Goal: Task Accomplishment & Management: Use online tool/utility

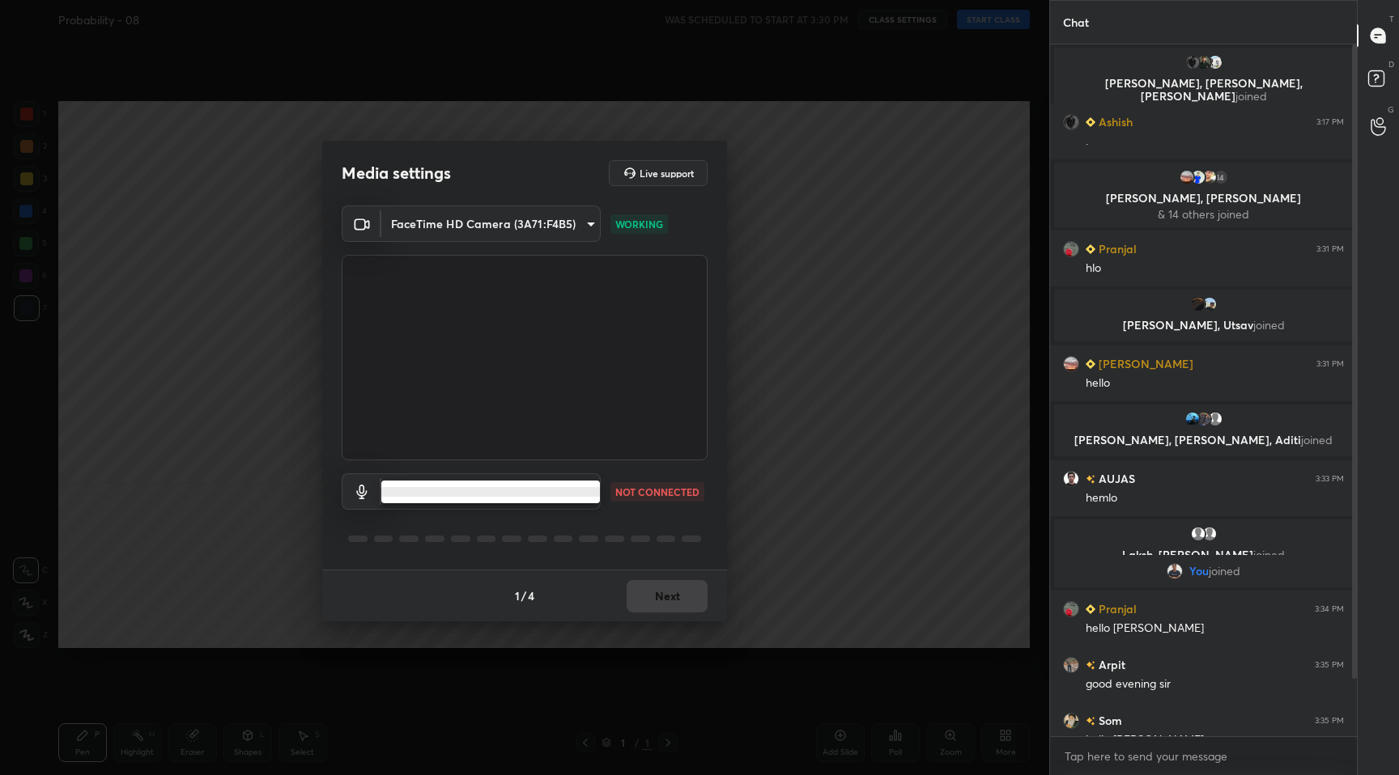
click at [585, 486] on body "1 2 3 4 5 6 7 C X Z C X Z E E Erase all H H Probability - 08 WAS SCHEDULED TO S…" at bounding box center [699, 387] width 1399 height 775
click at [548, 493] on li at bounding box center [490, 492] width 219 height 10
click at [598, 500] on body "1 2 3 4 5 6 7 C X Z C X Z E E Erase all H H Probability - 08 WAS SCHEDULED TO S…" at bounding box center [699, 387] width 1399 height 775
click at [581, 497] on ul at bounding box center [490, 492] width 219 height 23
click at [130, 509] on div at bounding box center [699, 387] width 1399 height 775
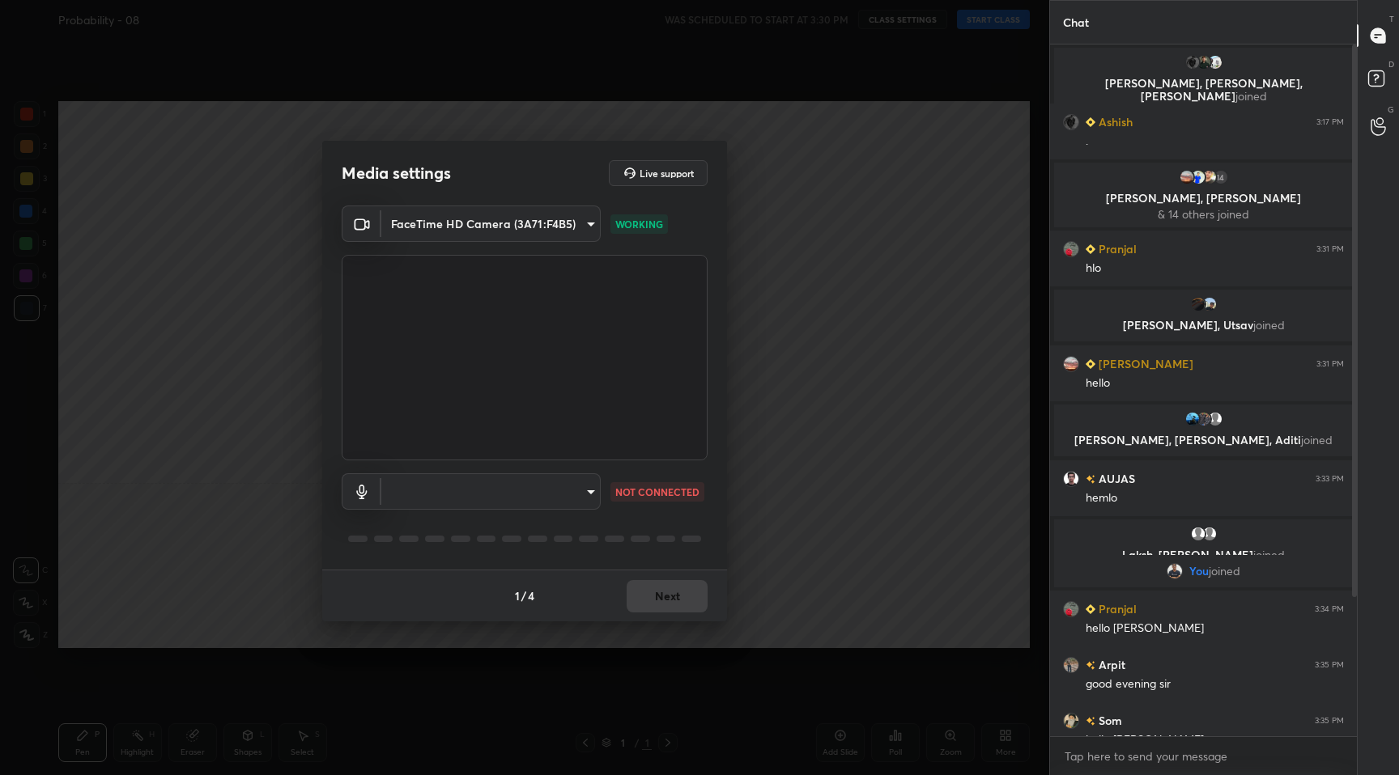
click at [588, 221] on body "1 2 3 4 5 6 7 C X Z C X Z E E Erase all H H Probability - 08 WAS SCHEDULED TO S…" at bounding box center [699, 387] width 1399 height 775
click at [588, 221] on li "FaceTime HD Camera (3A71:F4B5)" at bounding box center [490, 223] width 219 height 27
click at [590, 499] on body "1 2 3 4 5 6 7 C X Z C X Z E E Erase all H H Probability - 08 WAS SCHEDULED TO S…" at bounding box center [699, 387] width 1399 height 775
click at [590, 499] on ul at bounding box center [490, 492] width 219 height 23
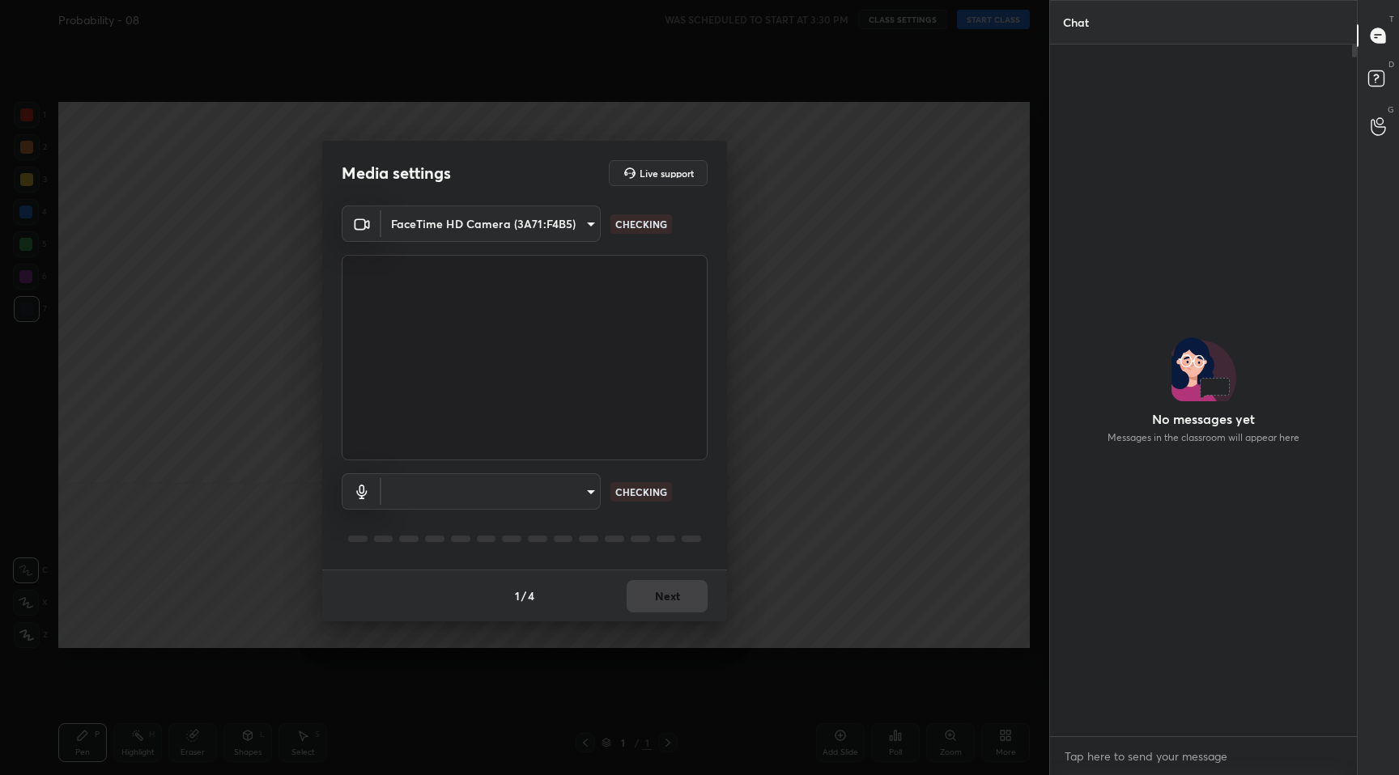
scroll to position [487, 0]
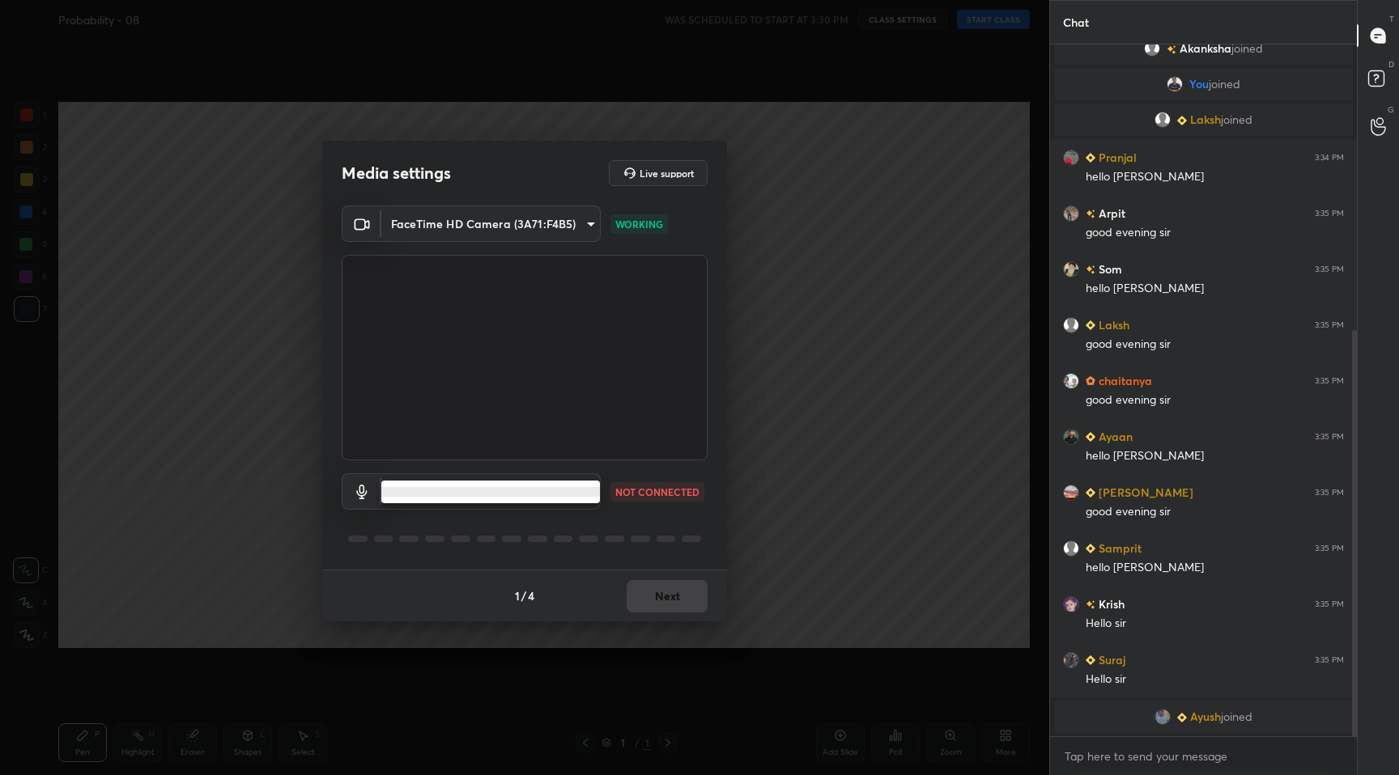
click at [594, 491] on body "1 2 3 4 5 6 7 C X Z C X Z E E Erase all H H Probability - 08 WAS SCHEDULED TO S…" at bounding box center [699, 387] width 1399 height 775
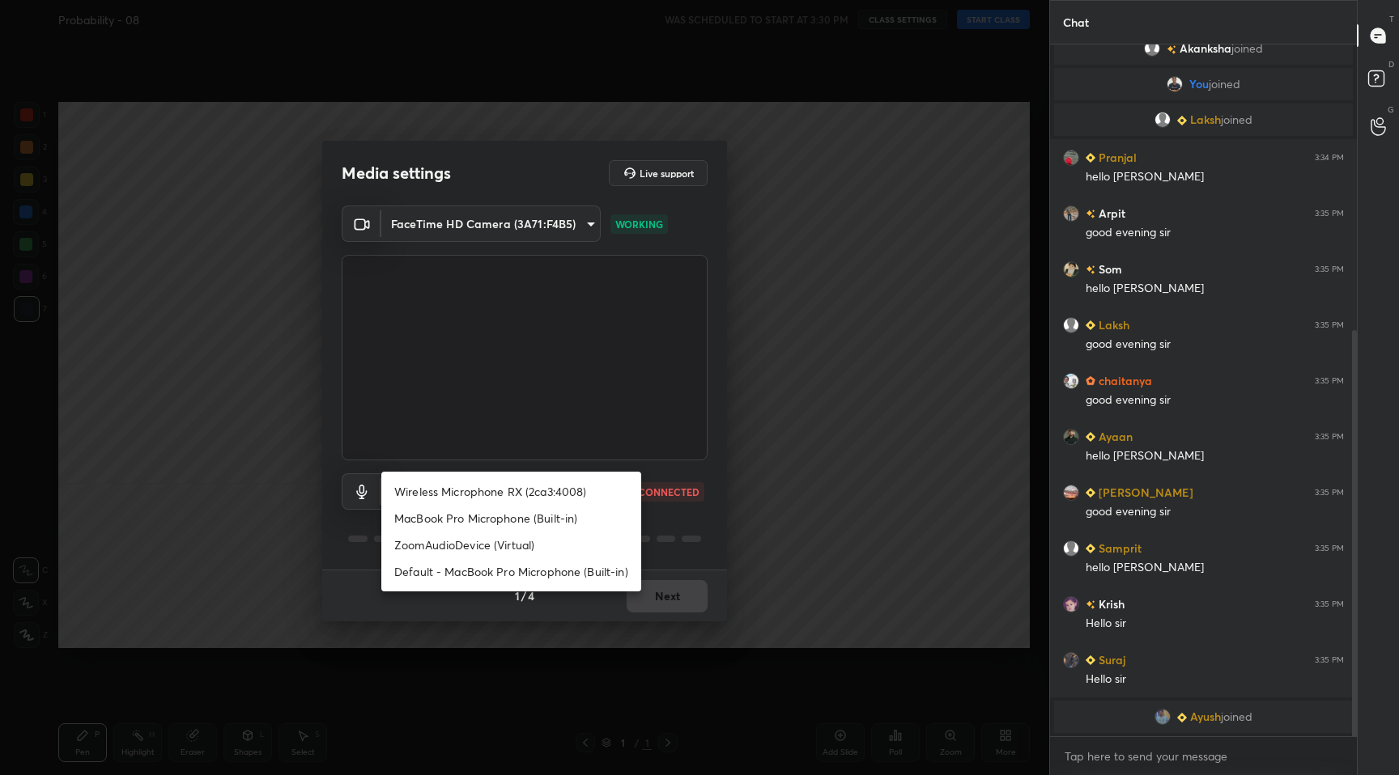
click at [486, 490] on li "Wireless Microphone RX (2ca3:4008)" at bounding box center [511, 491] width 260 height 27
type input "c115484b0ebe93b5ca5855070da15c71a2c743af6c212d0429149106c2a96612"
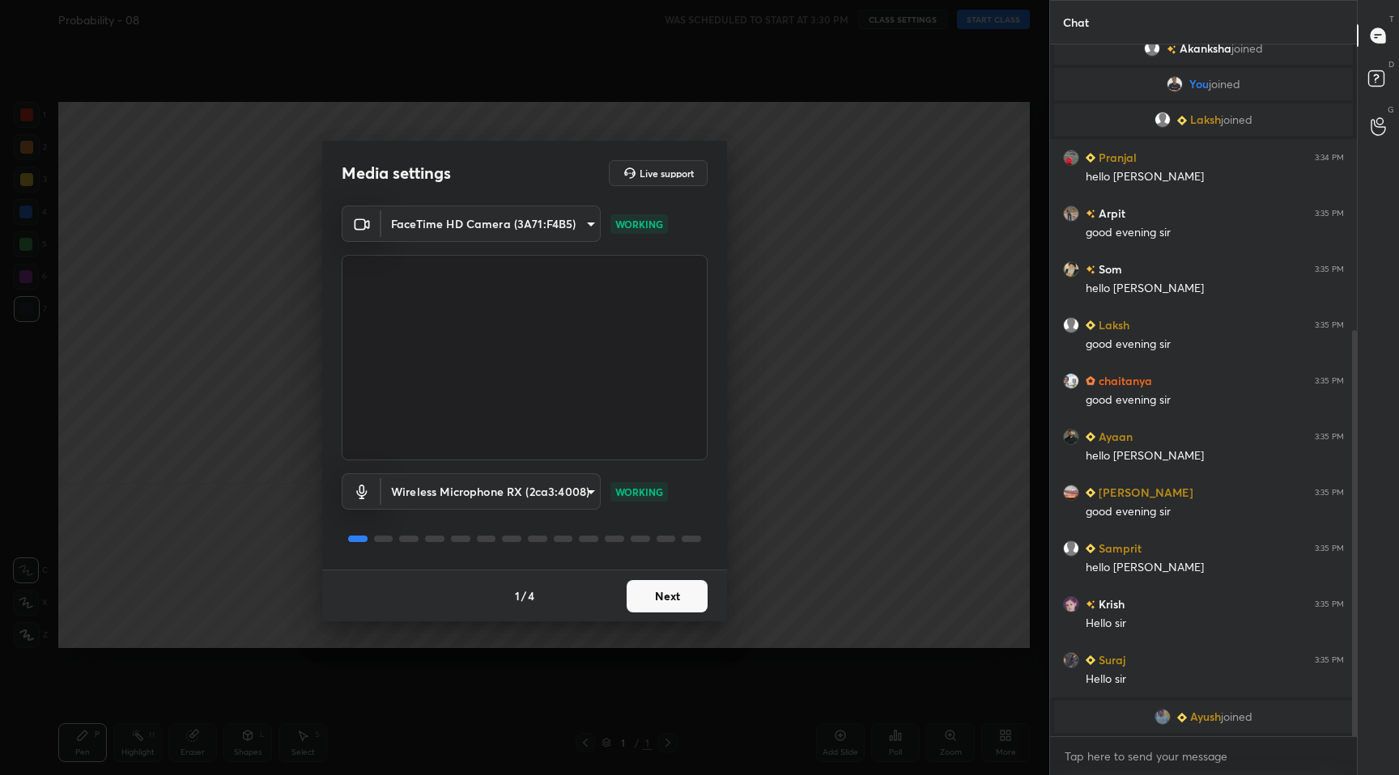
click at [683, 604] on button "Next" at bounding box center [667, 596] width 81 height 32
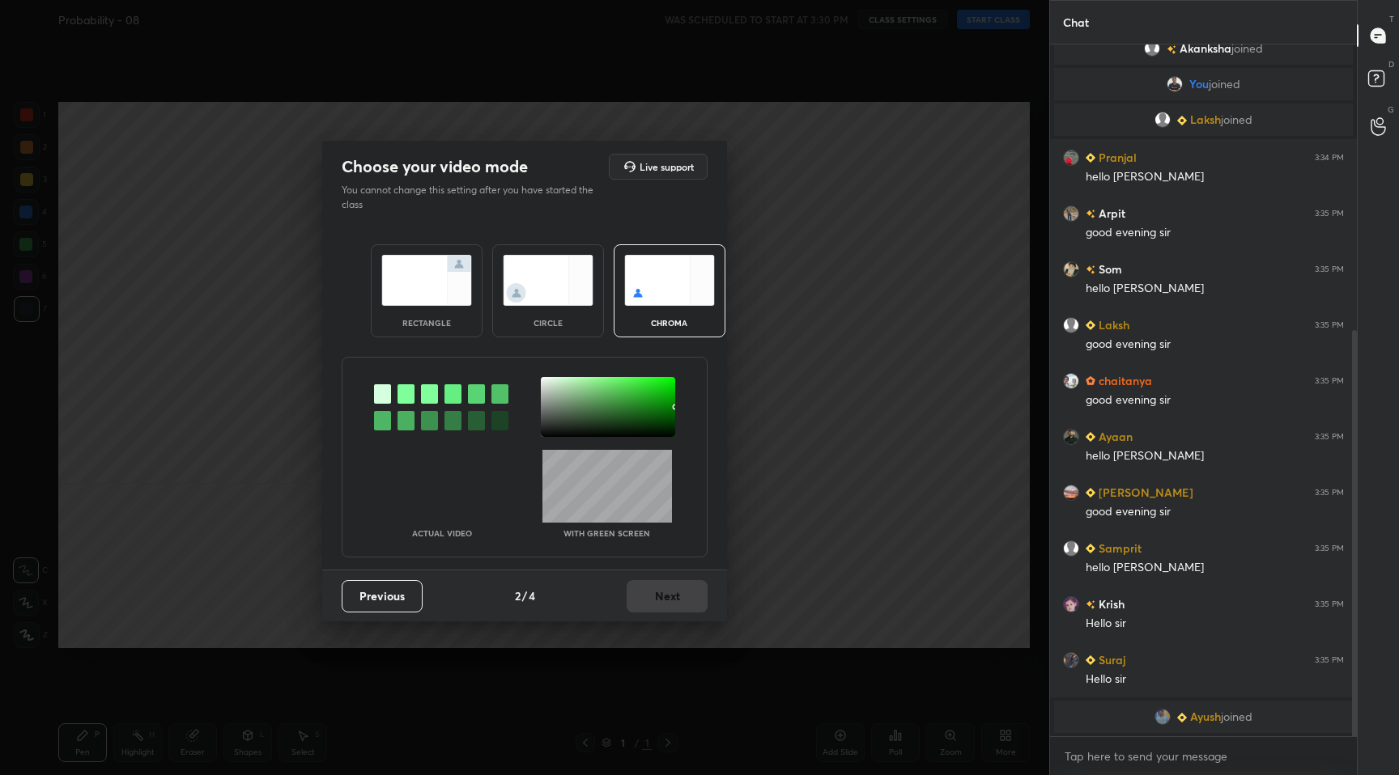
click at [447, 319] on div "rectangle" at bounding box center [426, 323] width 65 height 8
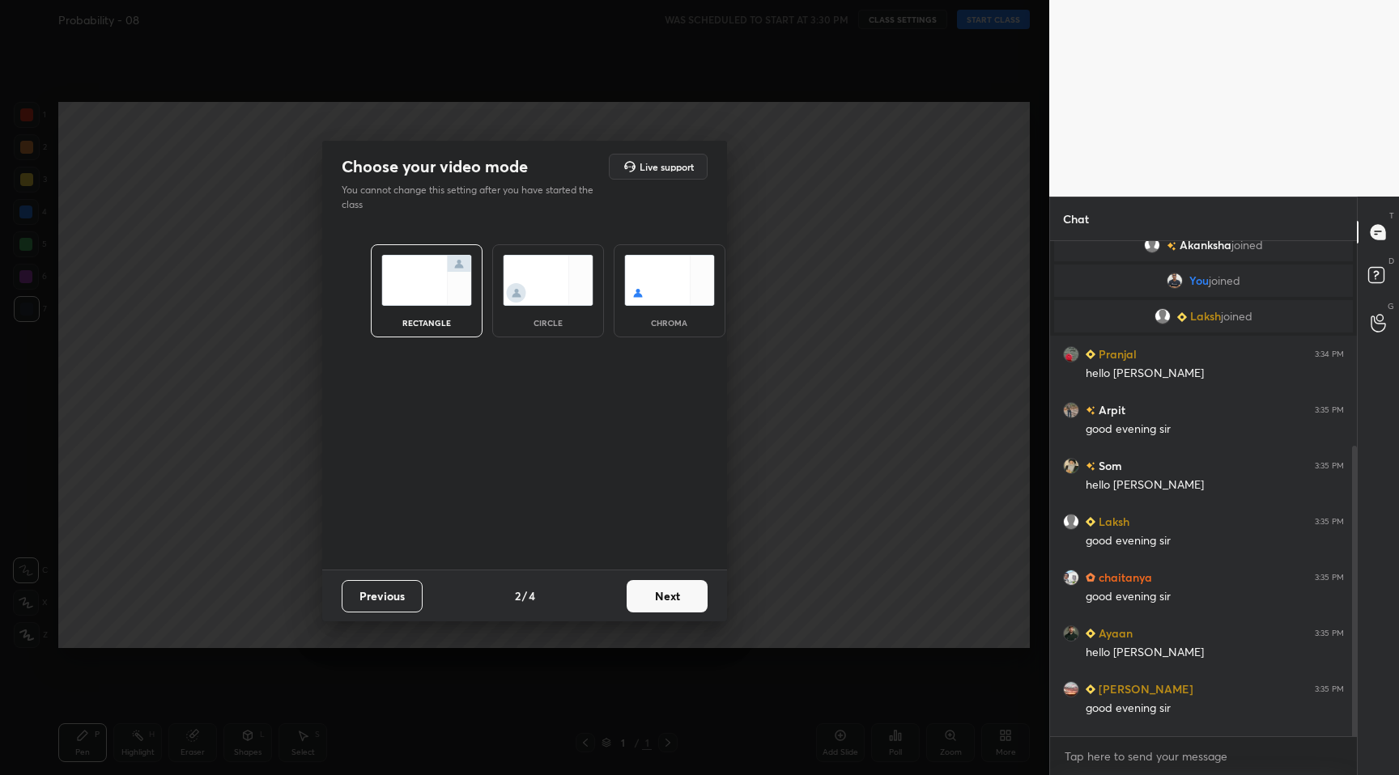
click at [675, 600] on button "Next" at bounding box center [667, 596] width 81 height 32
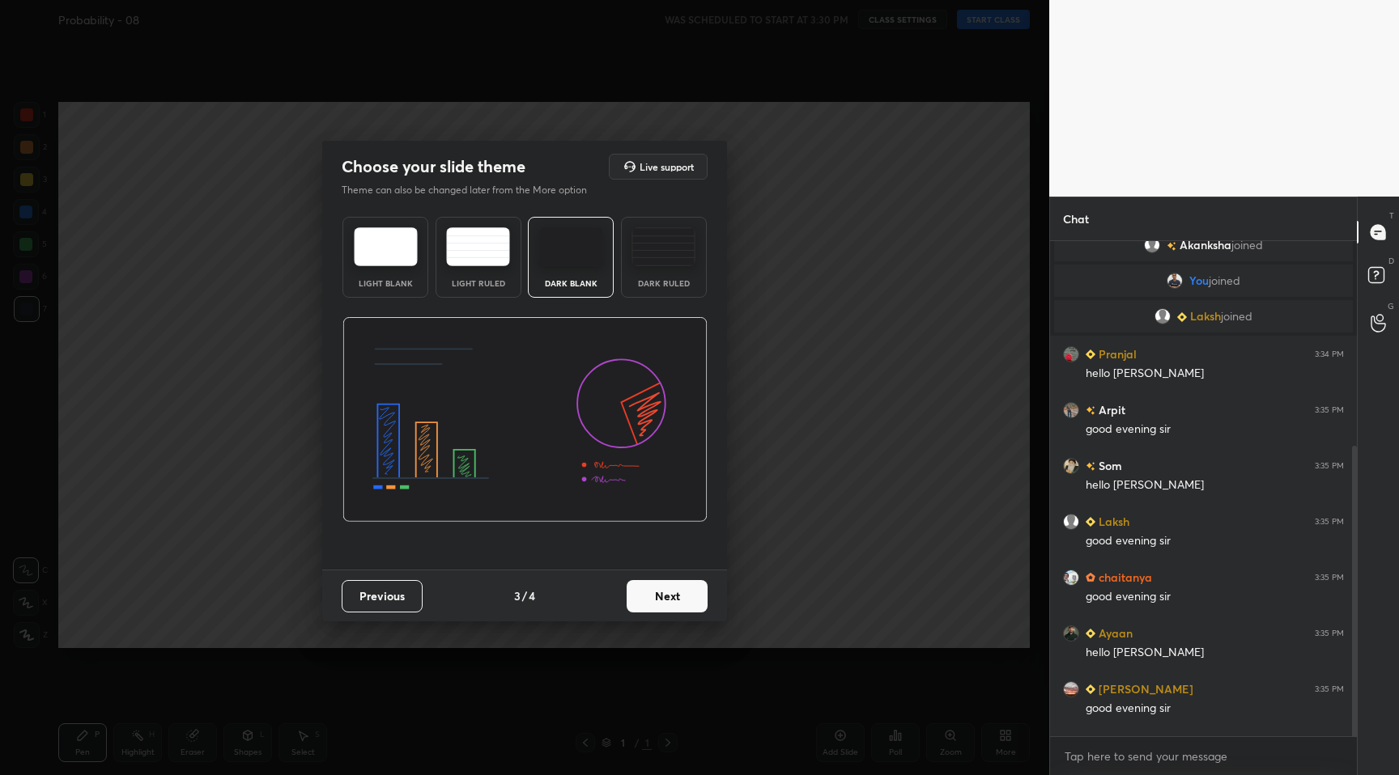
click at [697, 602] on button "Next" at bounding box center [667, 596] width 81 height 32
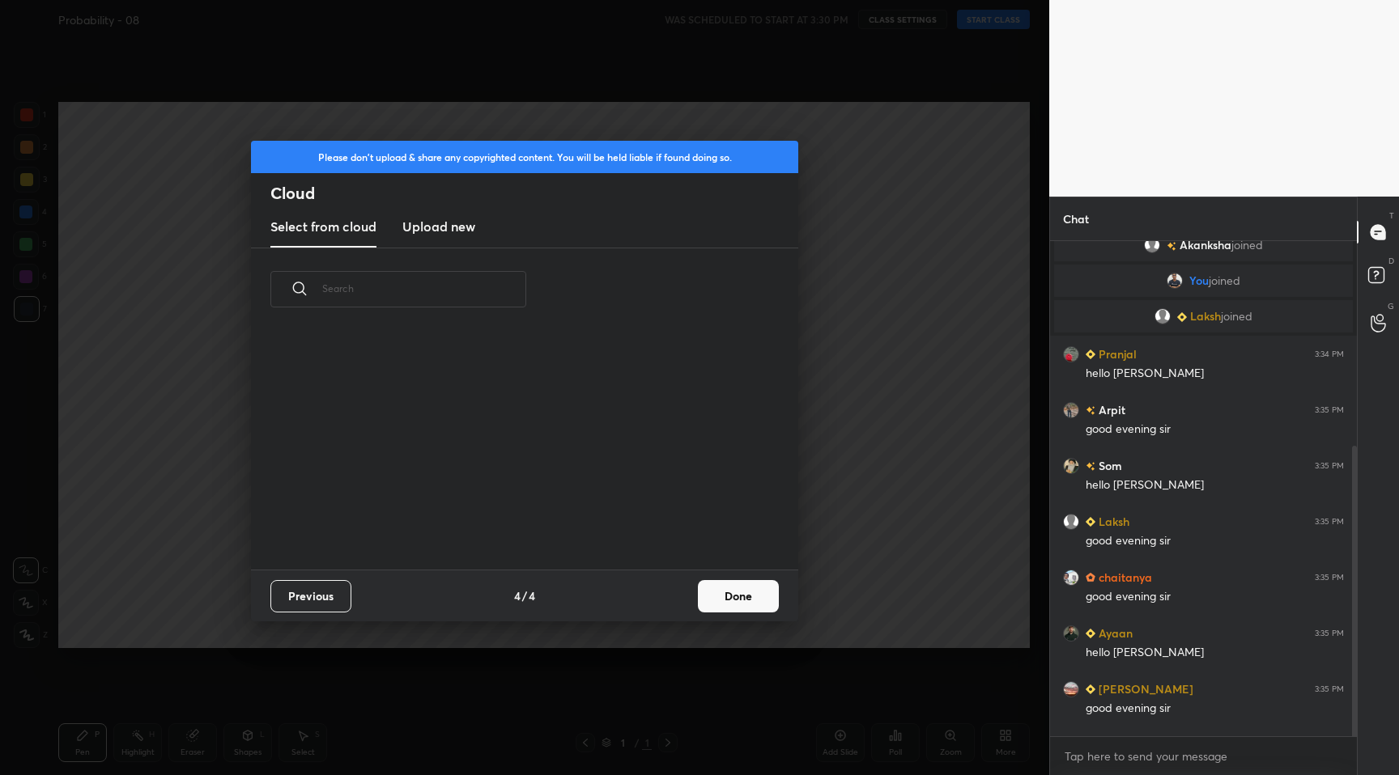
click at [733, 600] on button "Done" at bounding box center [738, 596] width 81 height 32
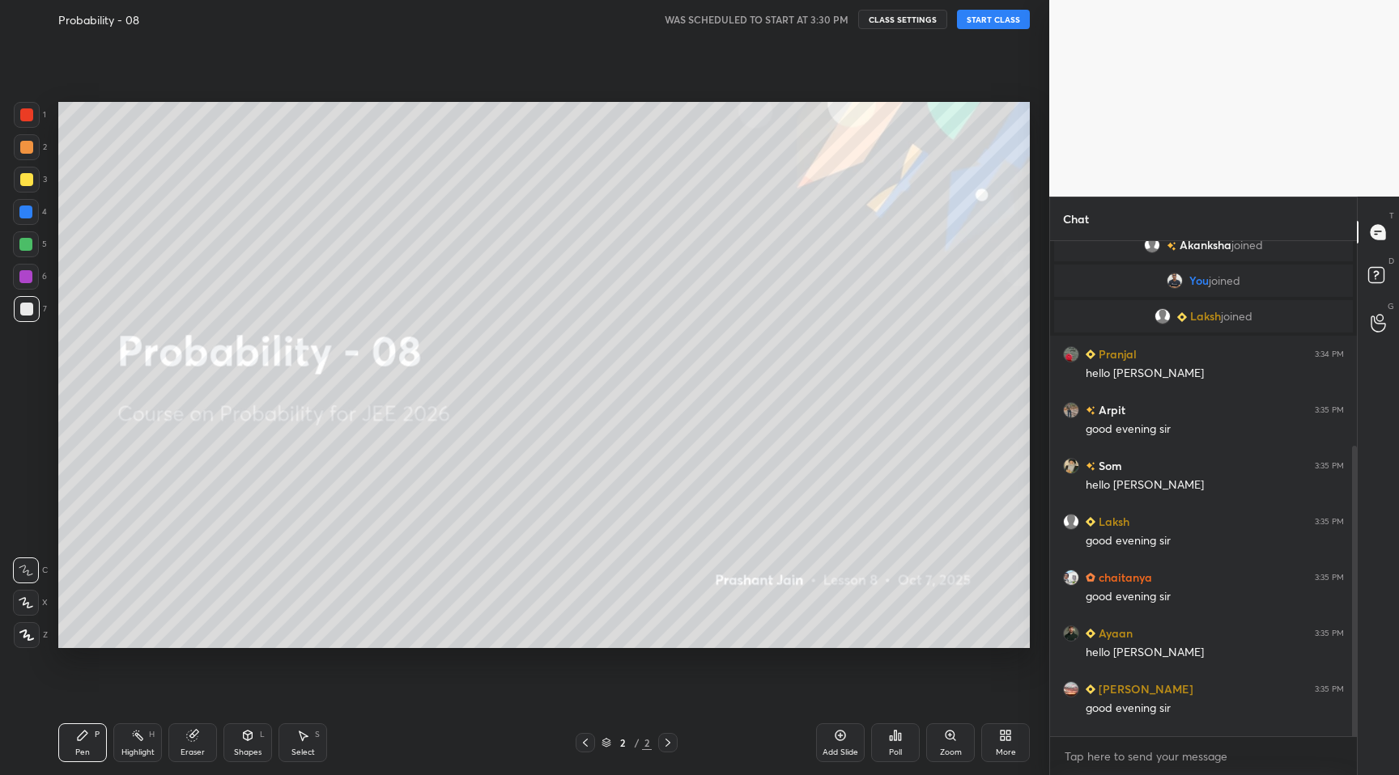
click at [978, 26] on button "START CLASS" at bounding box center [993, 19] width 73 height 19
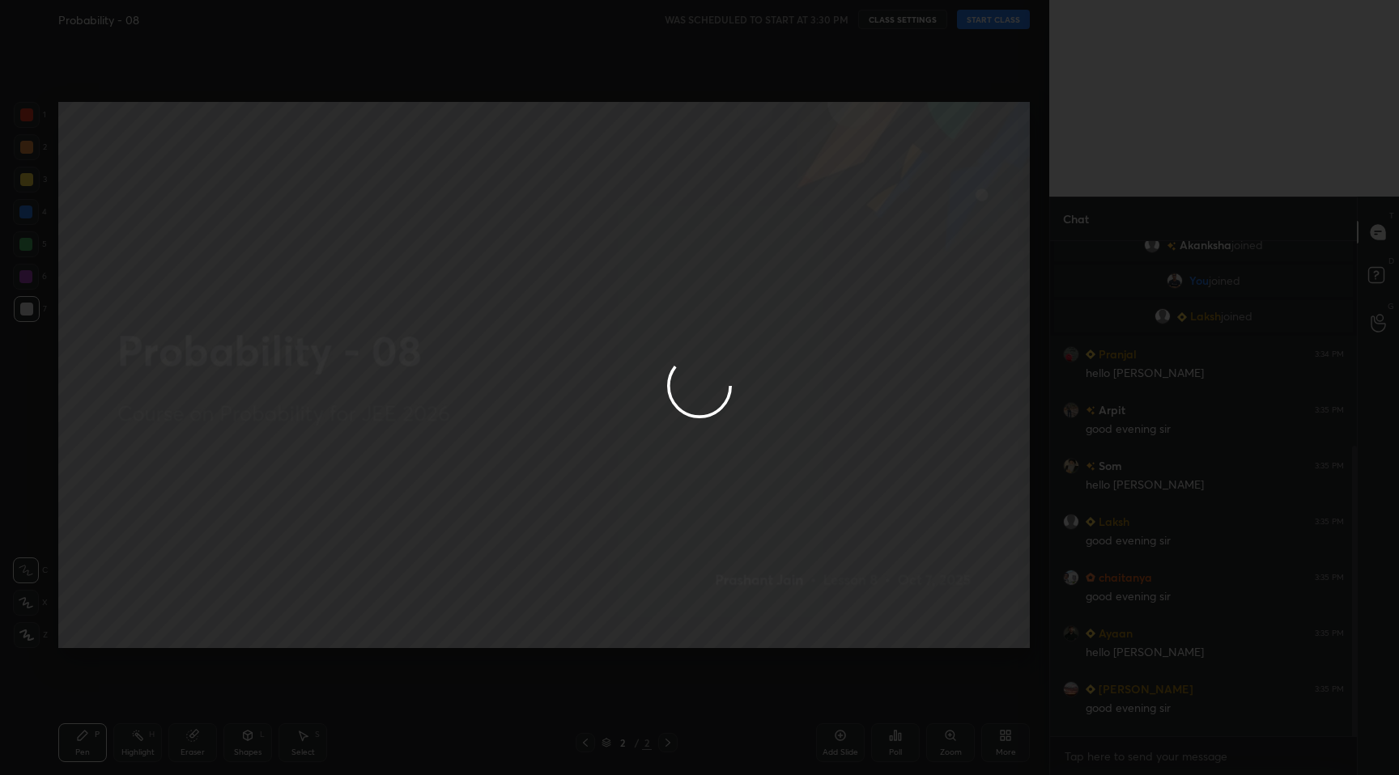
type textarea "x"
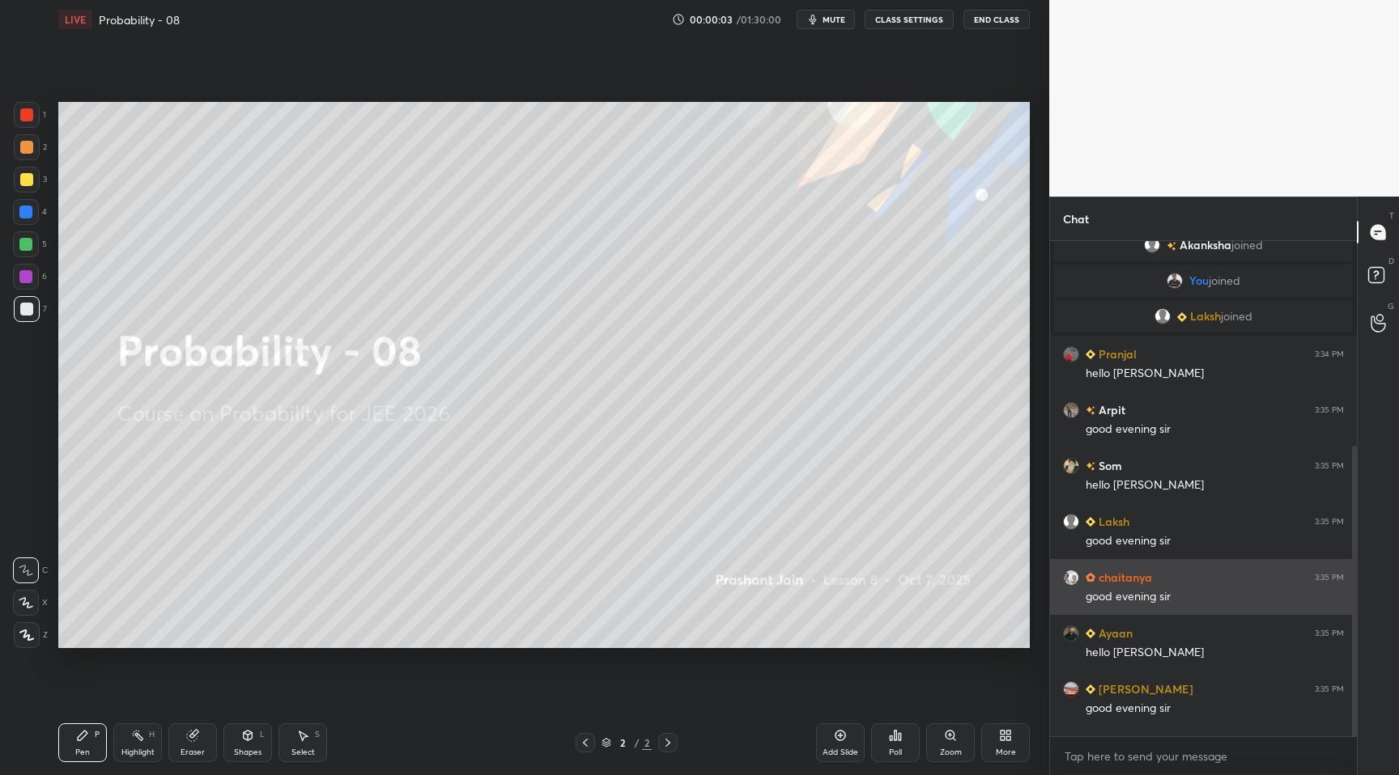
scroll to position [684, 0]
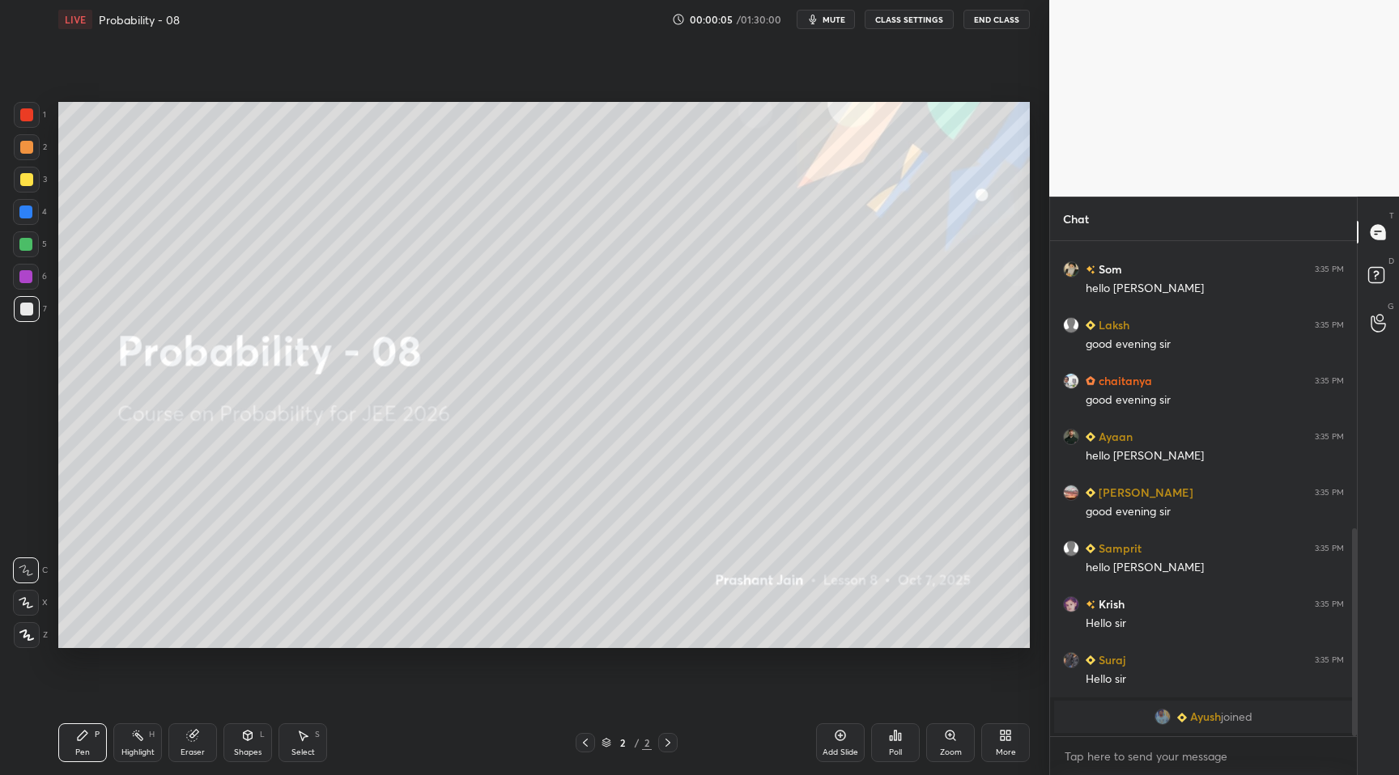
click at [1003, 743] on div "More" at bounding box center [1005, 743] width 49 height 39
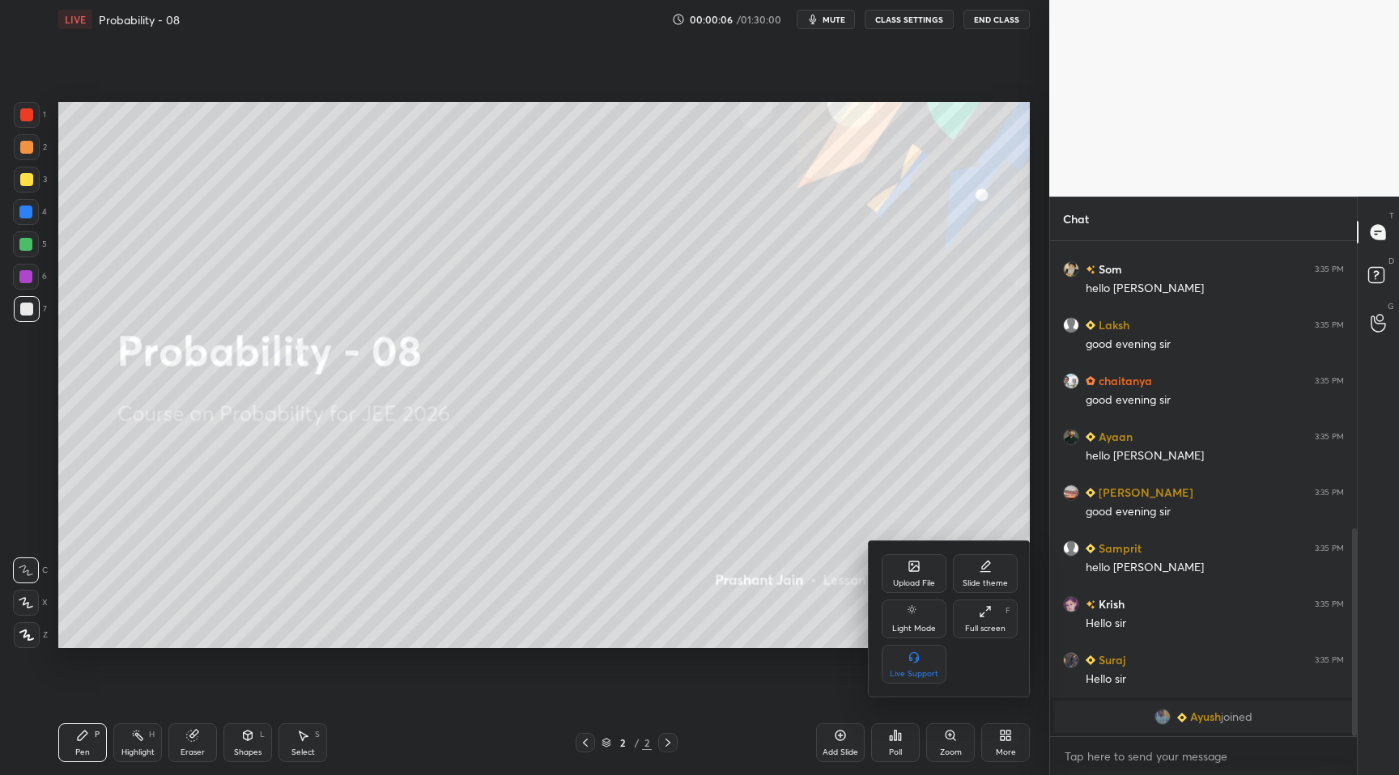
click at [920, 582] on div "Upload File" at bounding box center [914, 584] width 42 height 8
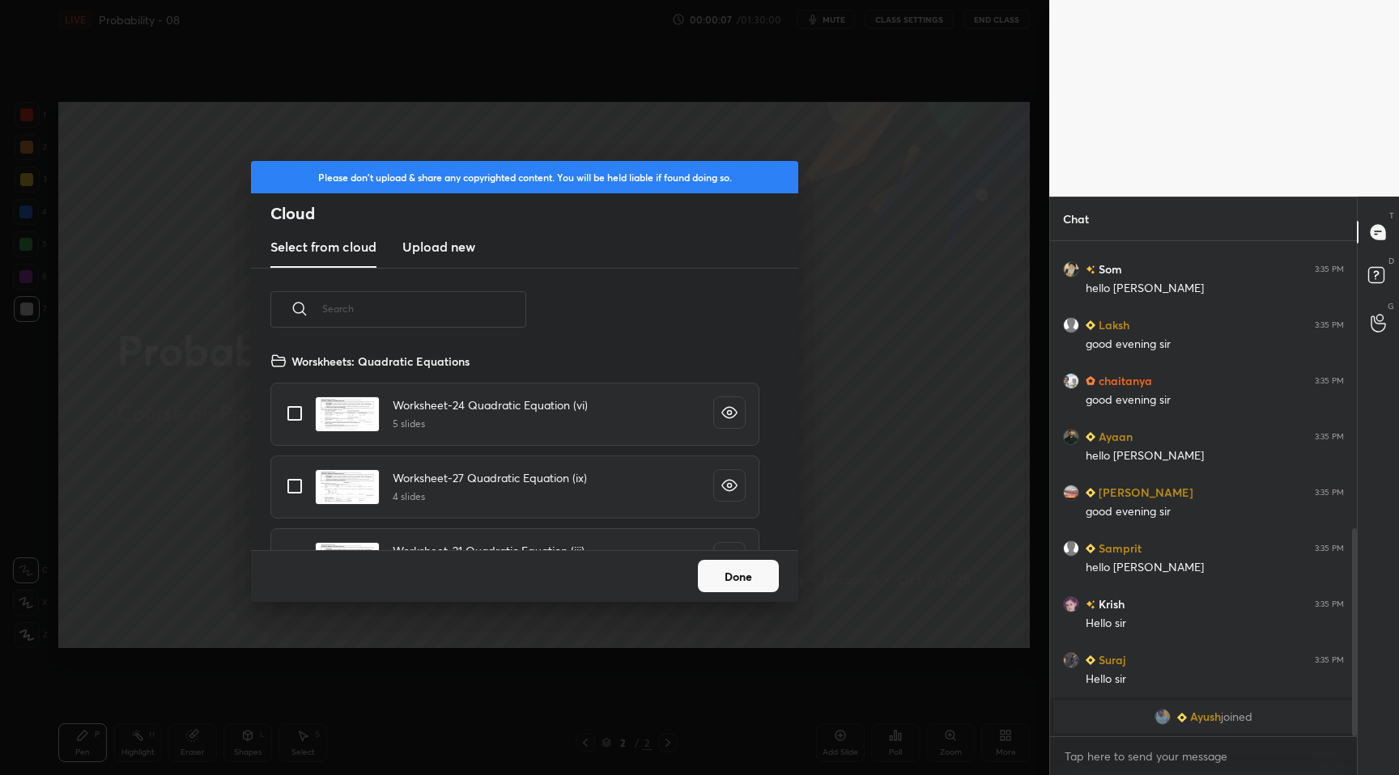
scroll to position [199, 520]
click at [482, 319] on input "text" at bounding box center [424, 308] width 204 height 69
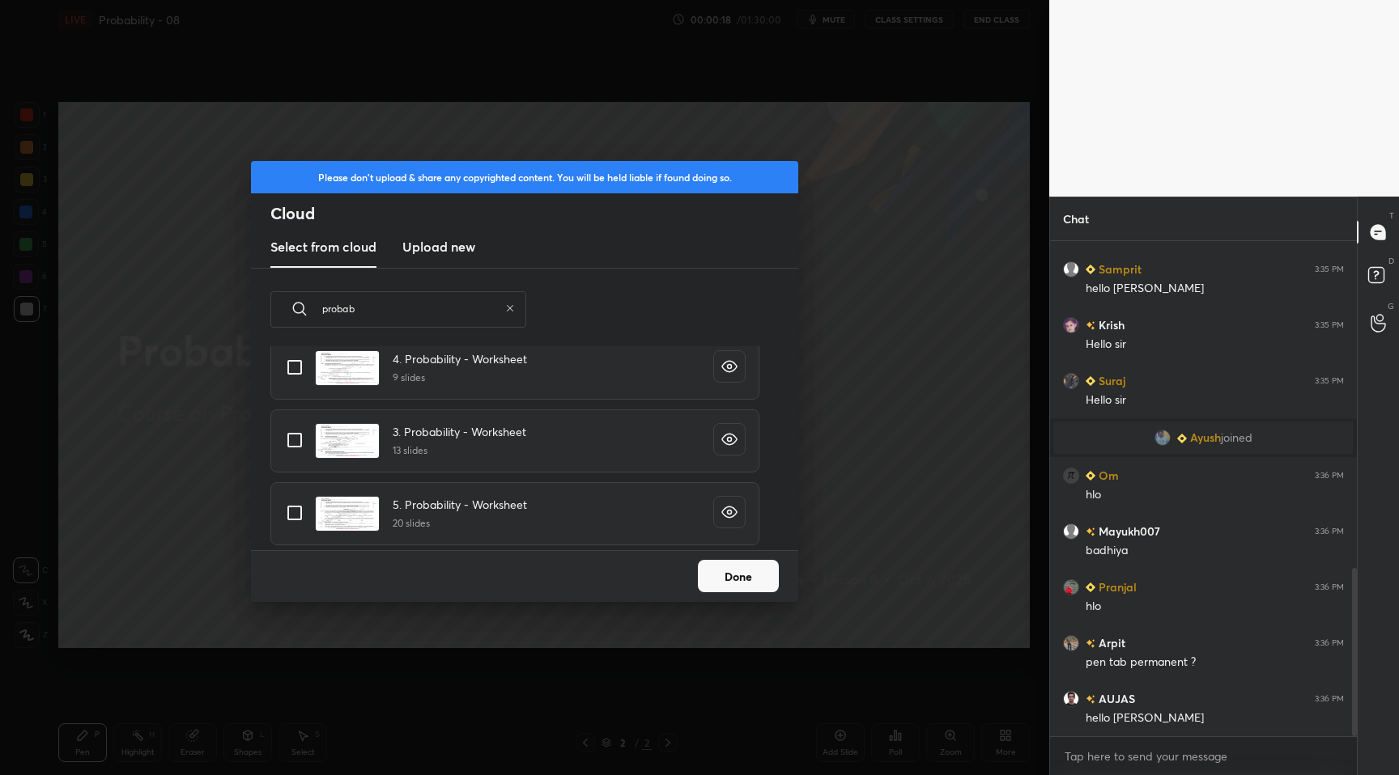
type input "probab"
click at [301, 513] on input "grid" at bounding box center [295, 513] width 34 height 34
checkbox input "true"
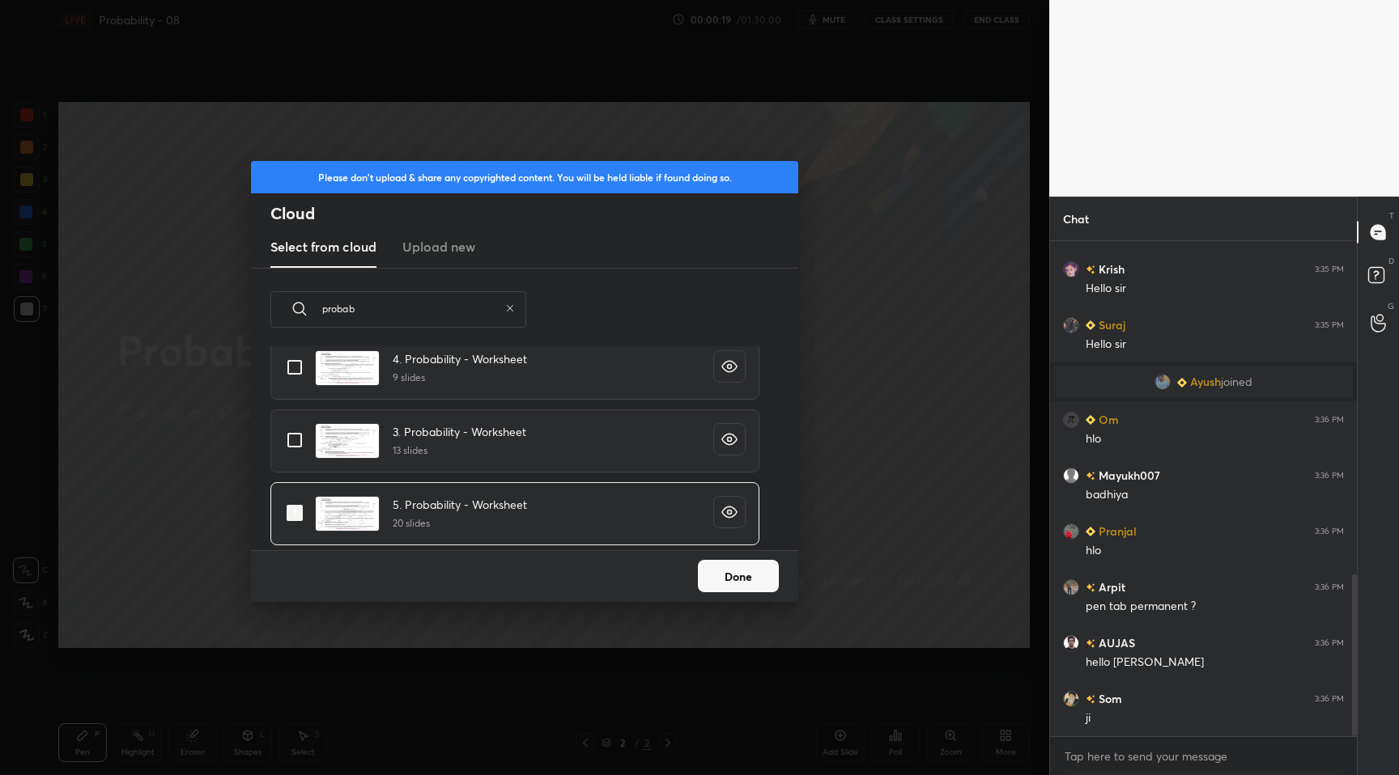
click at [728, 581] on button "Done" at bounding box center [738, 576] width 81 height 32
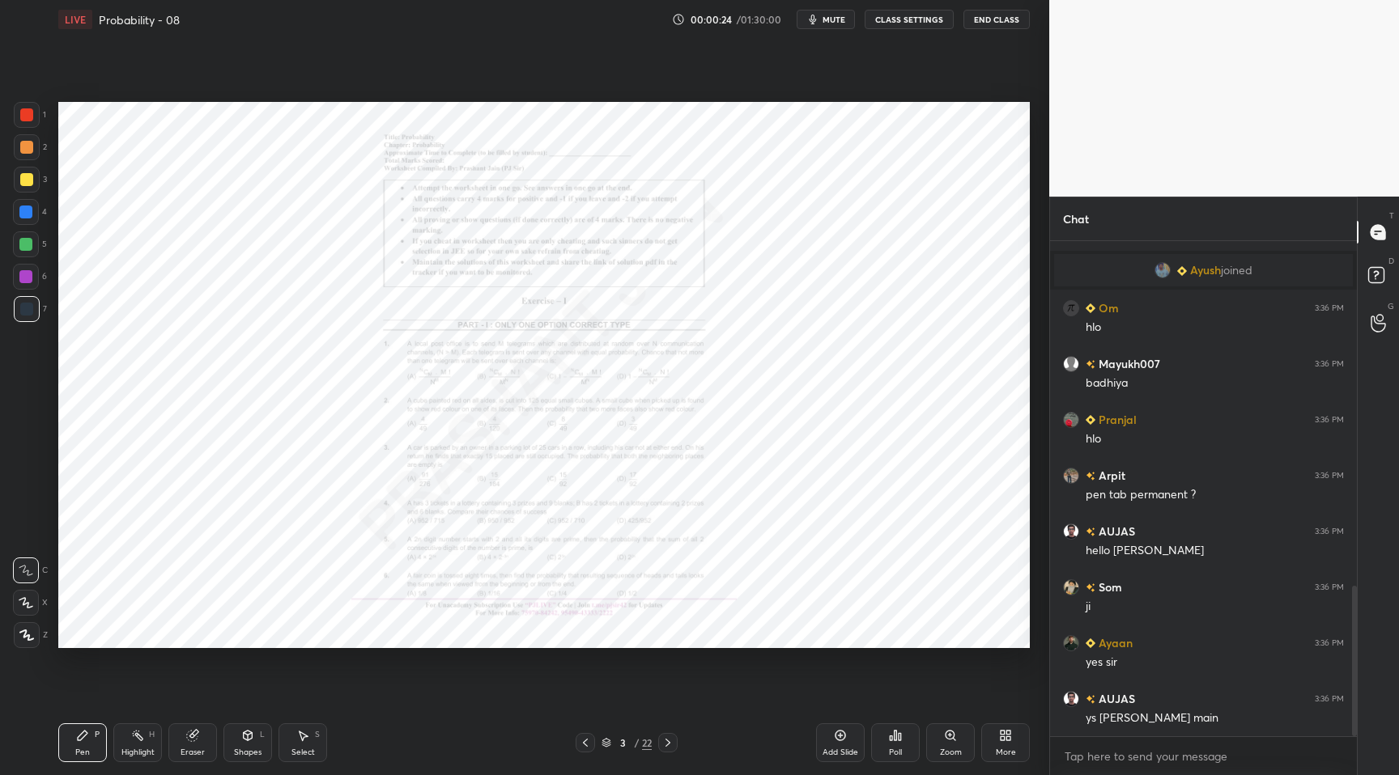
click at [990, 737] on div "More" at bounding box center [1005, 743] width 49 height 39
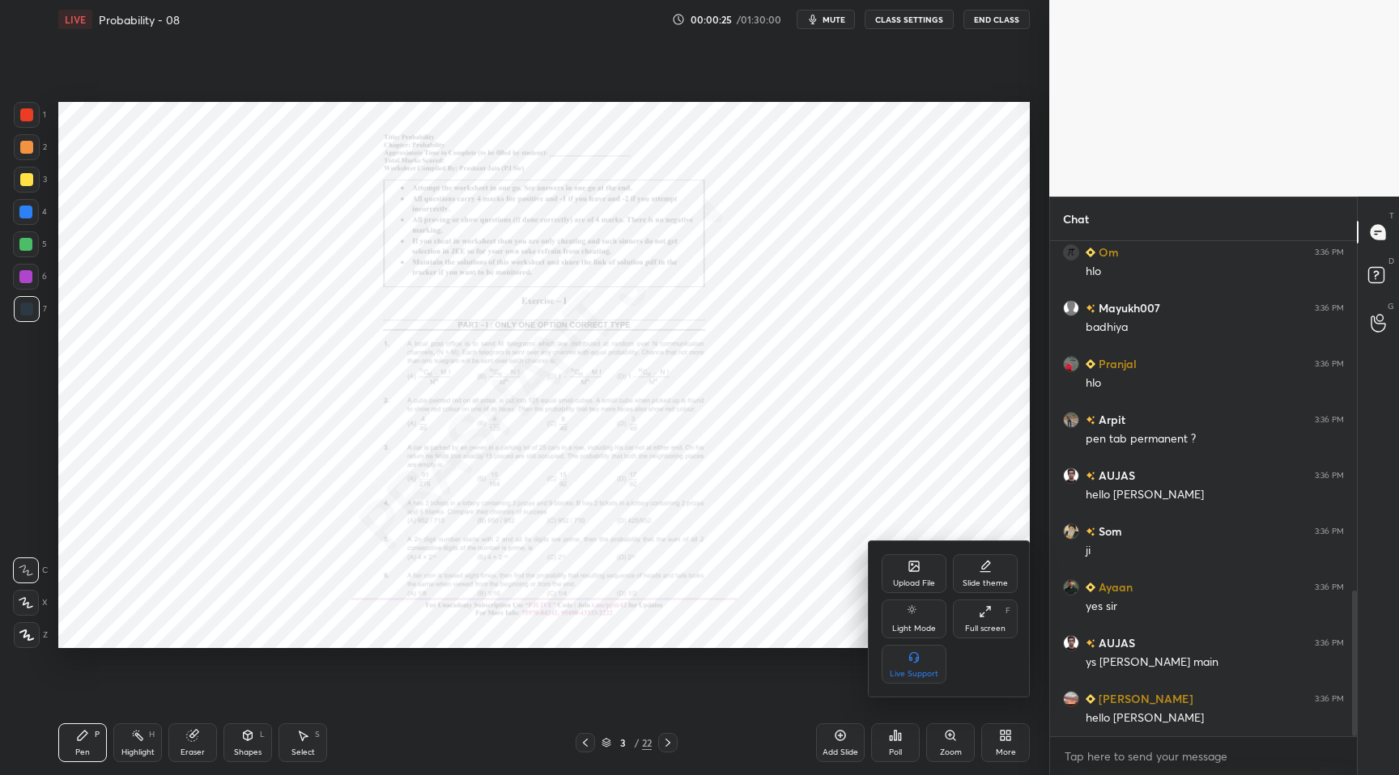
click at [993, 633] on div "Full screen" at bounding box center [985, 629] width 40 height 8
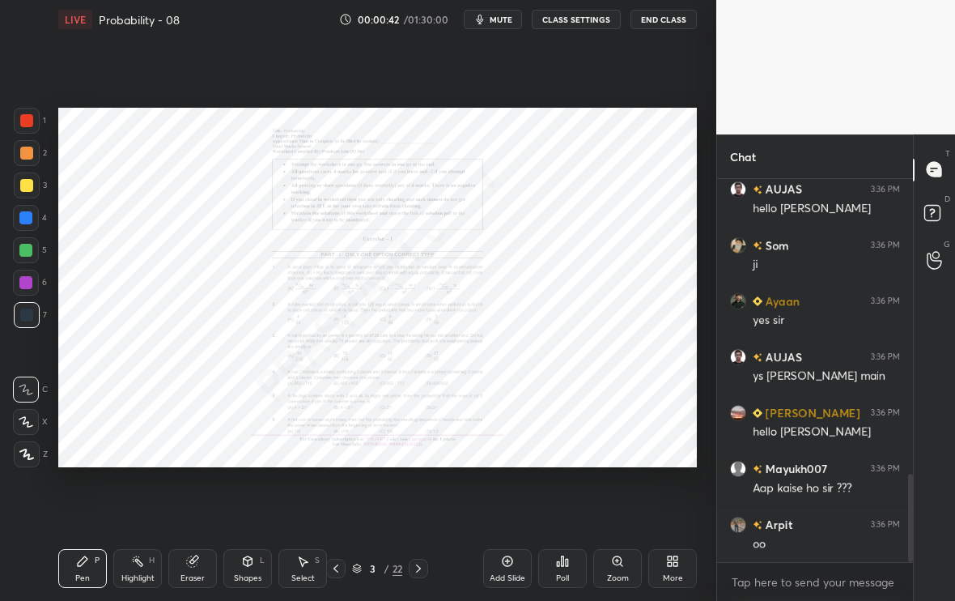
click at [560, 483] on div "Setting up your live class Poll for secs No correct answer Start poll" at bounding box center [378, 287] width 652 height 497
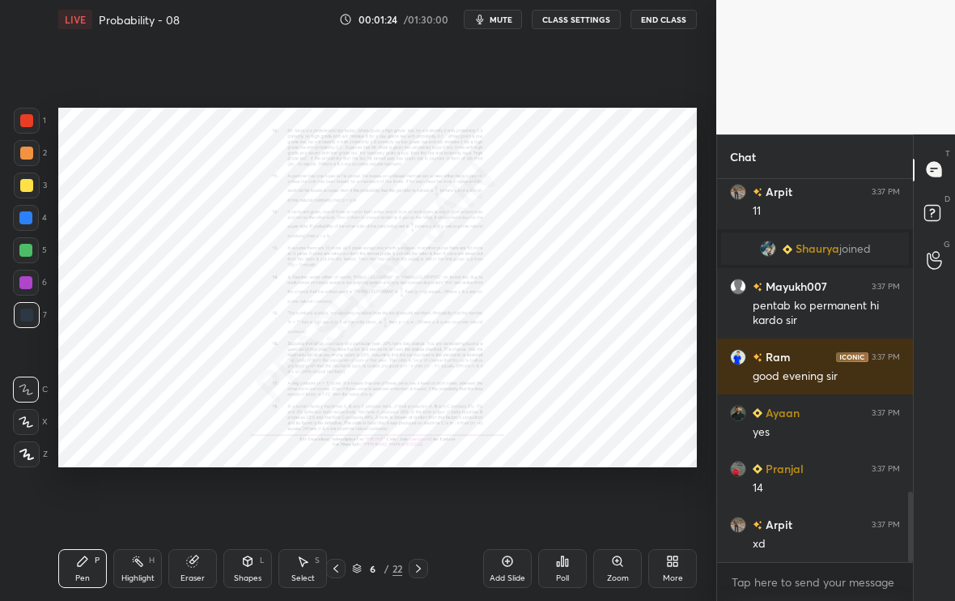
click at [613, 559] on icon at bounding box center [617, 560] width 9 height 9
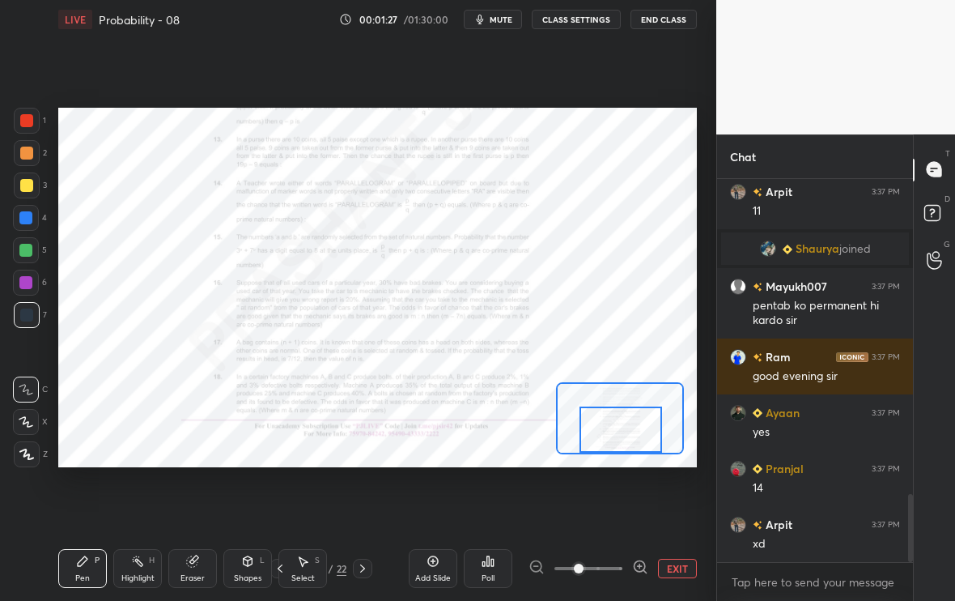
scroll to position [1763, 0]
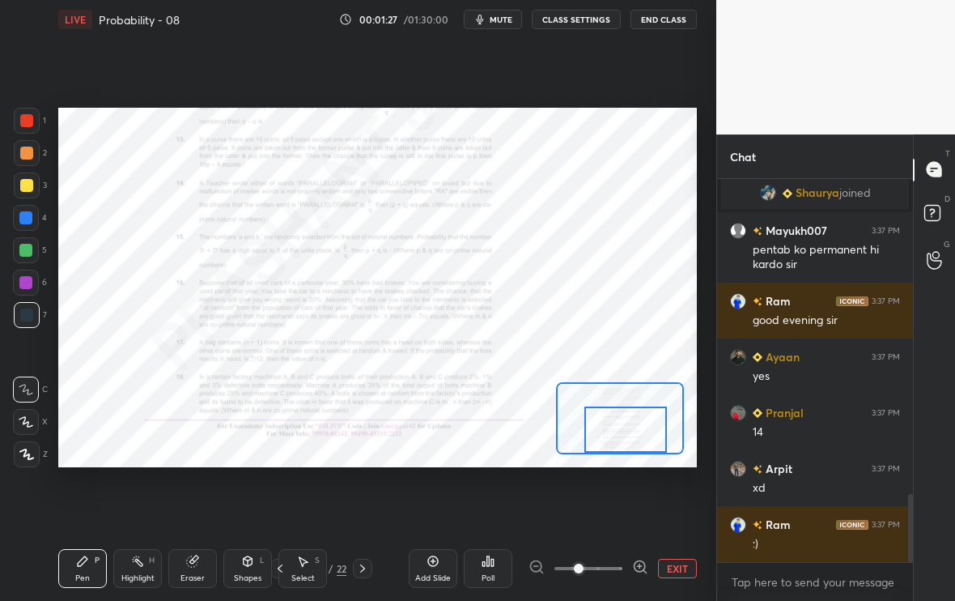
drag, startPoint x: 616, startPoint y: 417, endPoint x: 620, endPoint y: 439, distance: 22.2
click at [621, 440] on div at bounding box center [625, 429] width 83 height 46
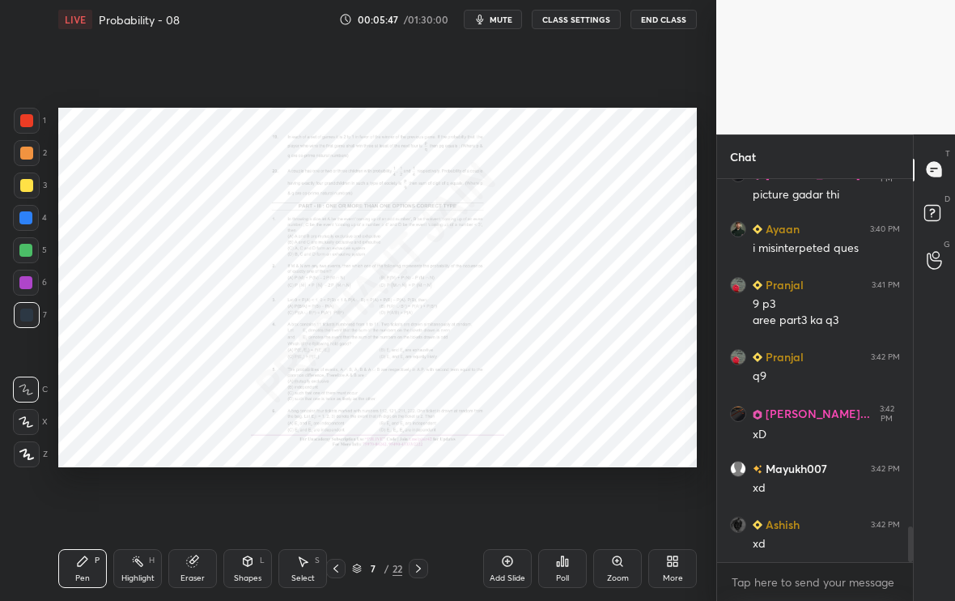
scroll to position [3777, 0]
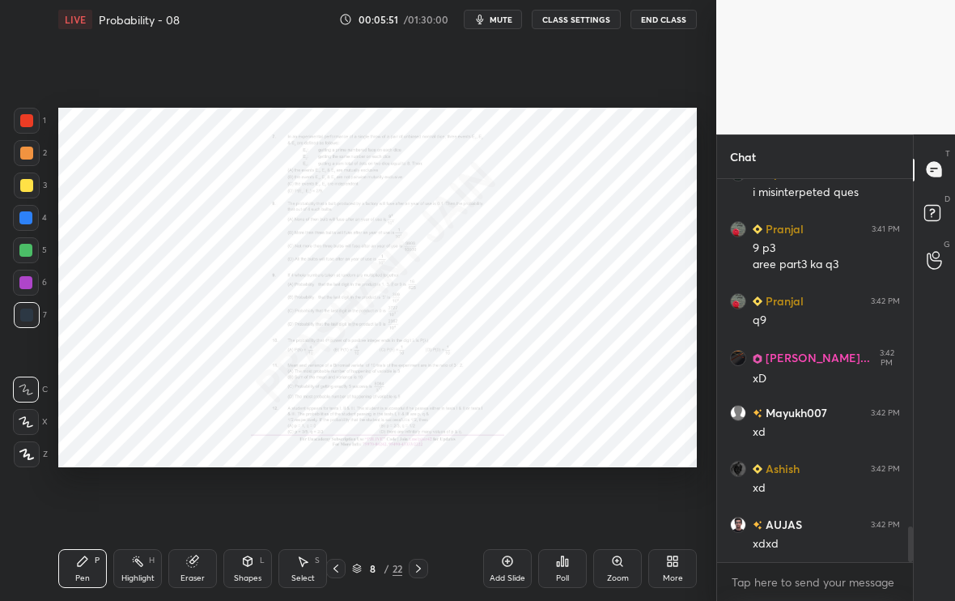
click at [613, 580] on div "Zoom" at bounding box center [618, 578] width 22 height 8
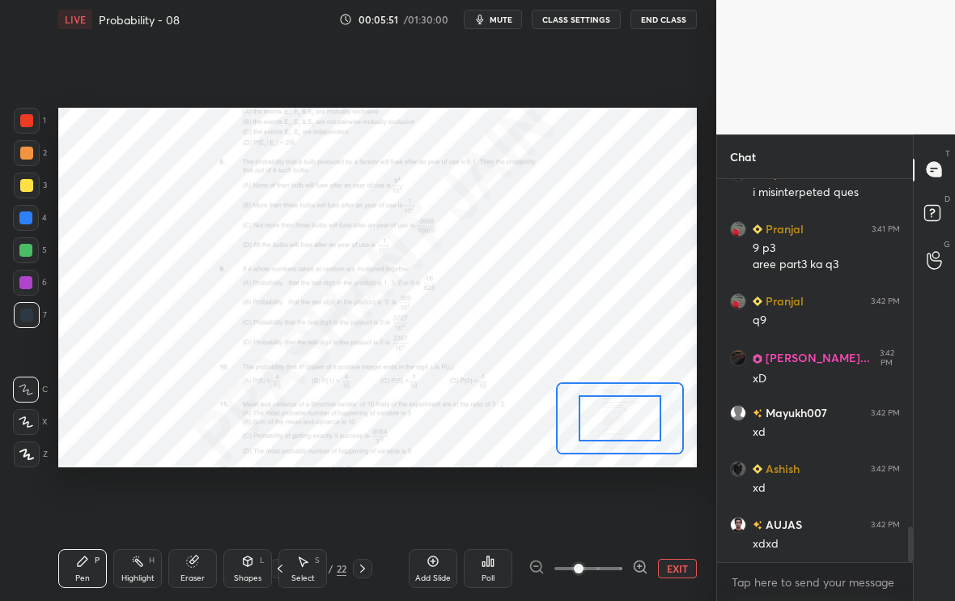
click at [656, 568] on div "EXIT" at bounding box center [613, 568] width 168 height 19
click at [644, 571] on icon at bounding box center [645, 571] width 3 height 3
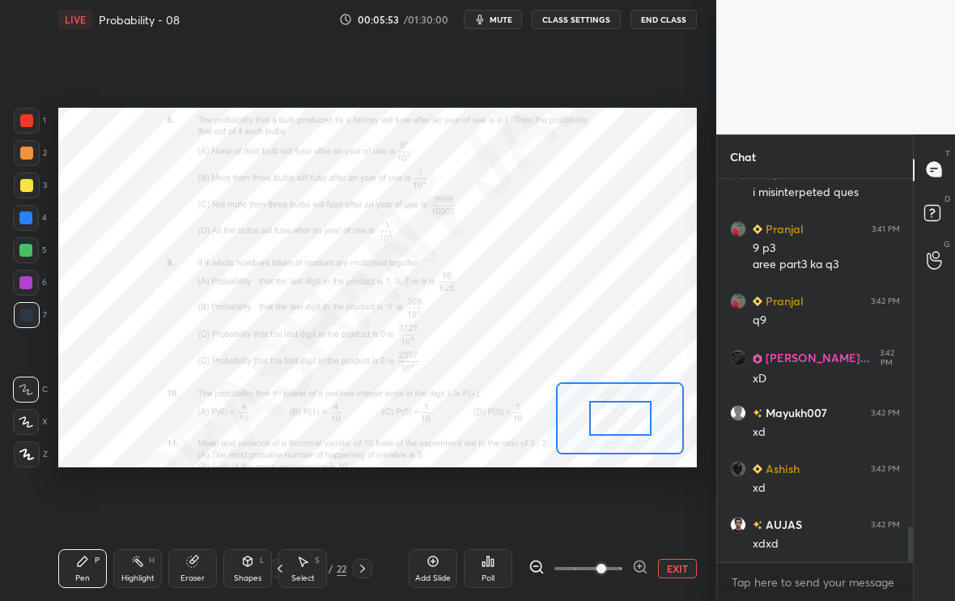
click at [644, 570] on icon at bounding box center [645, 571] width 3 height 3
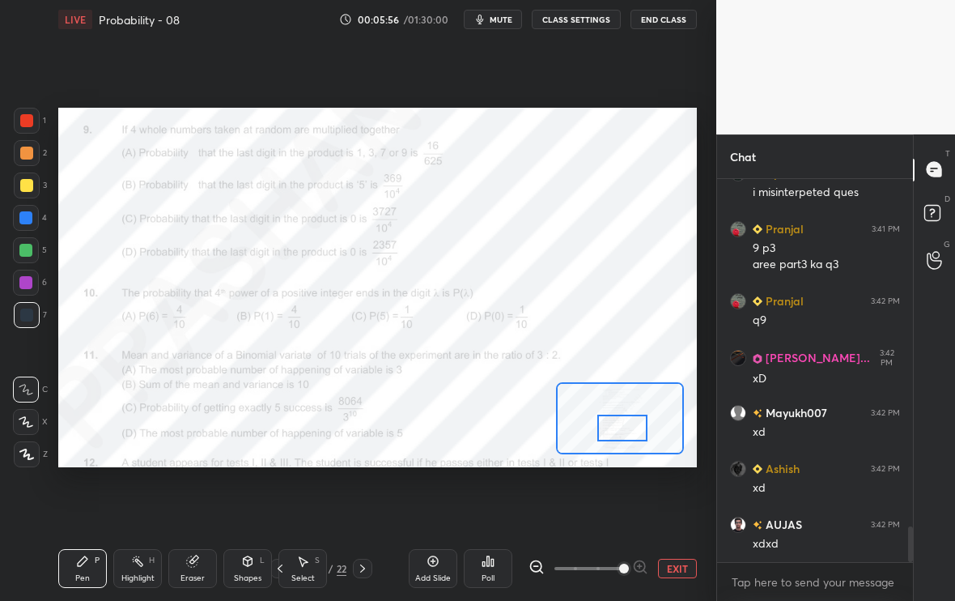
drag, startPoint x: 621, startPoint y: 409, endPoint x: 623, endPoint y: 418, distance: 9.2
click at [623, 419] on div at bounding box center [622, 428] width 50 height 28
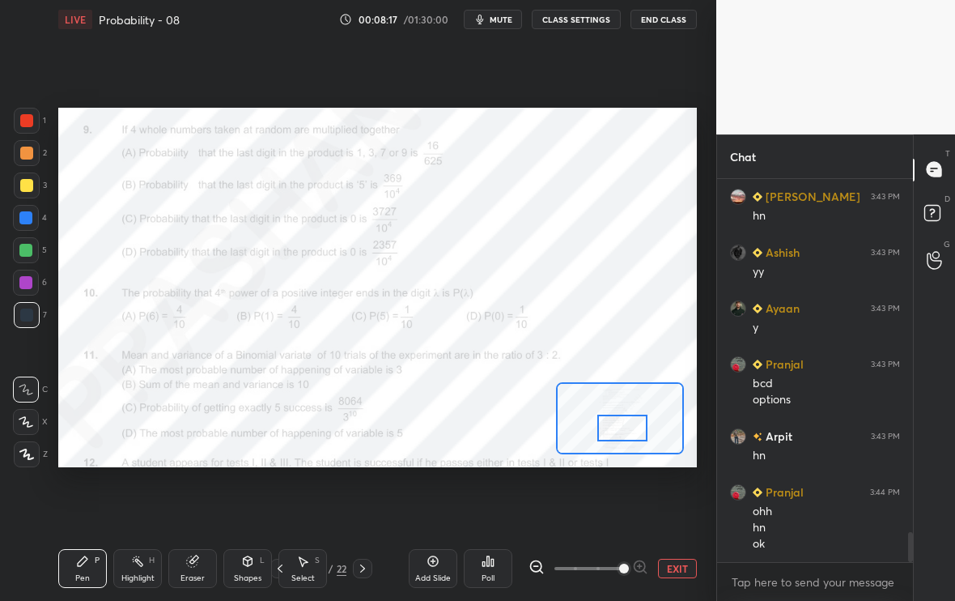
scroll to position [4496, 0]
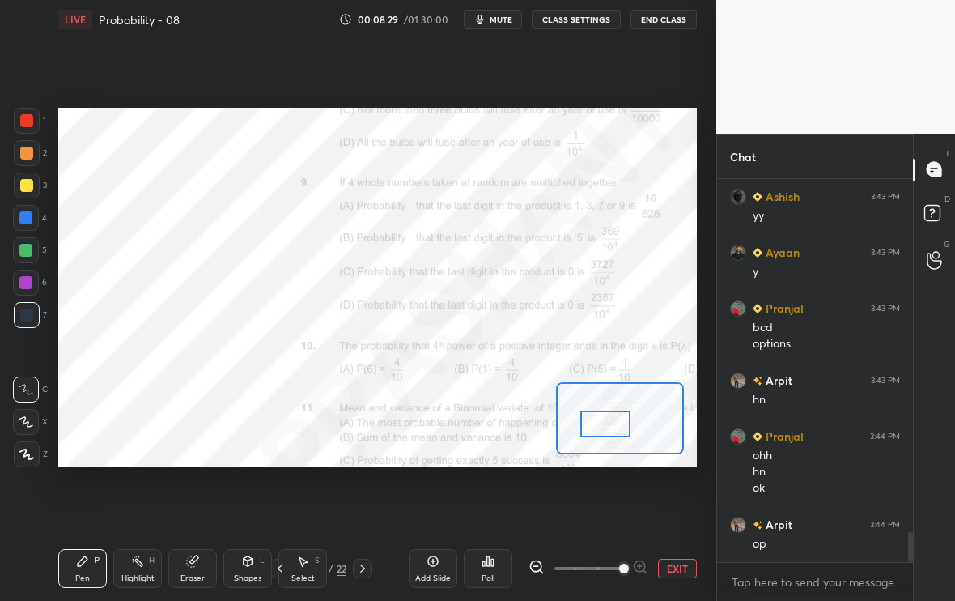
drag, startPoint x: 622, startPoint y: 427, endPoint x: 610, endPoint y: 423, distance: 13.6
click at [610, 423] on div at bounding box center [605, 424] width 50 height 28
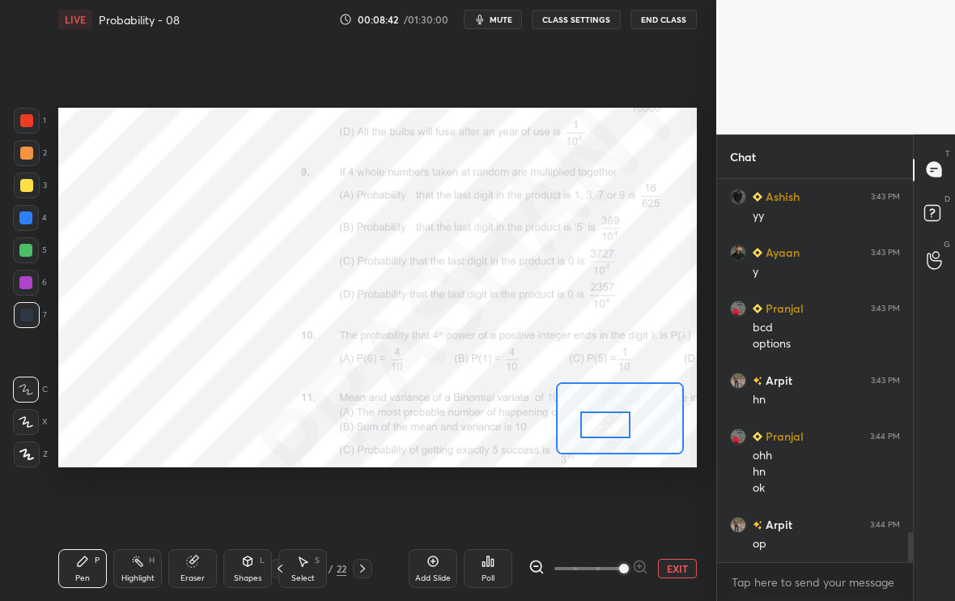
click at [202, 570] on div "Eraser" at bounding box center [192, 568] width 49 height 39
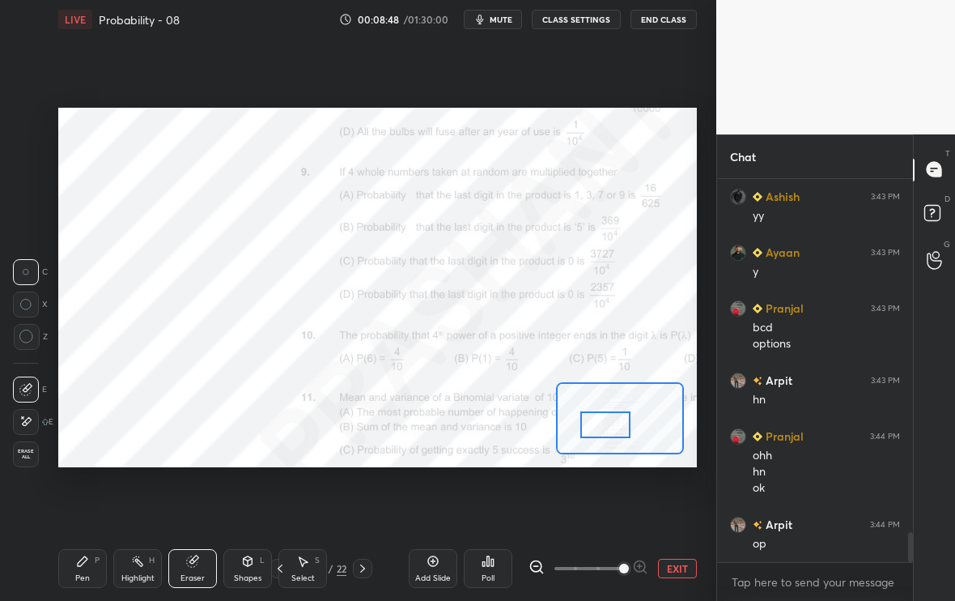
scroll to position [4552, 0]
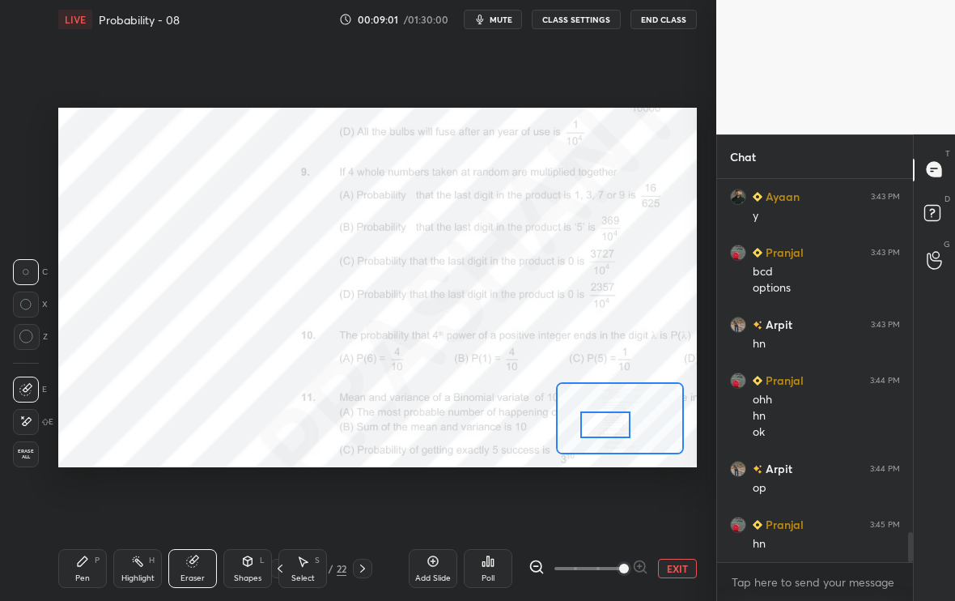
click at [79, 571] on div "Pen P" at bounding box center [82, 568] width 49 height 39
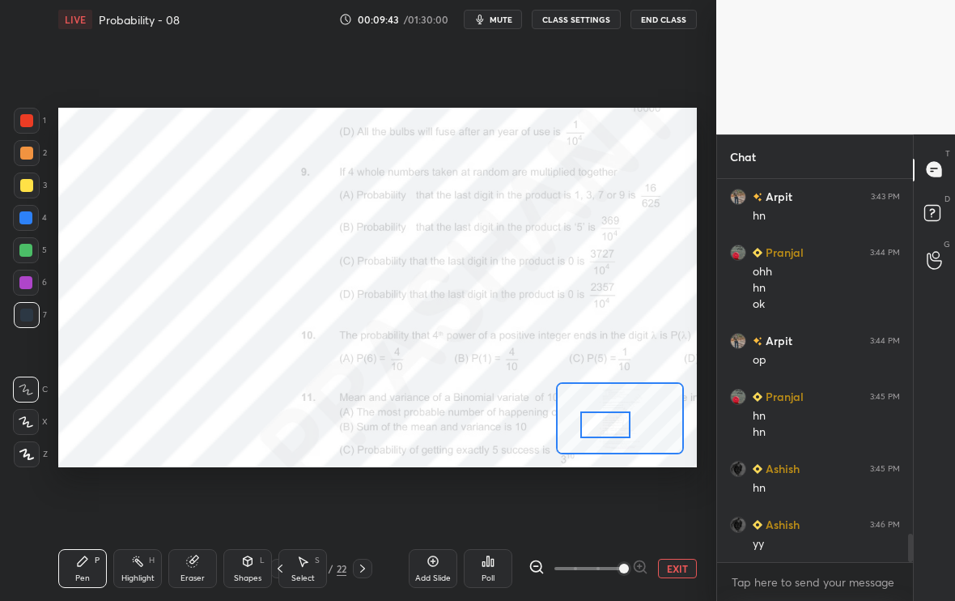
scroll to position [4735, 0]
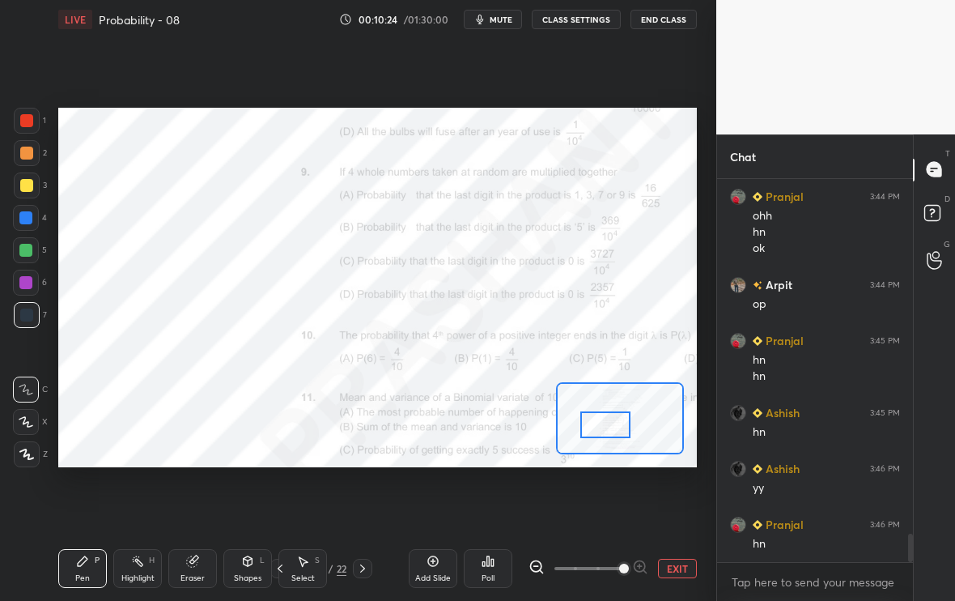
click at [428, 563] on div "Add Slide" at bounding box center [433, 568] width 49 height 39
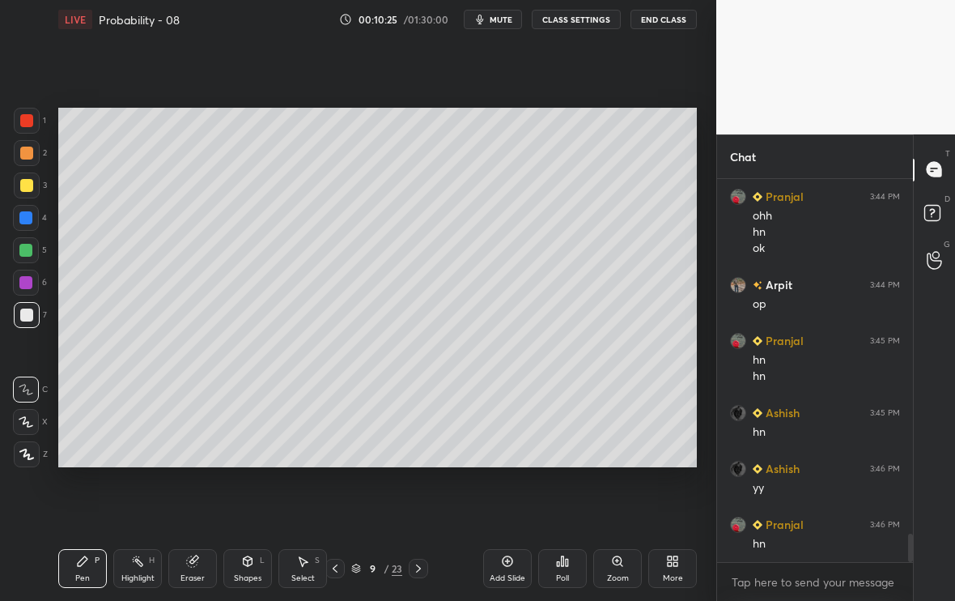
click at [26, 192] on div at bounding box center [27, 185] width 26 height 26
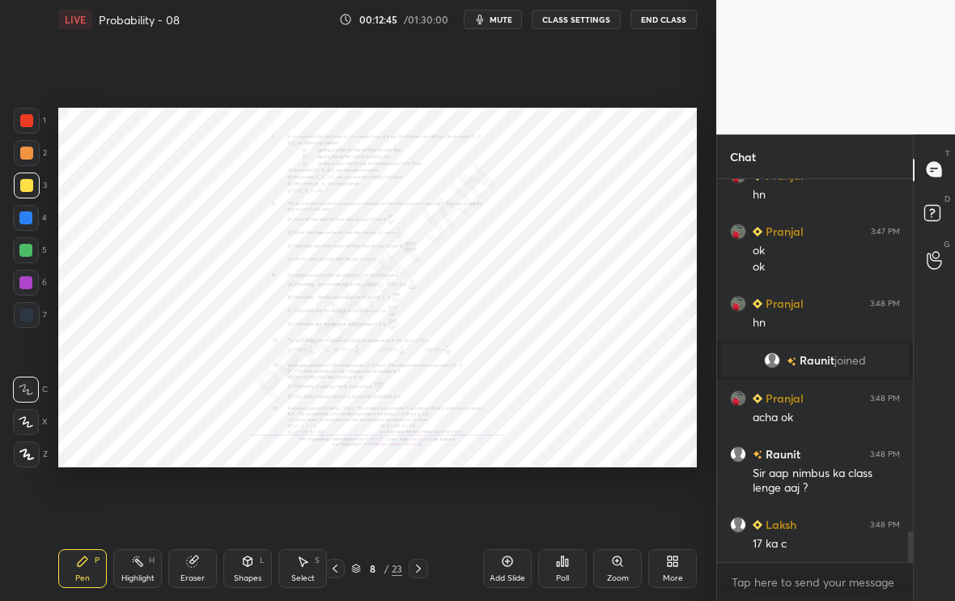
scroll to position [4380, 0]
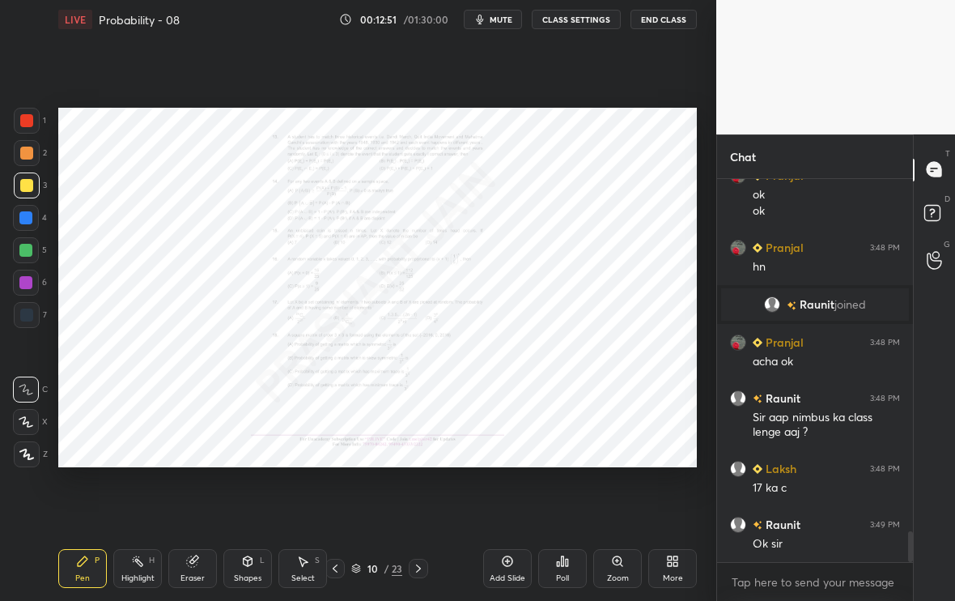
click at [613, 565] on icon at bounding box center [617, 560] width 13 height 13
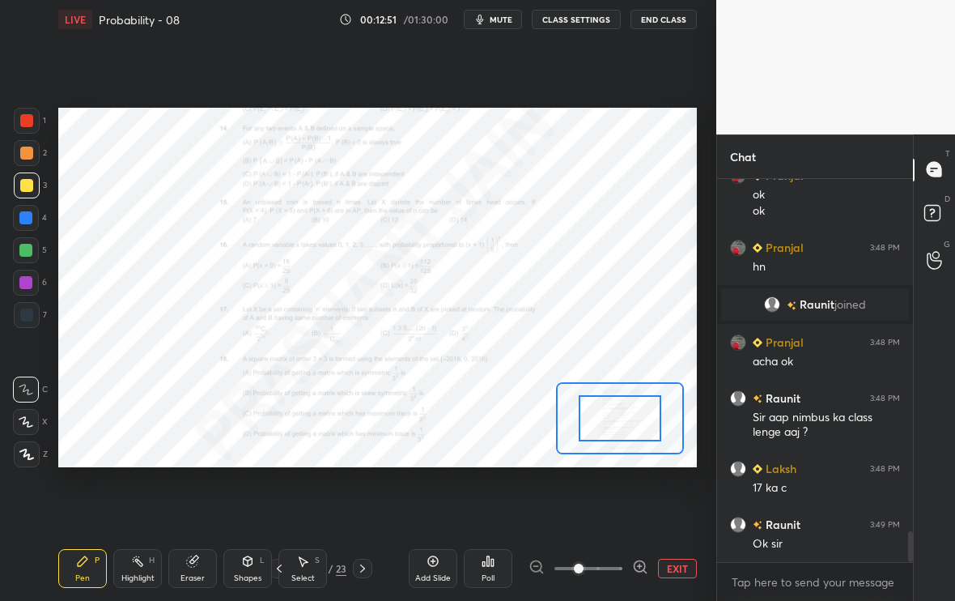
click at [641, 568] on icon at bounding box center [640, 567] width 16 height 16
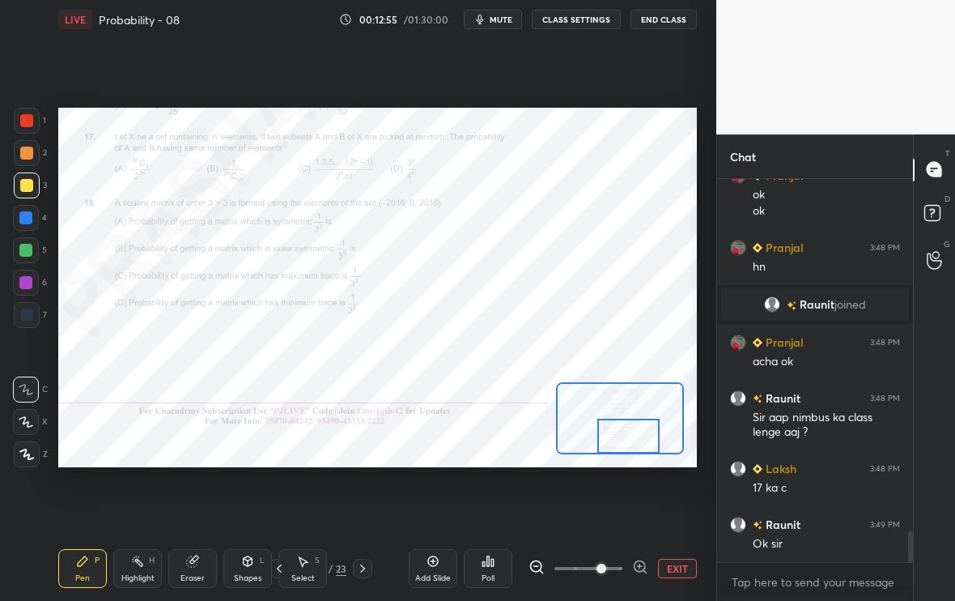
drag, startPoint x: 633, startPoint y: 409, endPoint x: 641, endPoint y: 427, distance: 19.6
click at [641, 427] on div at bounding box center [628, 436] width 62 height 34
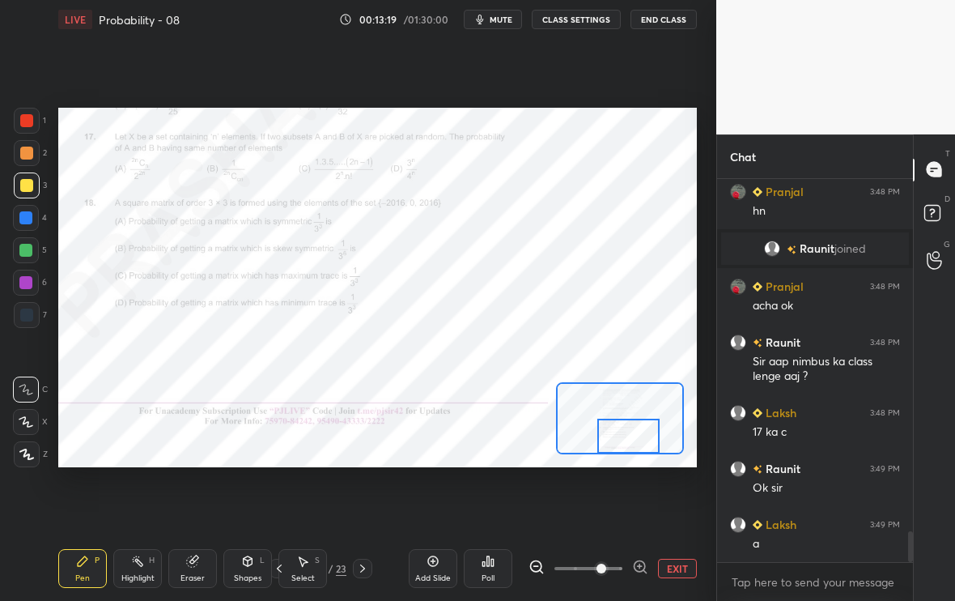
scroll to position [4452, 0]
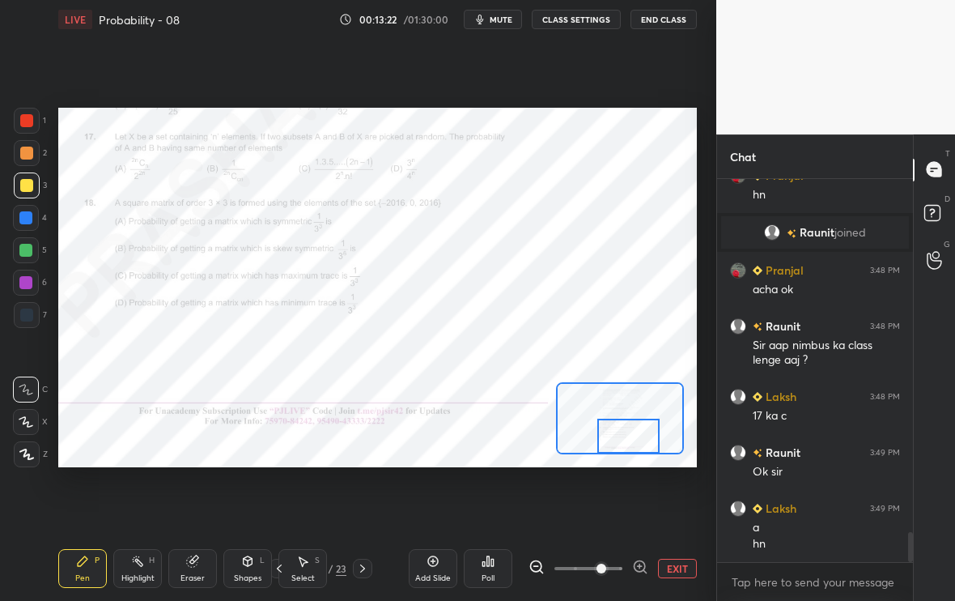
click at [25, 127] on div at bounding box center [27, 121] width 26 height 26
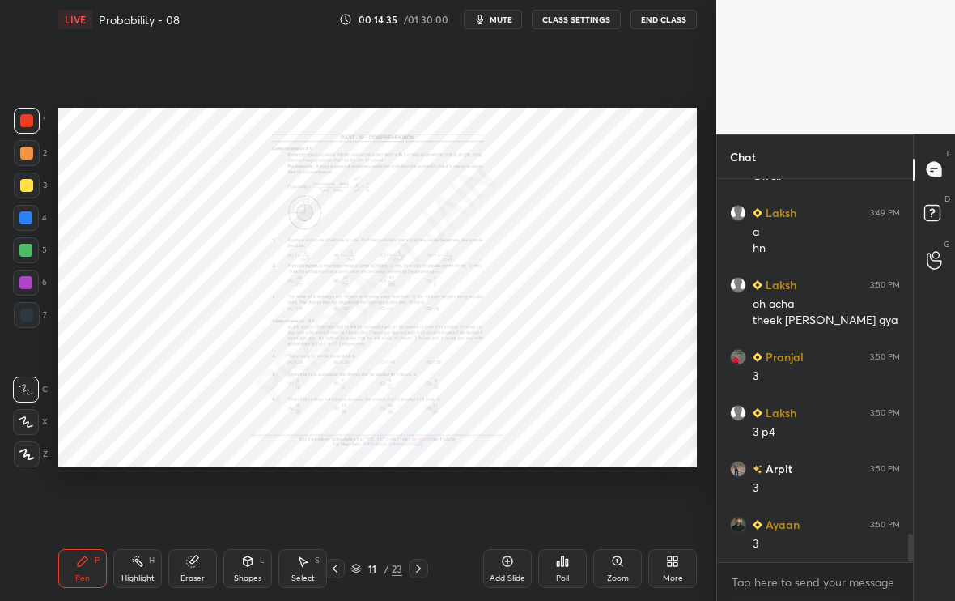
scroll to position [4803, 0]
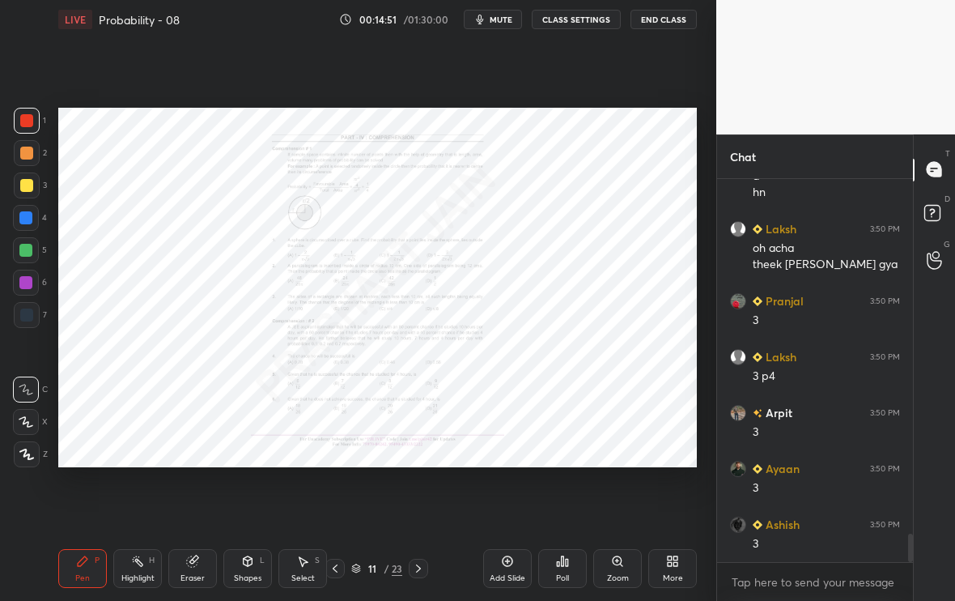
click at [610, 578] on div "Zoom" at bounding box center [618, 578] width 22 height 8
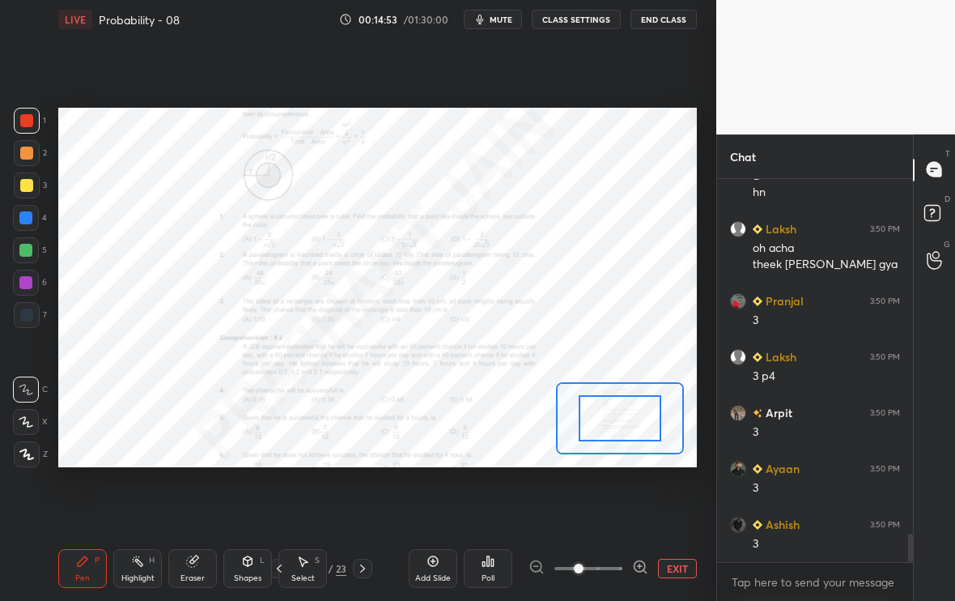
click at [640, 571] on icon at bounding box center [640, 566] width 11 height 11
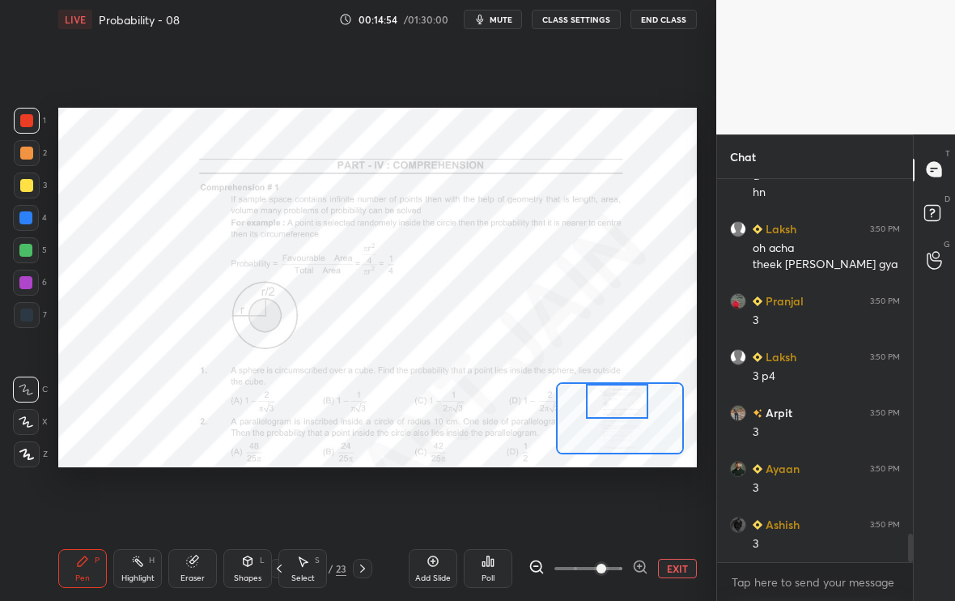
drag, startPoint x: 639, startPoint y: 427, endPoint x: 635, endPoint y: 396, distance: 31.8
click at [635, 396] on div at bounding box center [617, 401] width 62 height 34
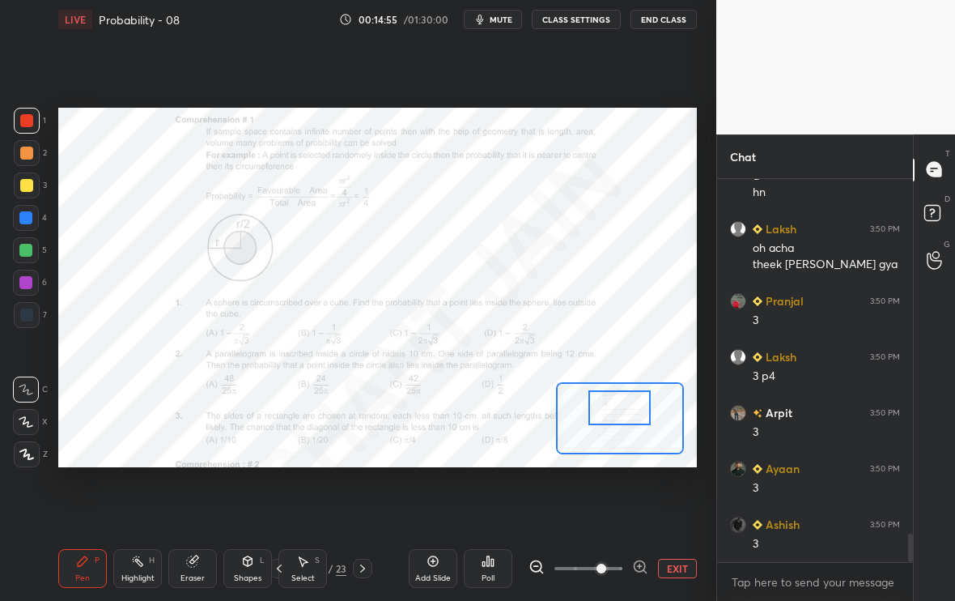
click at [638, 402] on div at bounding box center [619, 407] width 62 height 34
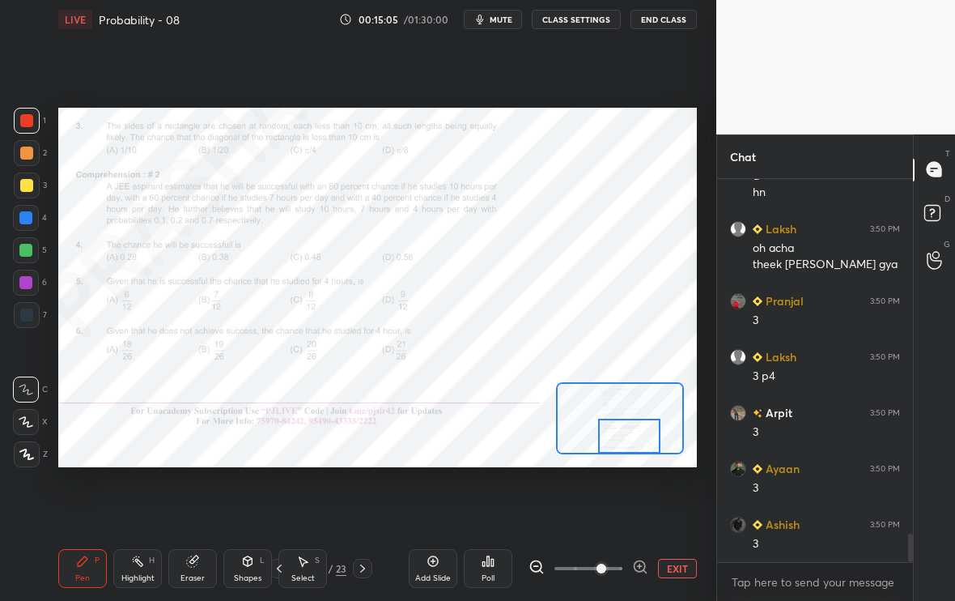
drag, startPoint x: 638, startPoint y: 402, endPoint x: 648, endPoint y: 432, distance: 31.5
click at [648, 432] on div at bounding box center [629, 436] width 62 height 34
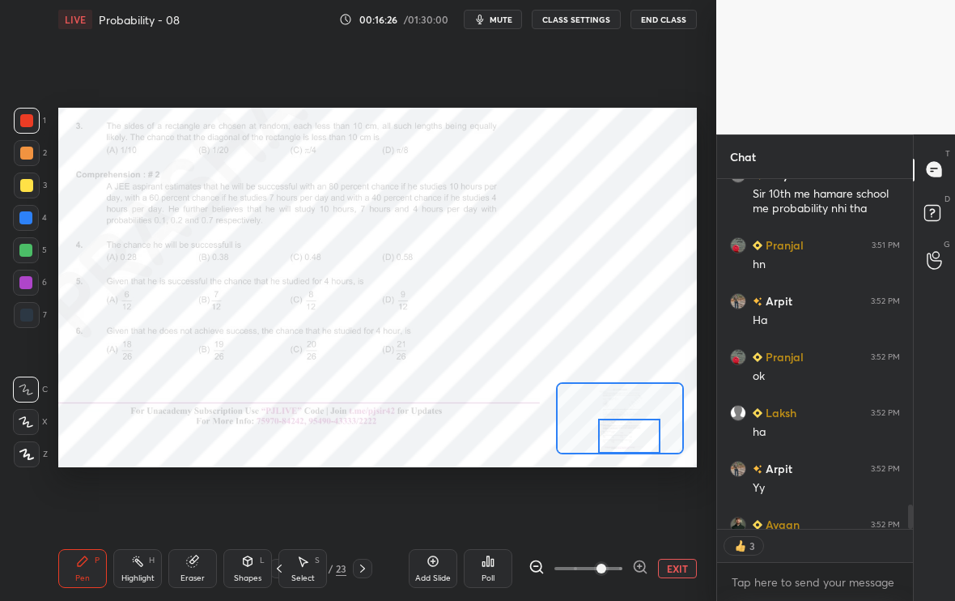
scroll to position [5313, 0]
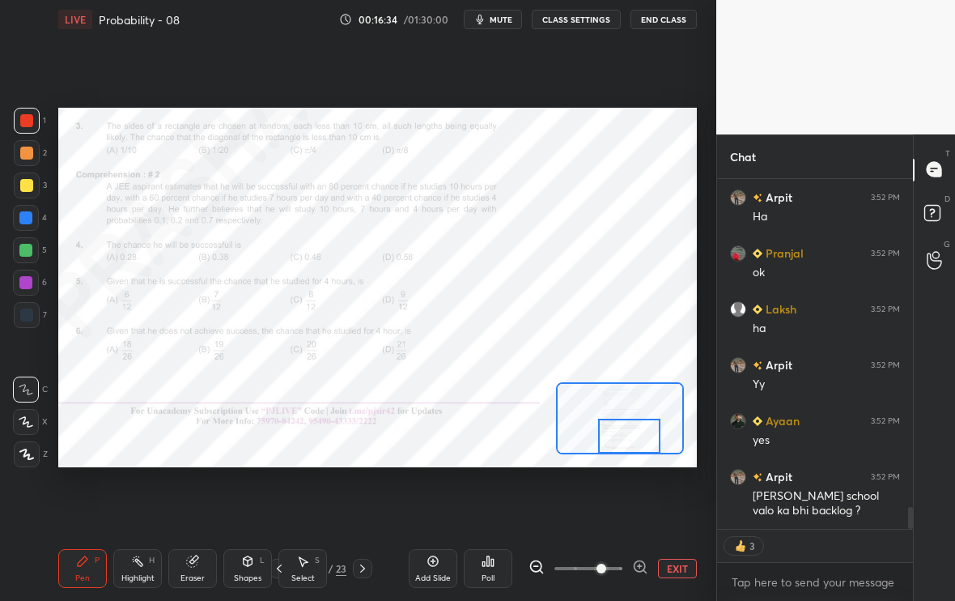
type textarea "x"
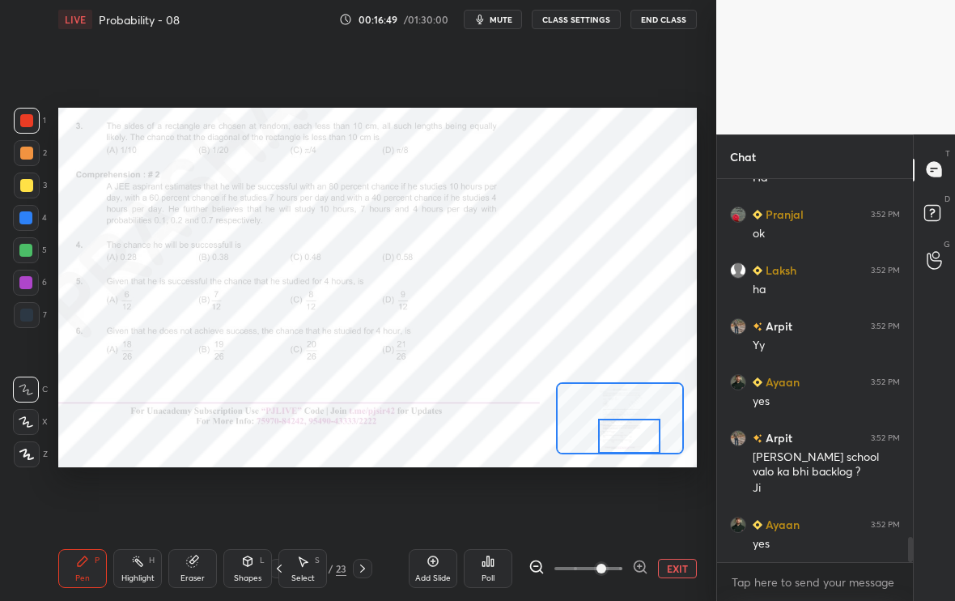
scroll to position [5422, 0]
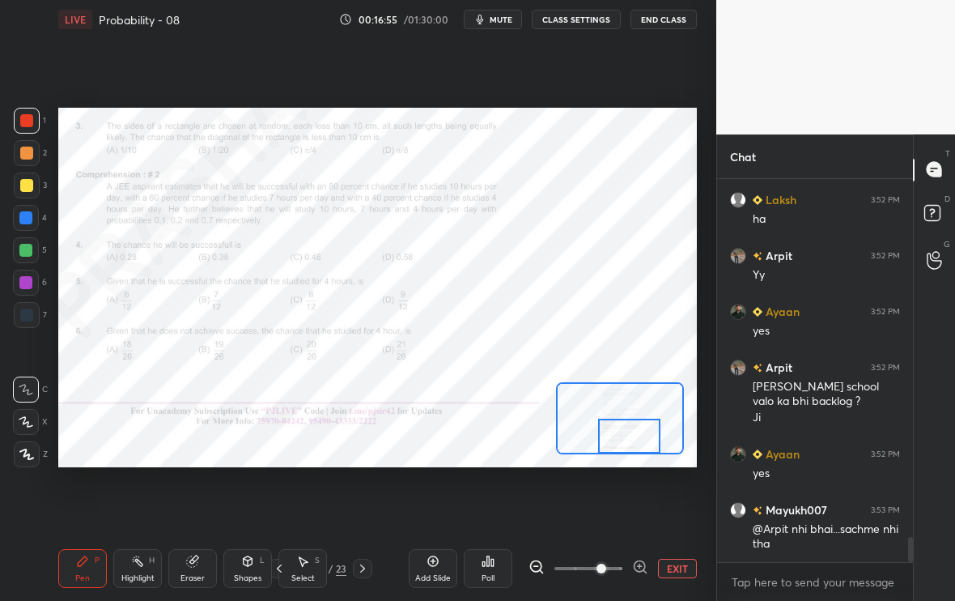
click at [673, 570] on button "EXIT" at bounding box center [677, 568] width 39 height 19
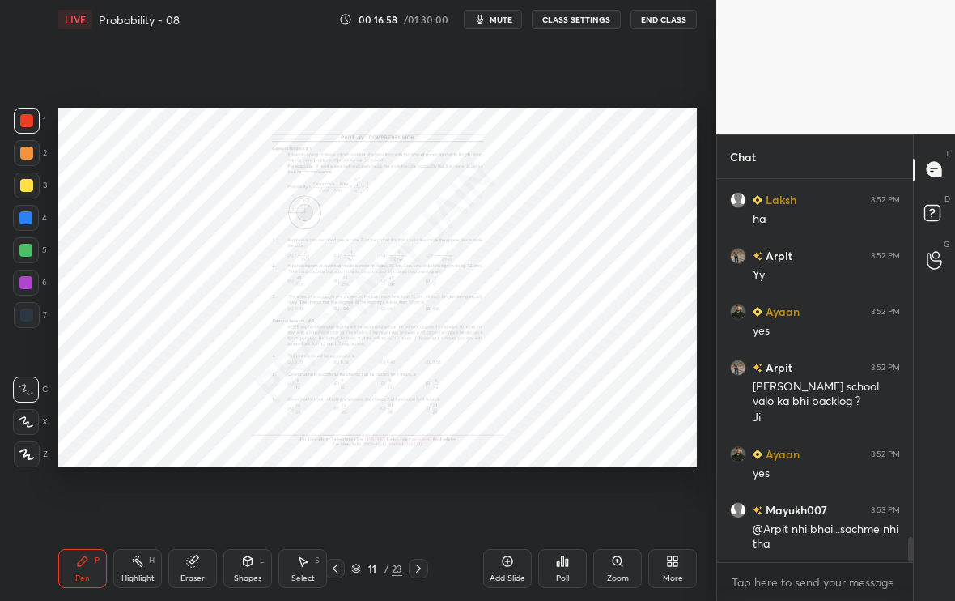
click at [190, 569] on div "Eraser" at bounding box center [192, 568] width 49 height 39
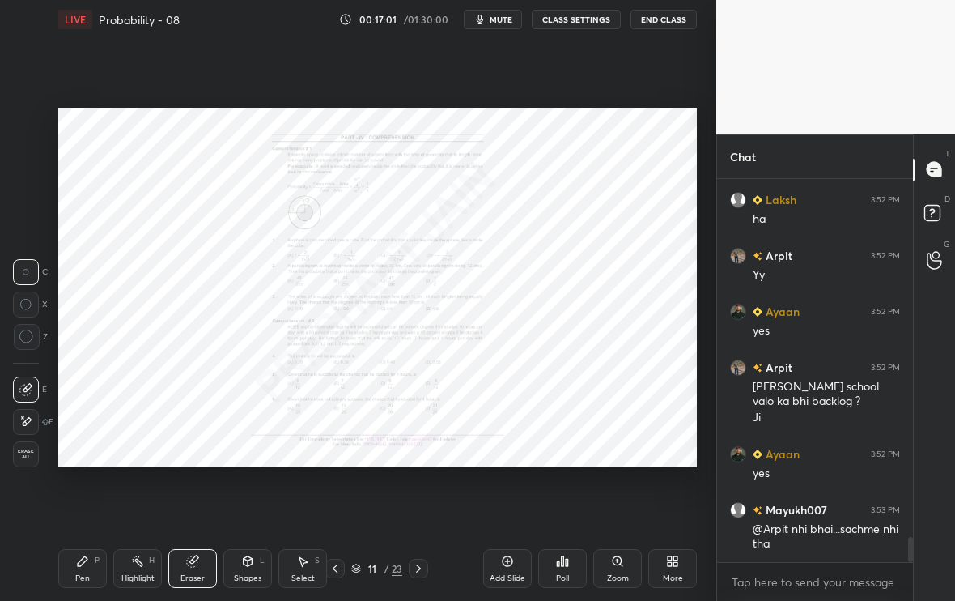
click at [501, 576] on div "Add Slide" at bounding box center [508, 578] width 36 height 8
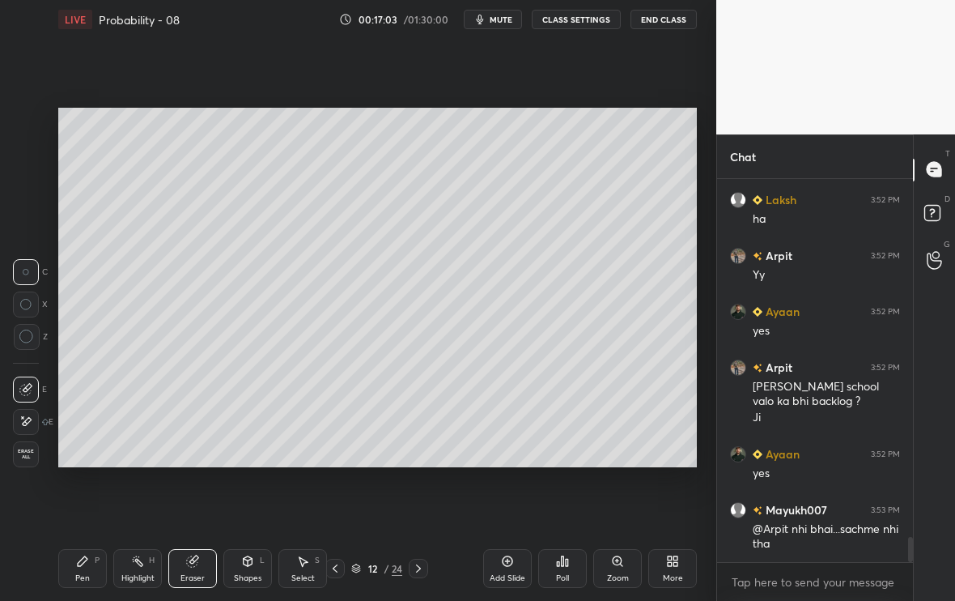
click at [92, 572] on div "Pen P" at bounding box center [82, 568] width 49 height 39
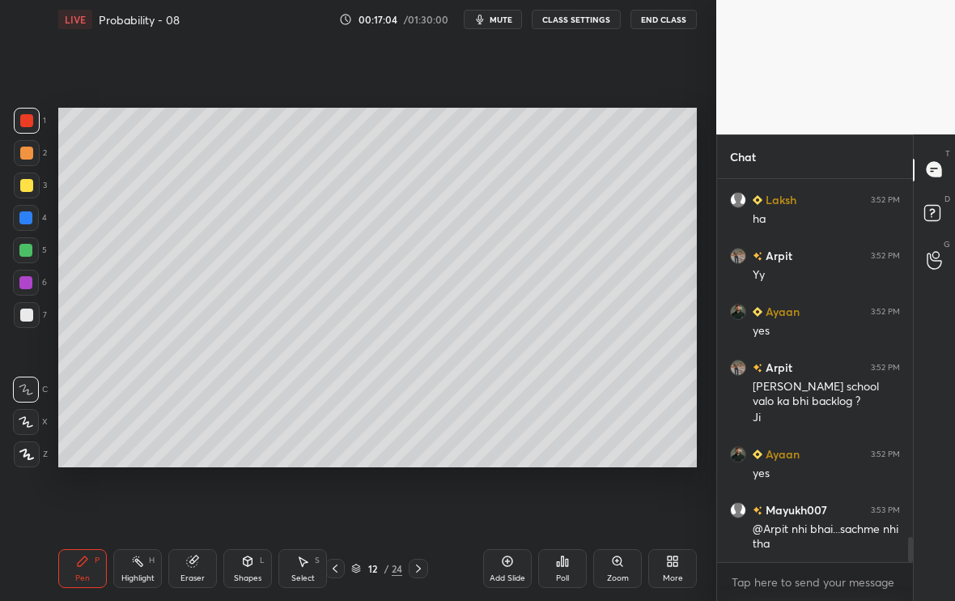
click at [24, 202] on div "3" at bounding box center [30, 188] width 33 height 32
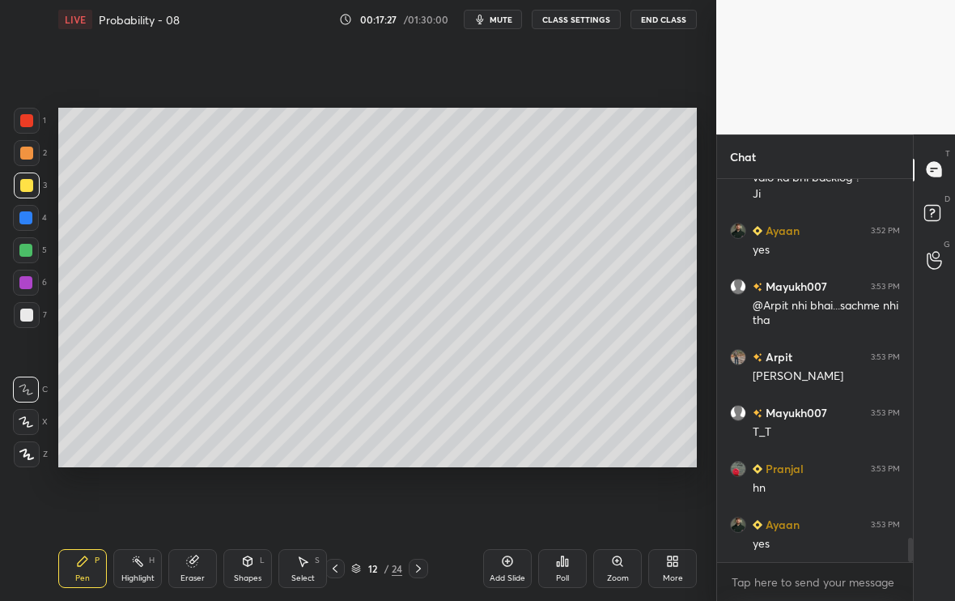
scroll to position [5701, 0]
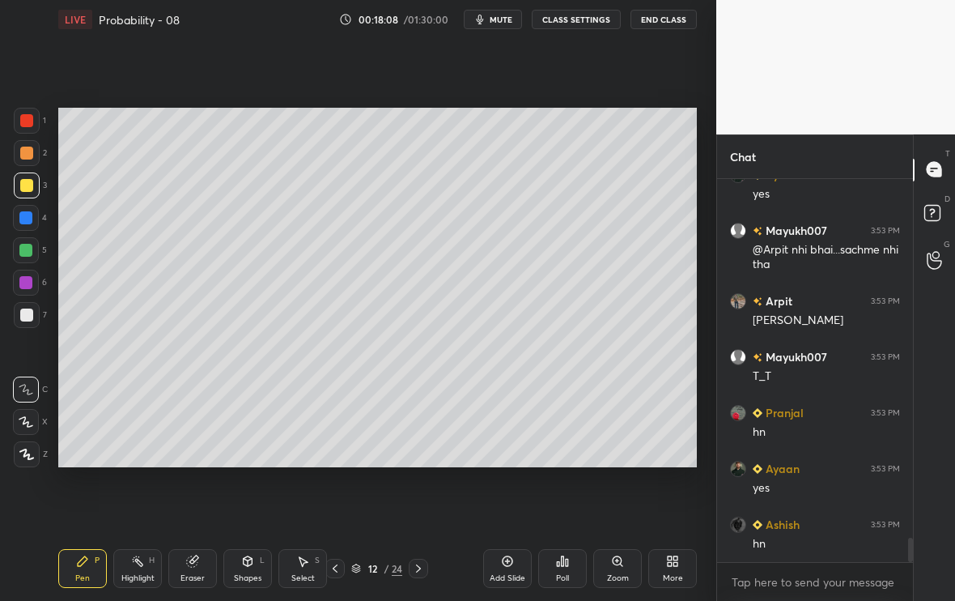
click at [187, 574] on div "Eraser" at bounding box center [193, 578] width 24 height 8
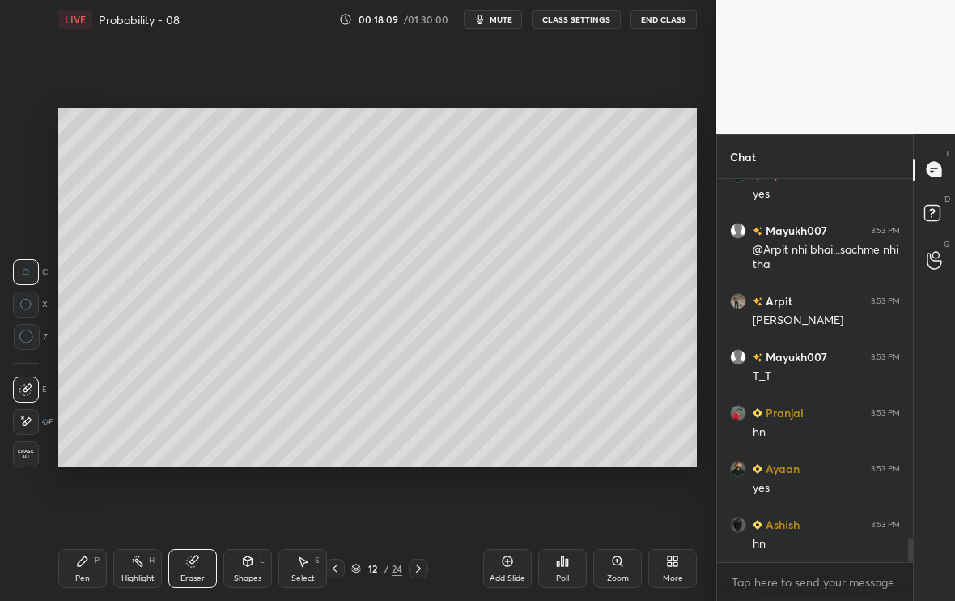
click at [92, 571] on div "Pen P" at bounding box center [82, 568] width 49 height 39
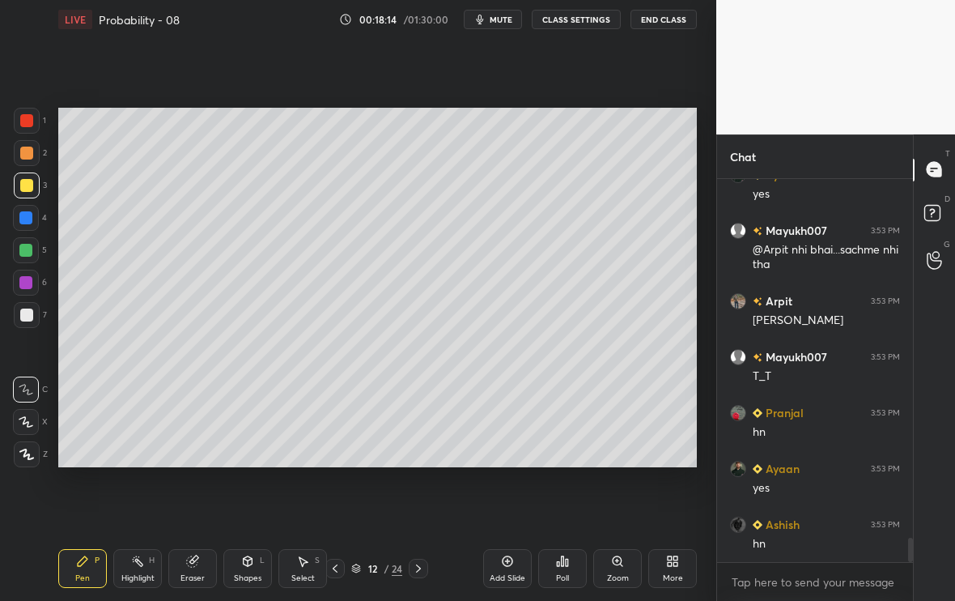
click at [337, 571] on icon at bounding box center [335, 568] width 13 height 13
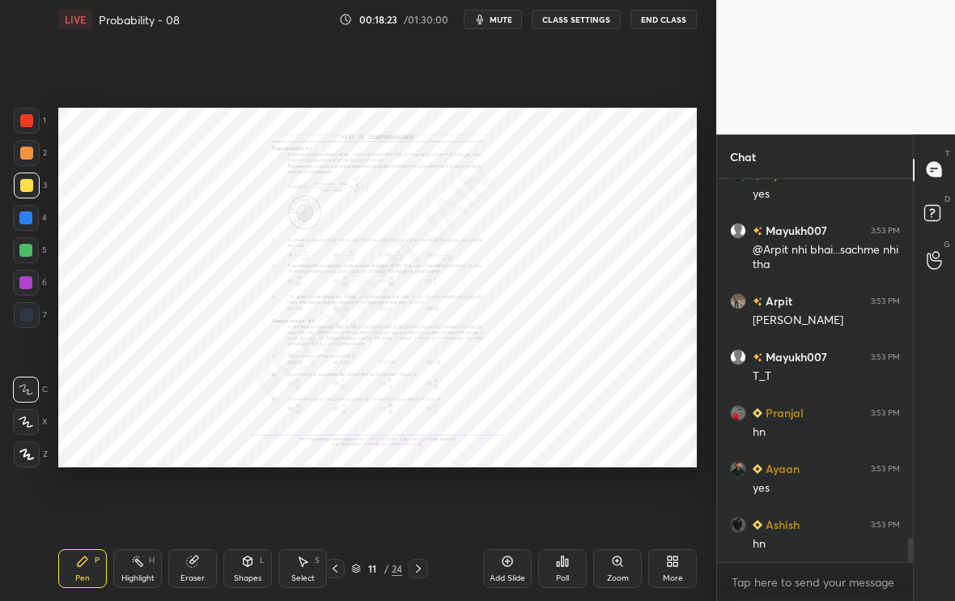
click at [417, 569] on icon at bounding box center [418, 568] width 13 height 13
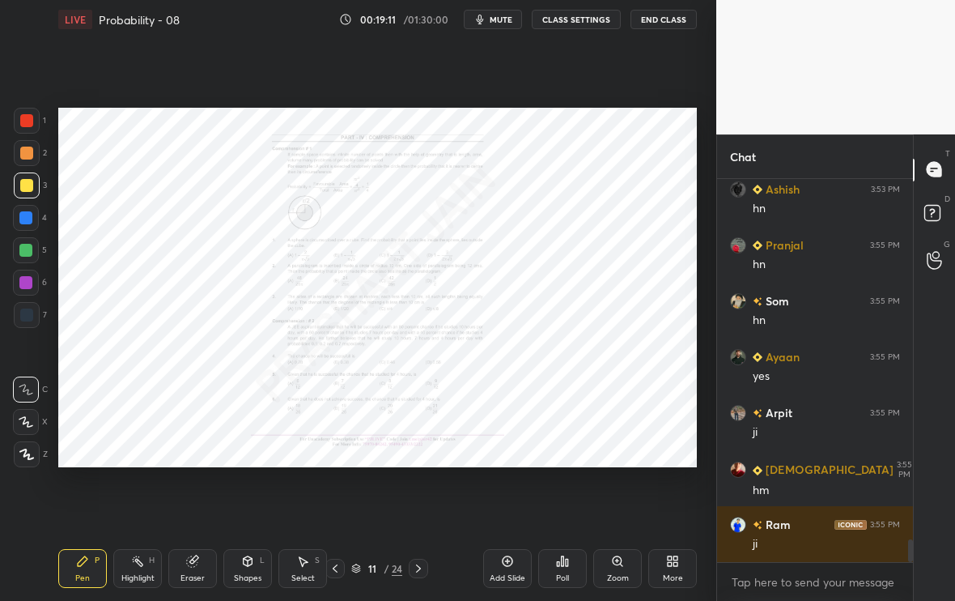
scroll to position [6092, 0]
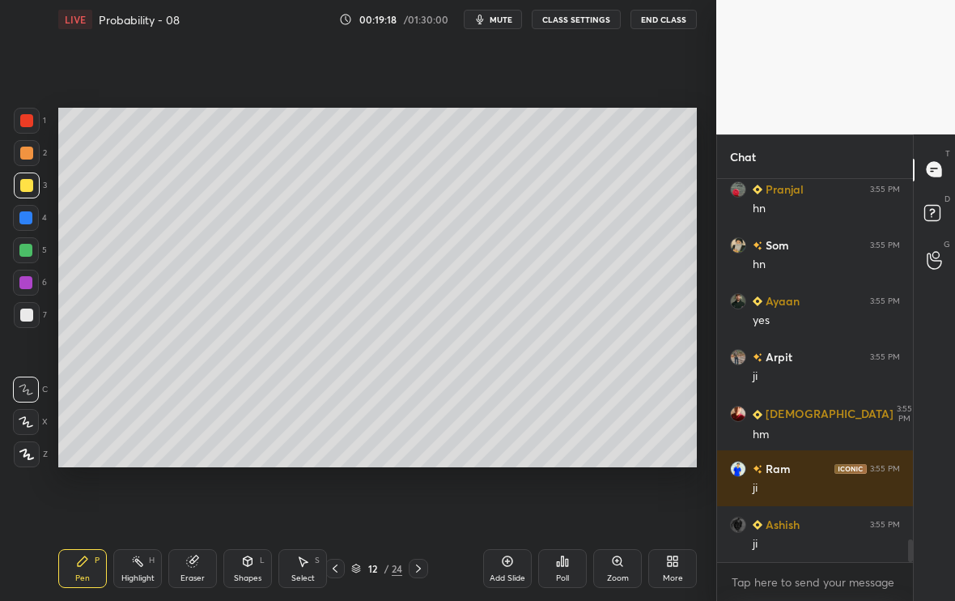
click at [509, 573] on div "Add Slide" at bounding box center [507, 568] width 49 height 39
click at [240, 580] on div "Shapes" at bounding box center [248, 578] width 28 height 8
click at [87, 563] on icon at bounding box center [82, 560] width 13 height 13
click at [242, 558] on div "Shapes L" at bounding box center [247, 568] width 49 height 39
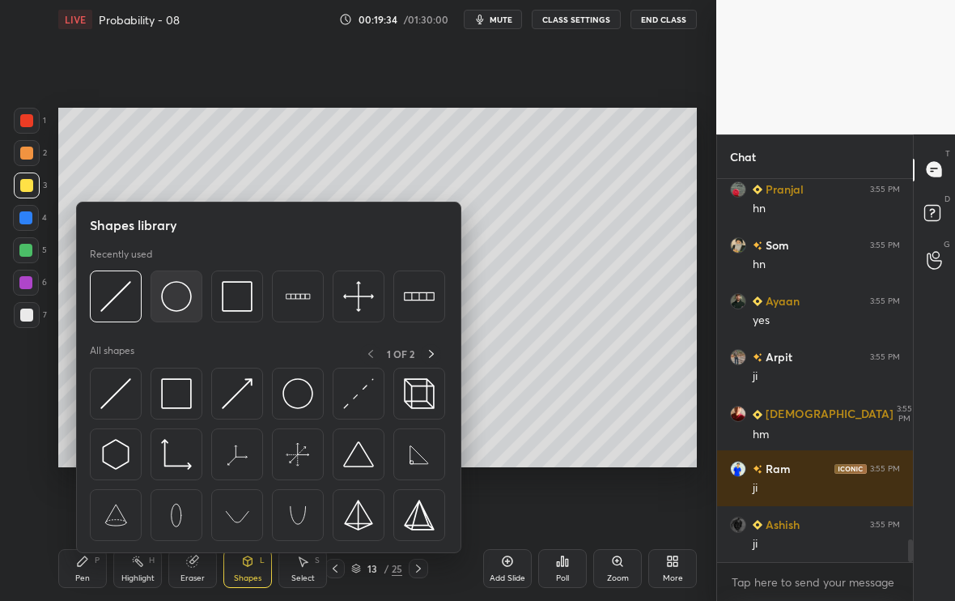
click at [182, 312] on div at bounding box center [177, 296] width 52 height 52
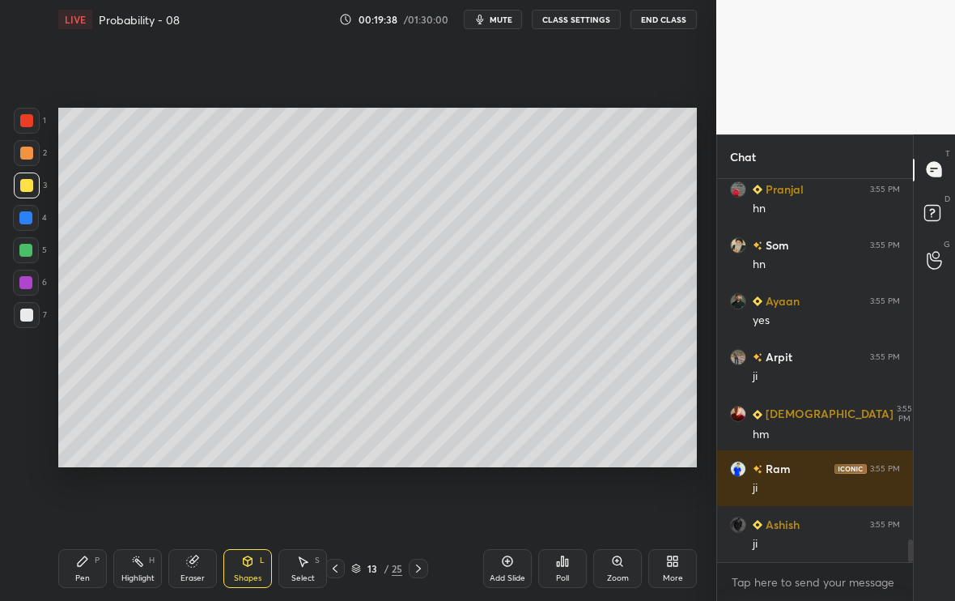
click at [93, 554] on div "Pen P" at bounding box center [82, 568] width 49 height 39
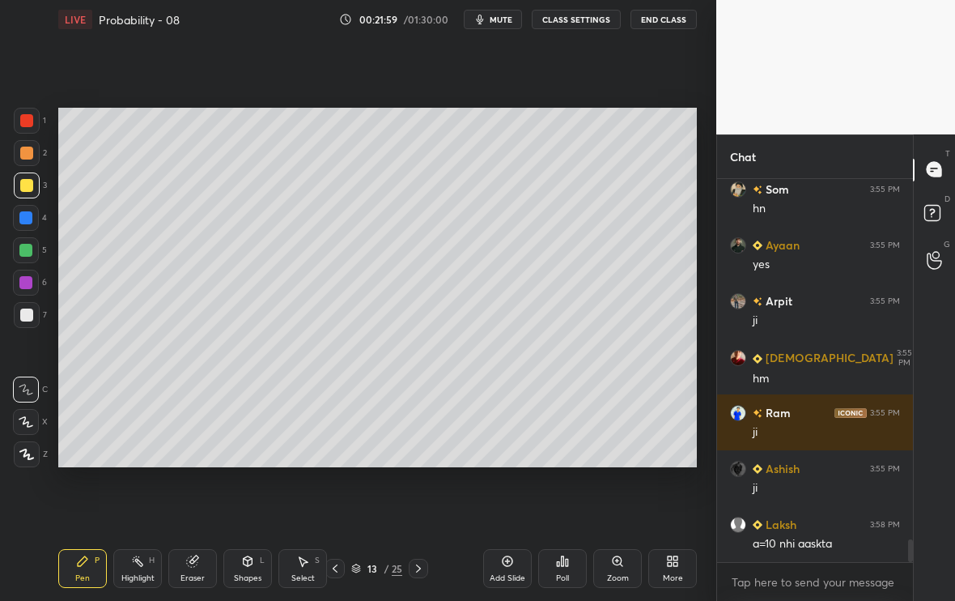
scroll to position [6164, 0]
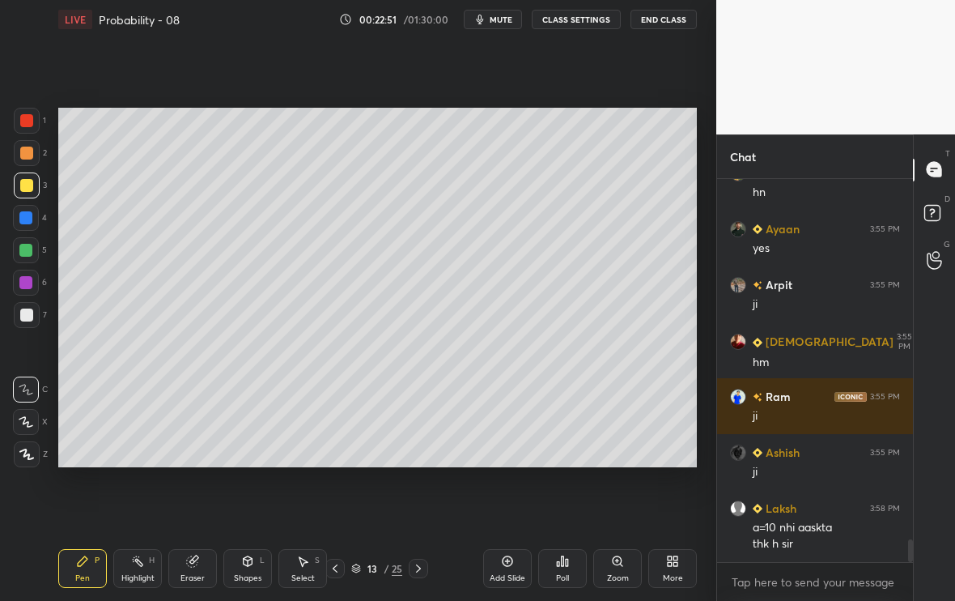
click at [338, 567] on icon at bounding box center [335, 568] width 13 height 13
click at [339, 573] on icon at bounding box center [335, 568] width 13 height 13
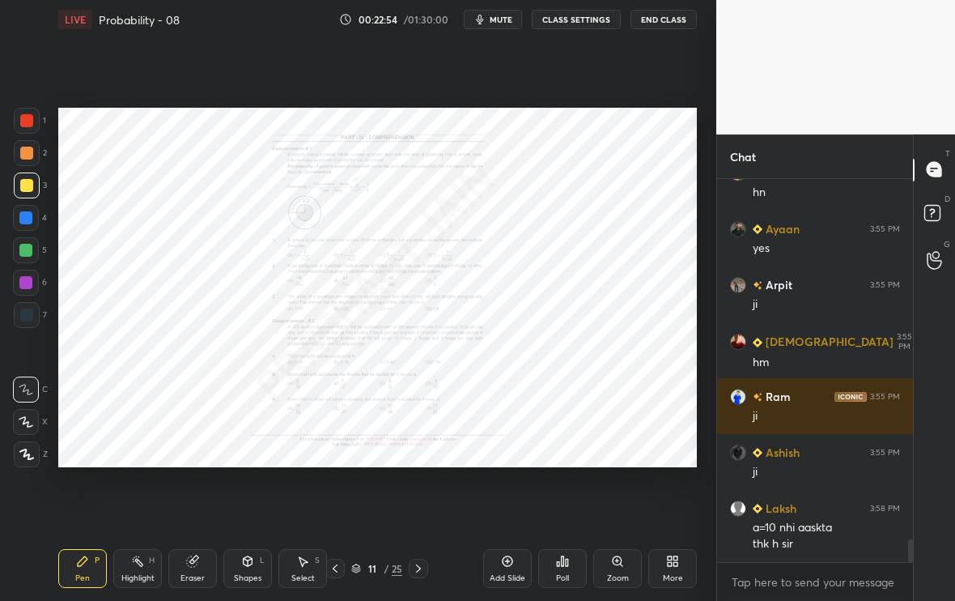
click at [626, 570] on div "Zoom" at bounding box center [617, 568] width 49 height 39
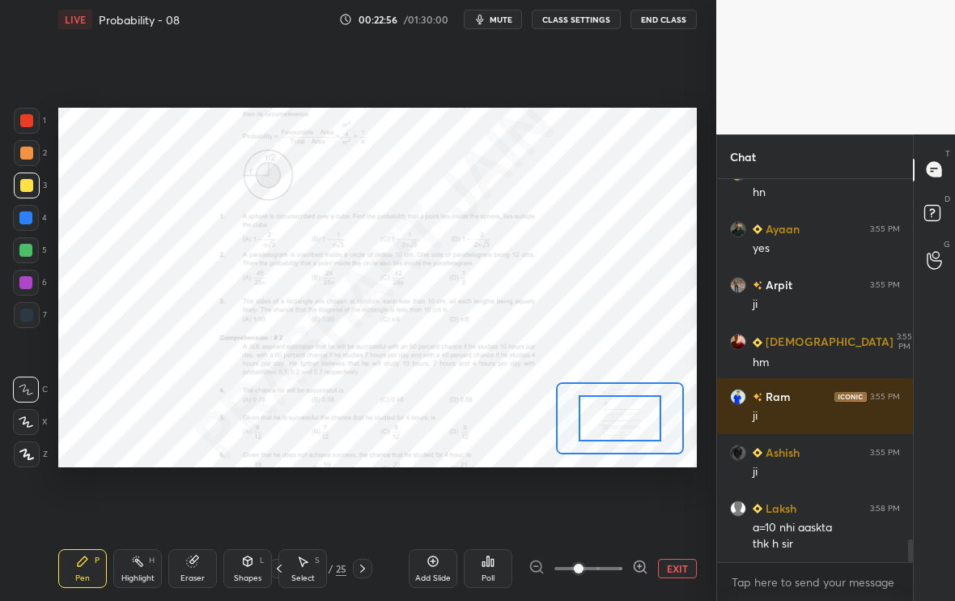
click at [640, 567] on icon at bounding box center [640, 567] width 16 height 16
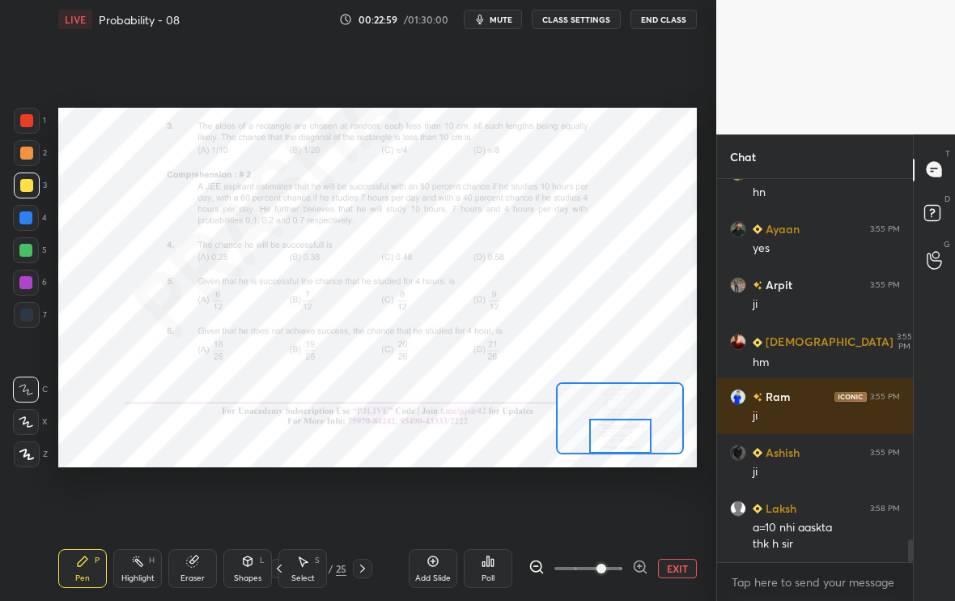
drag, startPoint x: 631, startPoint y: 427, endPoint x: 627, endPoint y: 444, distance: 17.3
click at [627, 444] on div at bounding box center [620, 436] width 62 height 34
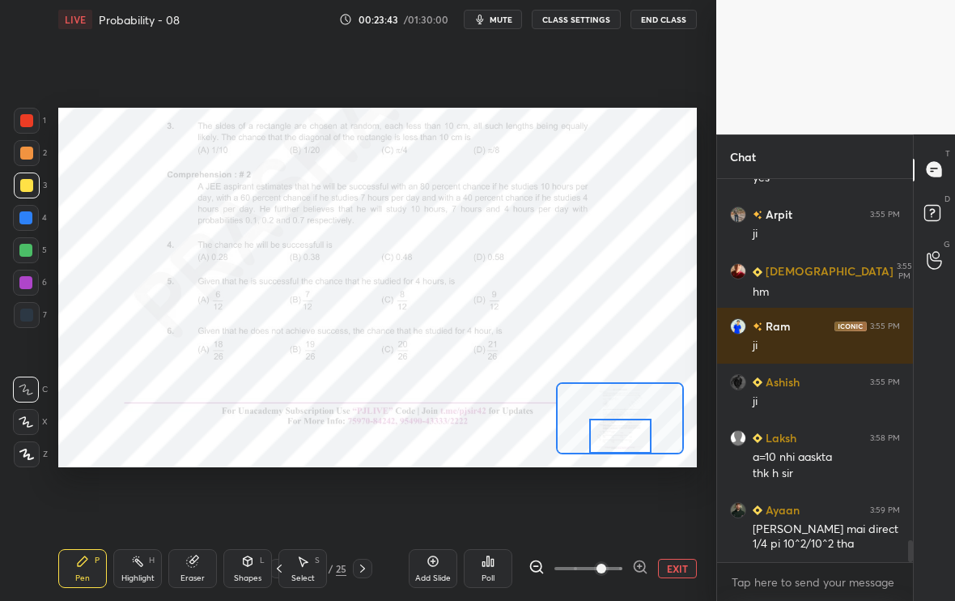
scroll to position [6273, 0]
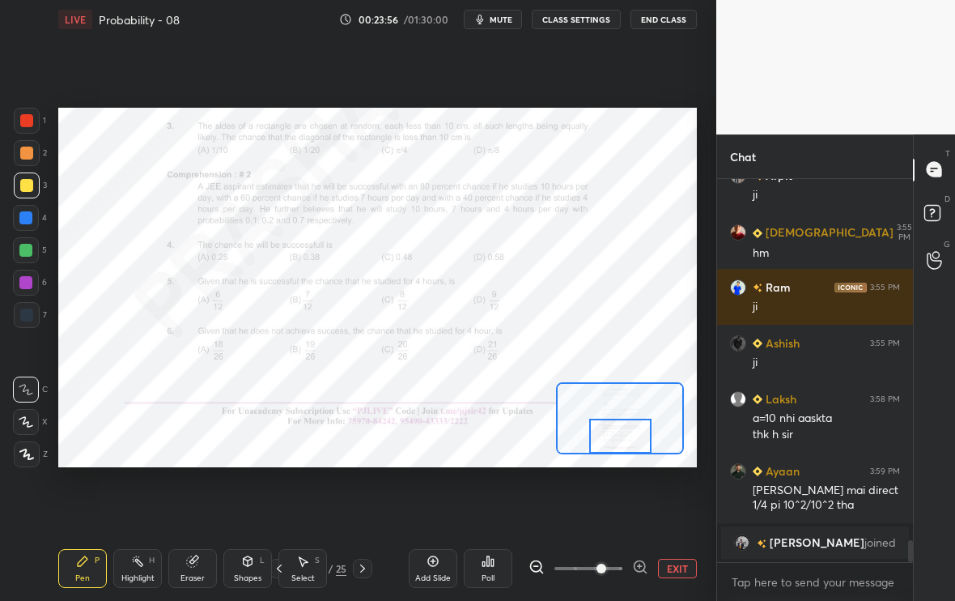
click at [16, 129] on div at bounding box center [27, 121] width 26 height 26
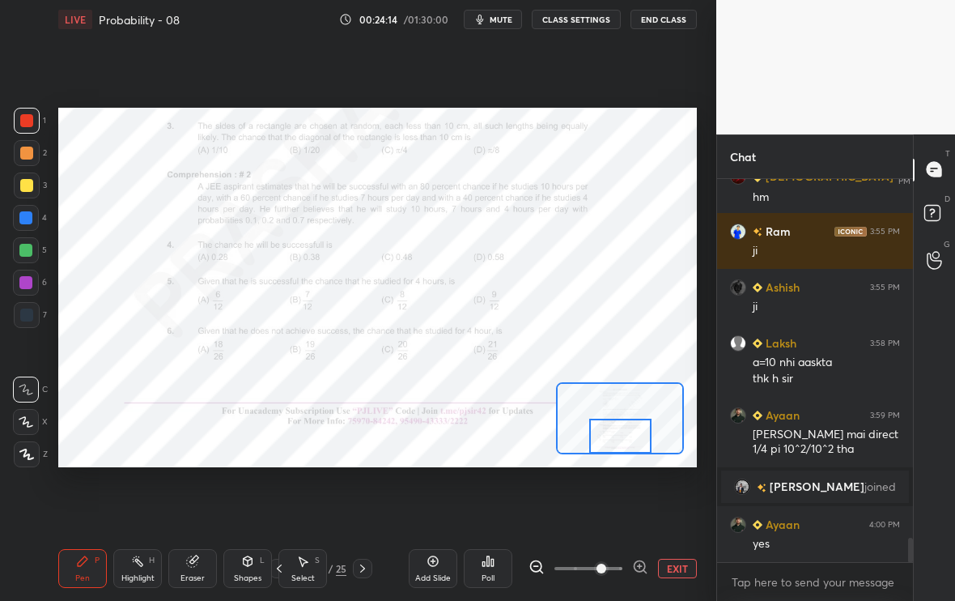
scroll to position [5666, 0]
click at [687, 571] on button "EXIT" at bounding box center [677, 568] width 39 height 19
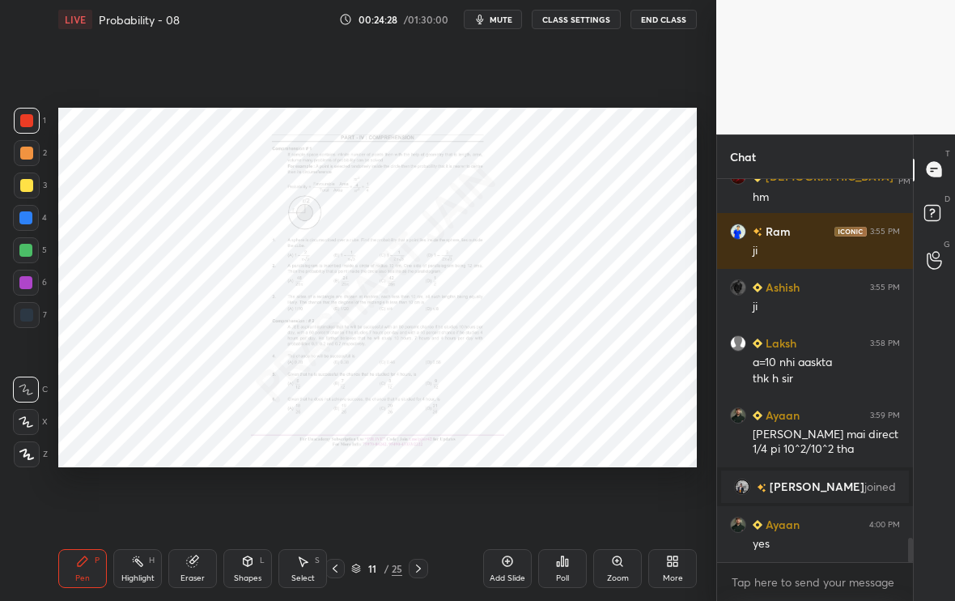
click at [333, 570] on icon at bounding box center [335, 568] width 13 height 13
click at [421, 569] on icon at bounding box center [418, 568] width 13 height 13
click at [416, 573] on icon at bounding box center [418, 568] width 13 height 13
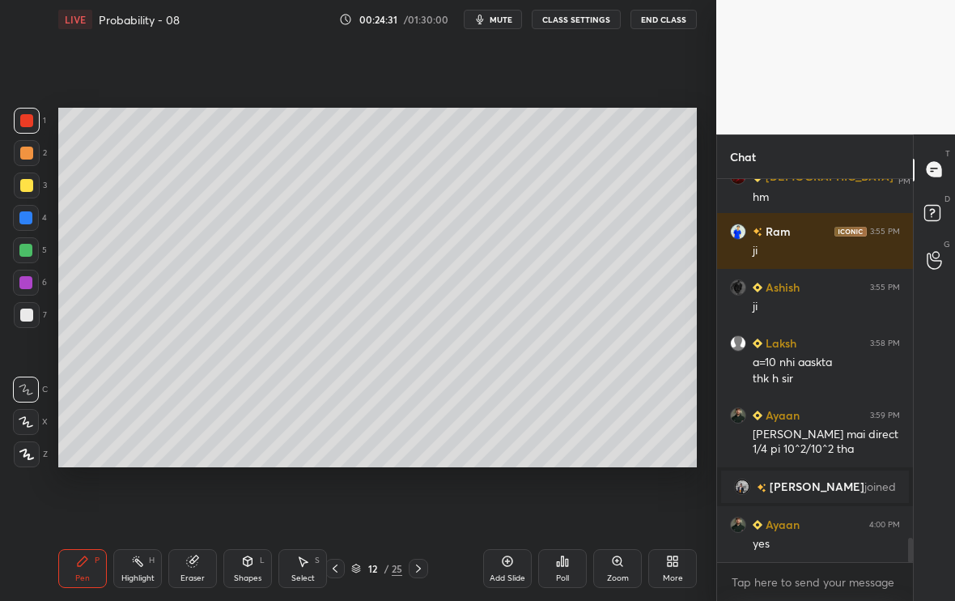
click at [24, 188] on div at bounding box center [26, 185] width 13 height 13
click at [506, 570] on div "Add Slide" at bounding box center [507, 568] width 49 height 39
click at [191, 567] on div "Eraser" at bounding box center [192, 568] width 49 height 39
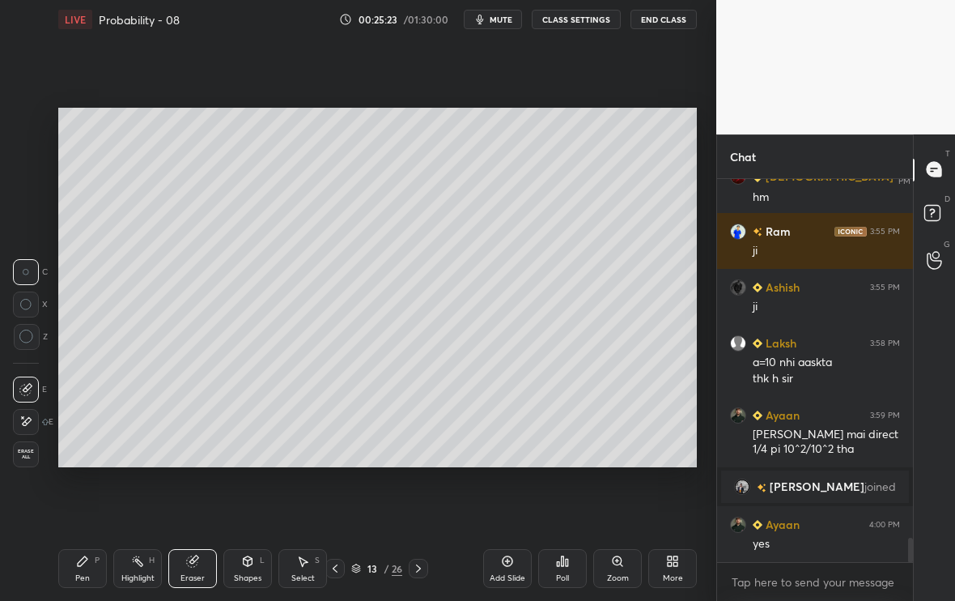
scroll to position [5751, 0]
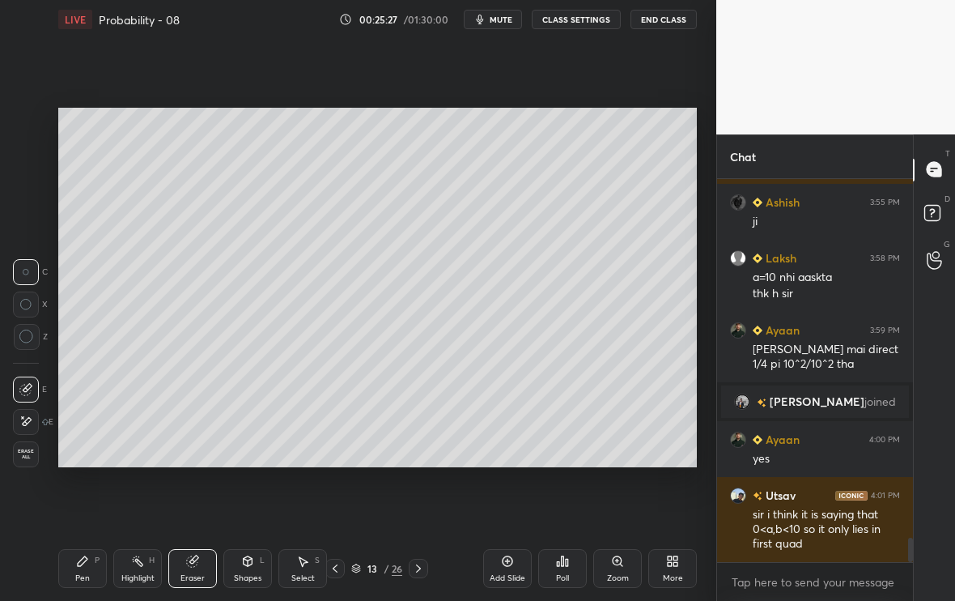
click at [74, 556] on div "Pen P" at bounding box center [82, 568] width 49 height 39
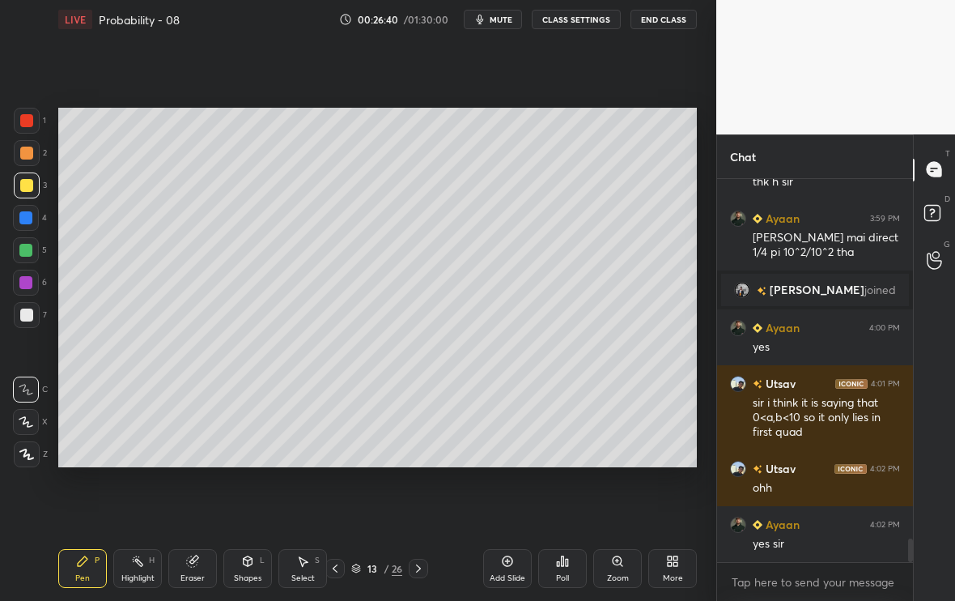
scroll to position [5918, 0]
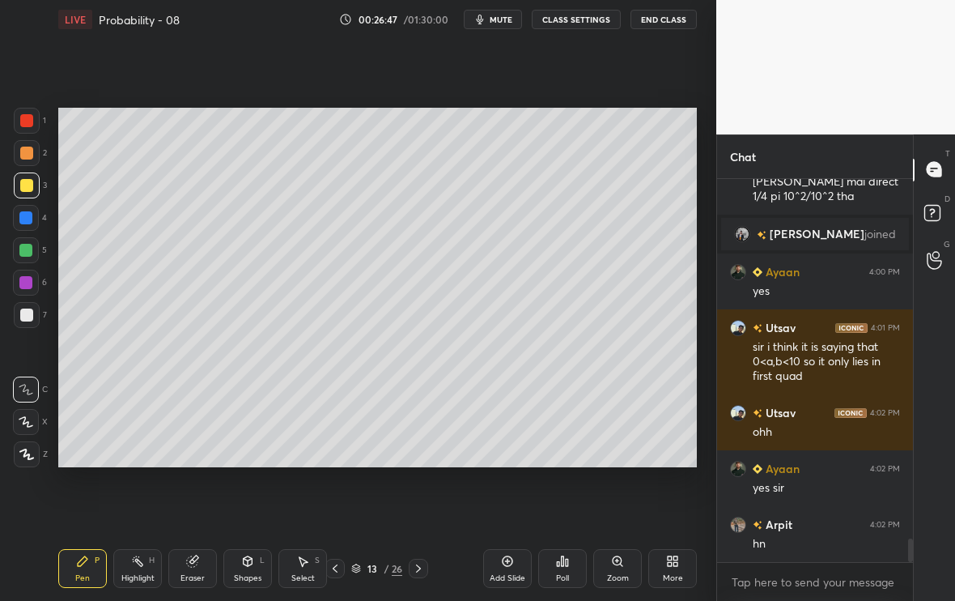
click at [333, 567] on icon at bounding box center [335, 568] width 13 height 13
click at [416, 569] on icon at bounding box center [418, 568] width 13 height 13
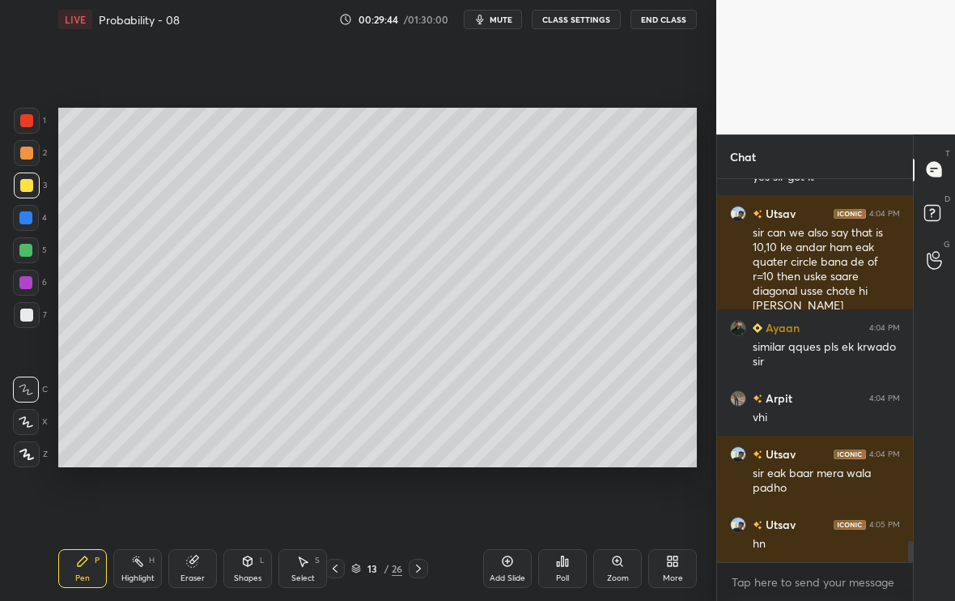
scroll to position [6579, 0]
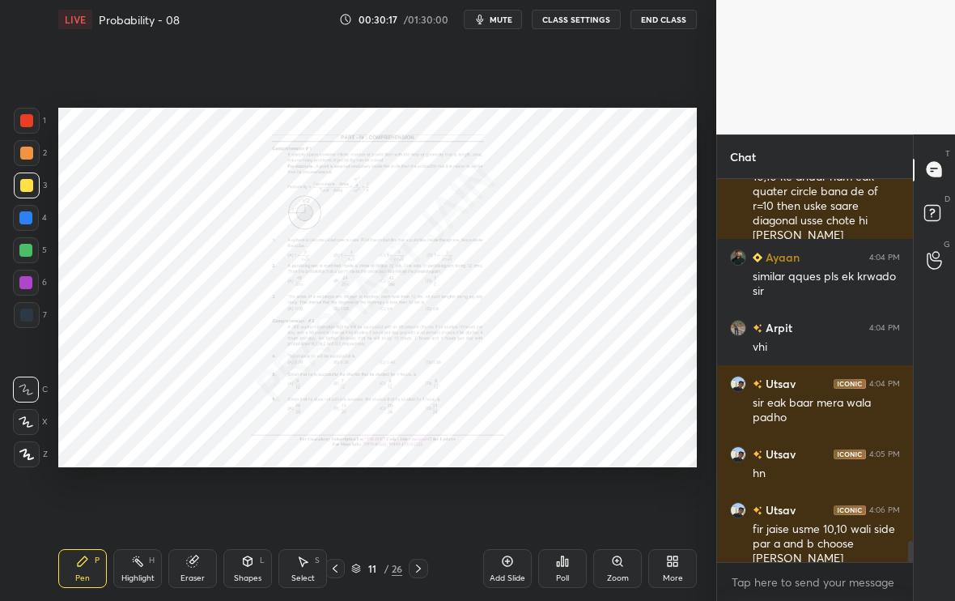
click at [25, 128] on div at bounding box center [27, 121] width 26 height 26
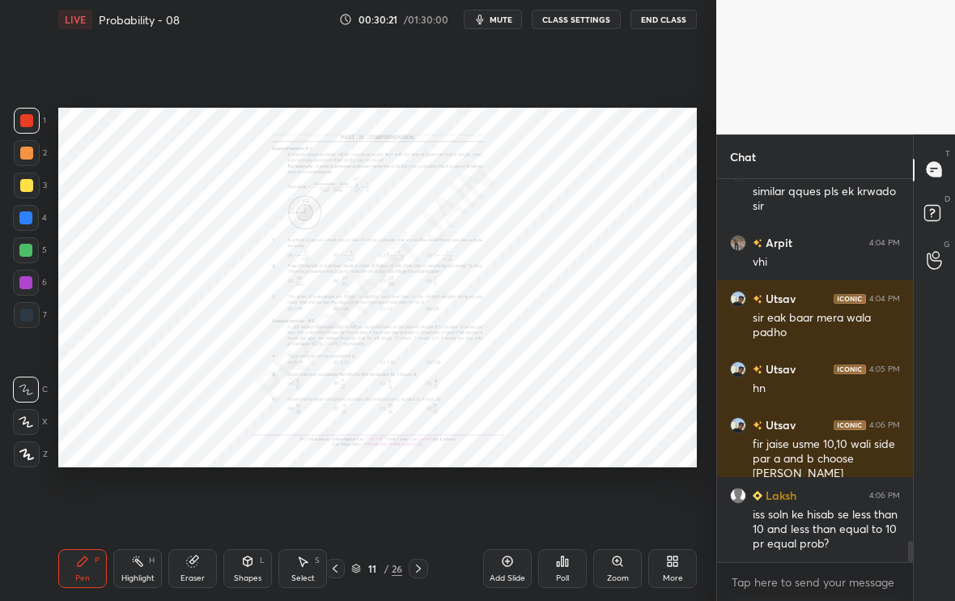
click at [27, 423] on icon at bounding box center [26, 421] width 15 height 11
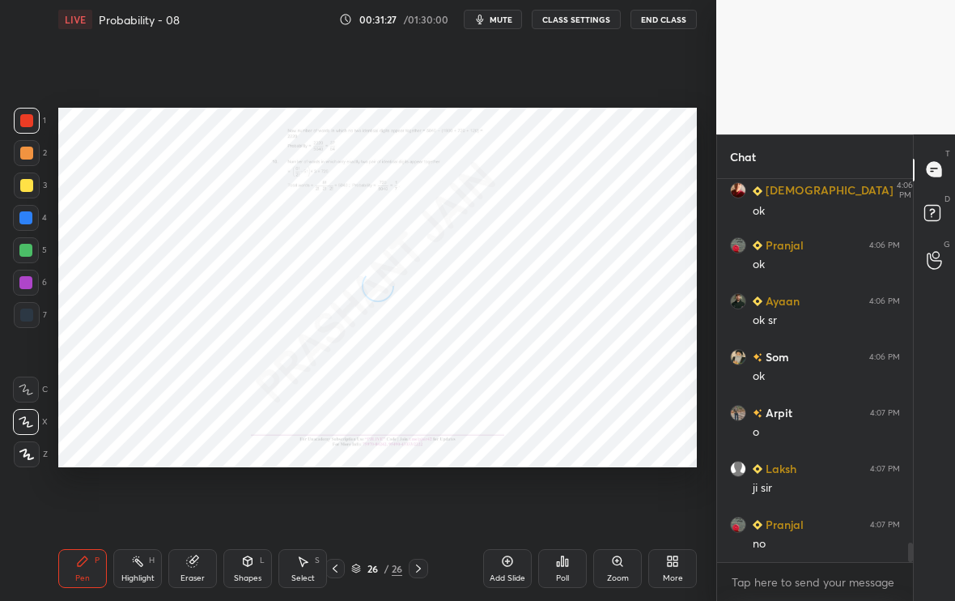
scroll to position [7110, 0]
click at [687, 565] on div "More" at bounding box center [672, 568] width 49 height 39
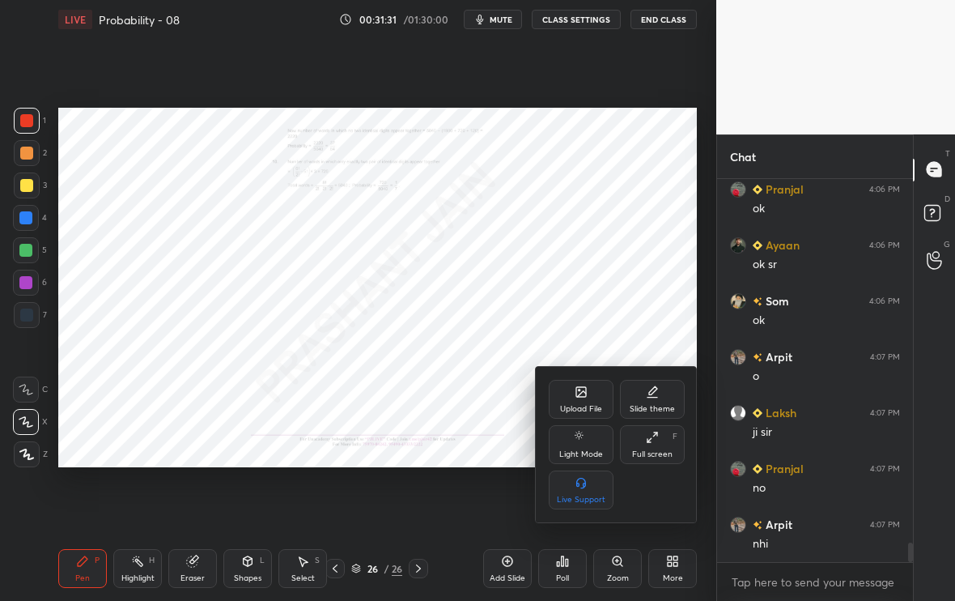
click at [573, 400] on div "Upload File" at bounding box center [581, 399] width 65 height 39
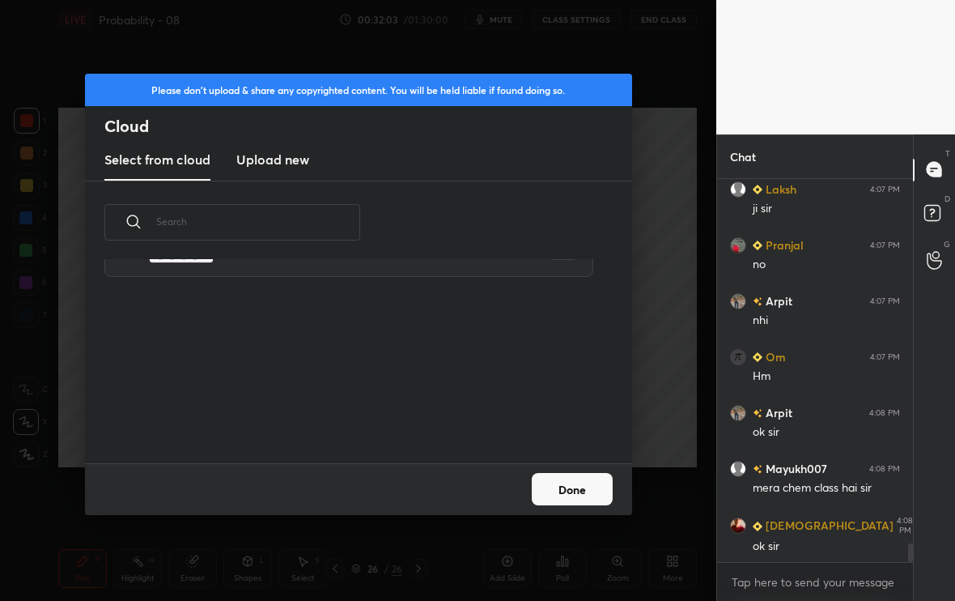
scroll to position [546, 0]
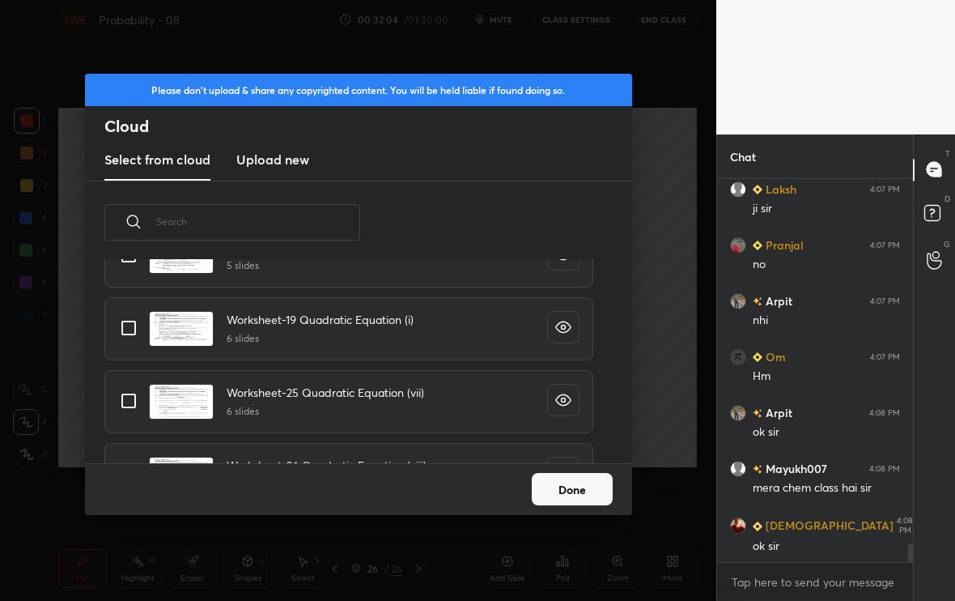
click at [564, 494] on button "Done" at bounding box center [572, 489] width 81 height 32
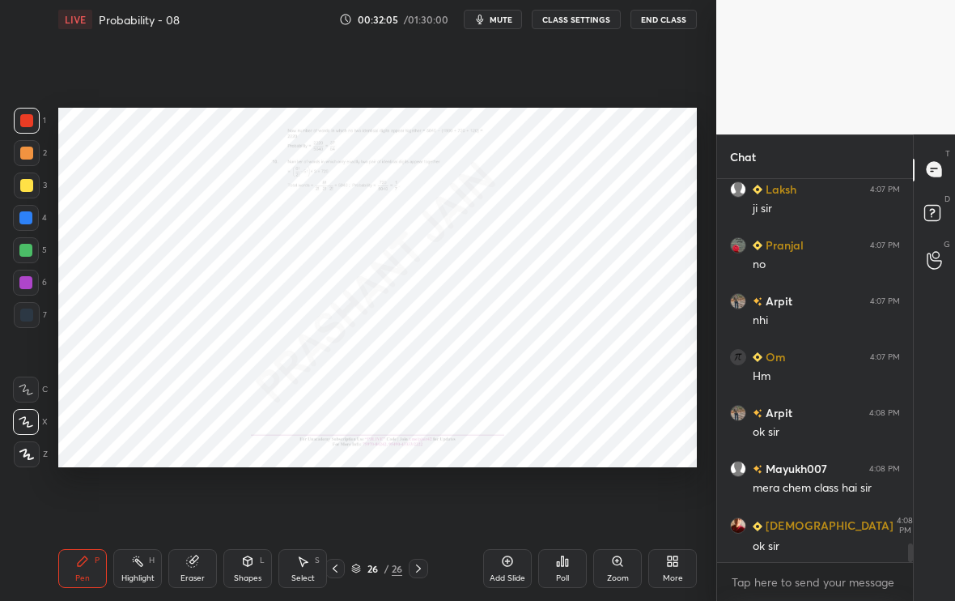
click at [679, 567] on div "More" at bounding box center [672, 568] width 49 height 39
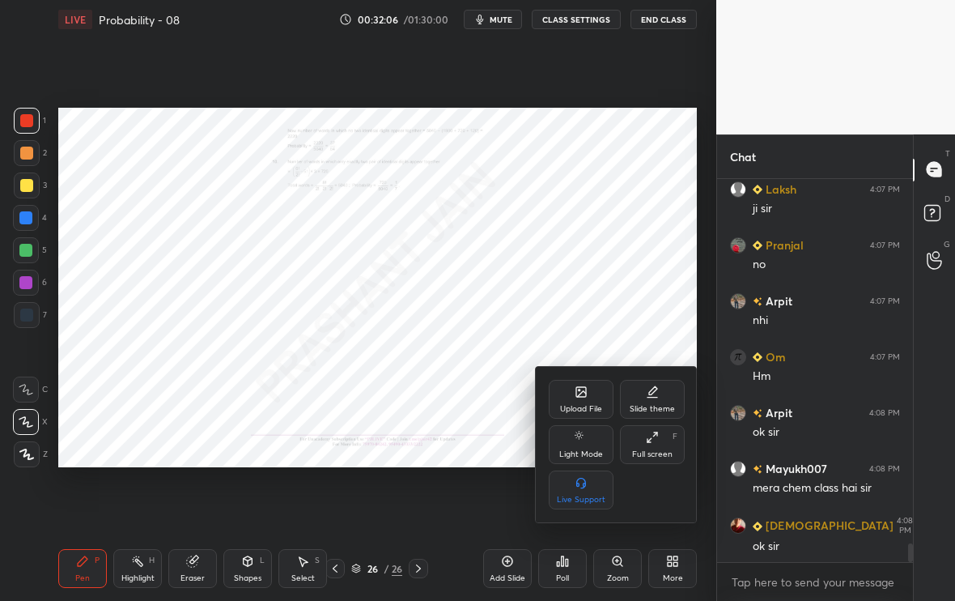
click at [574, 380] on div "Upload File" at bounding box center [581, 399] width 65 height 39
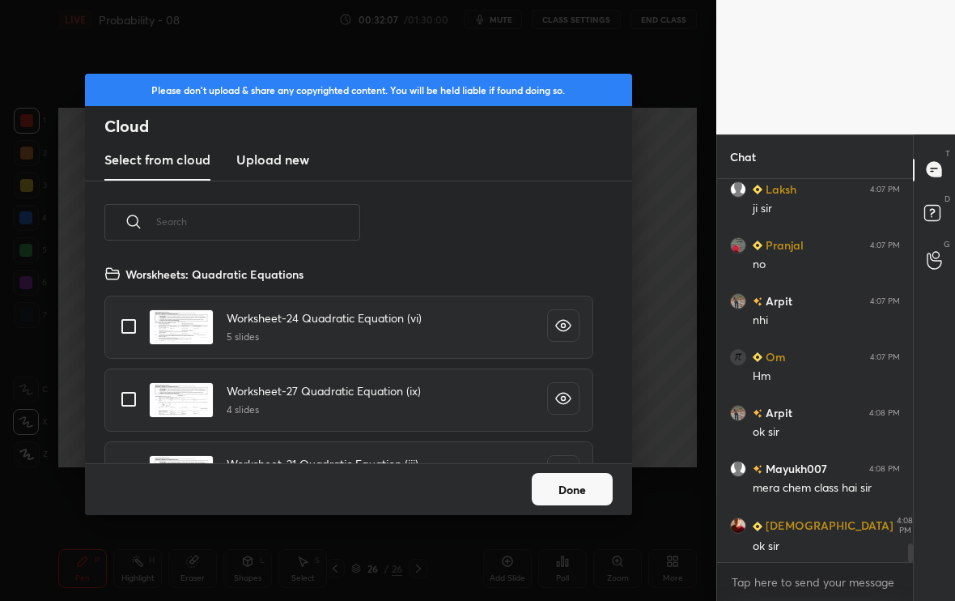
scroll to position [7390, 0]
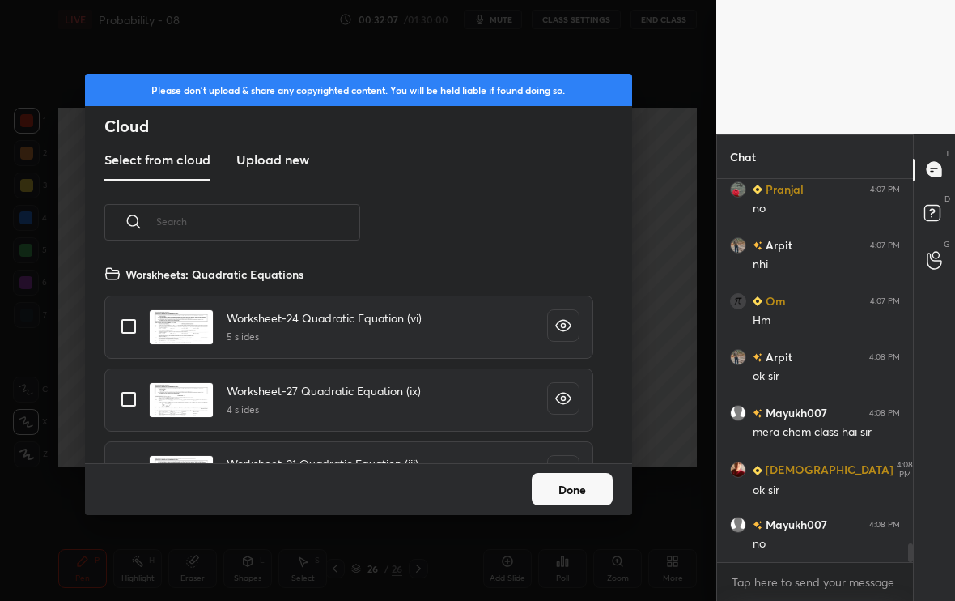
click at [291, 223] on input "text" at bounding box center [258, 221] width 204 height 69
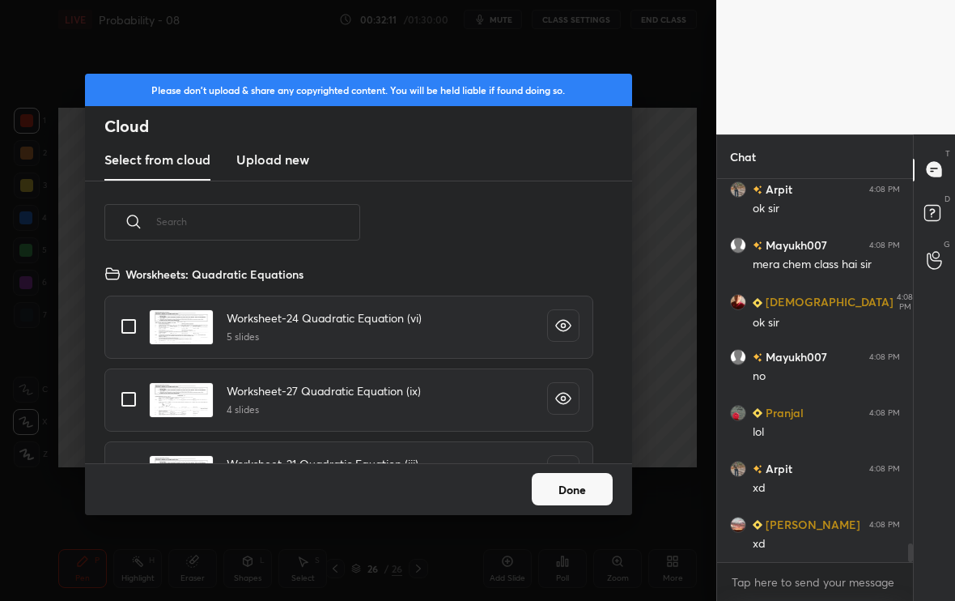
scroll to position [7613, 0]
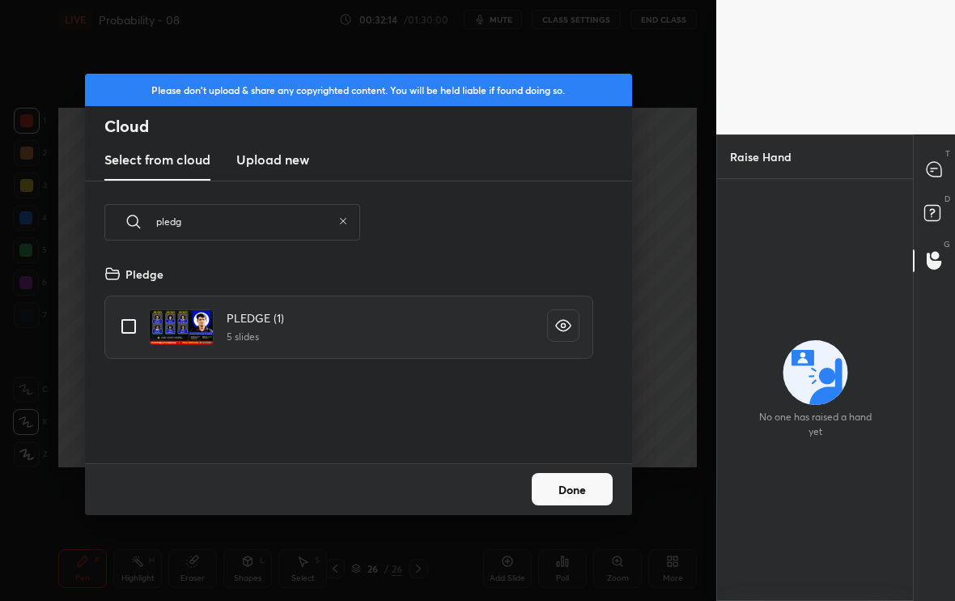
type input "pledg"
click at [129, 332] on input "grid" at bounding box center [129, 326] width 34 height 34
checkbox input "true"
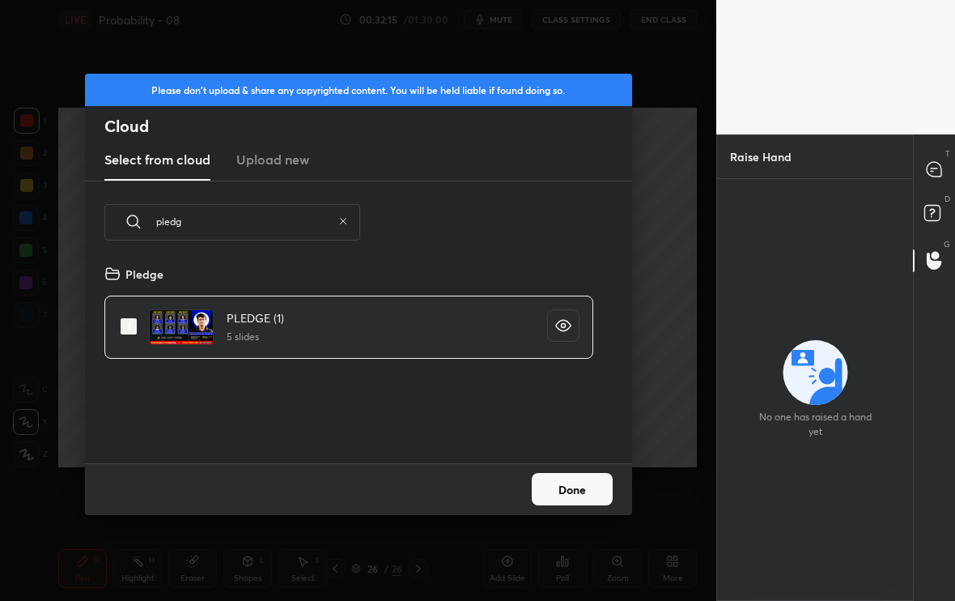
click at [590, 485] on button "Done" at bounding box center [572, 489] width 81 height 32
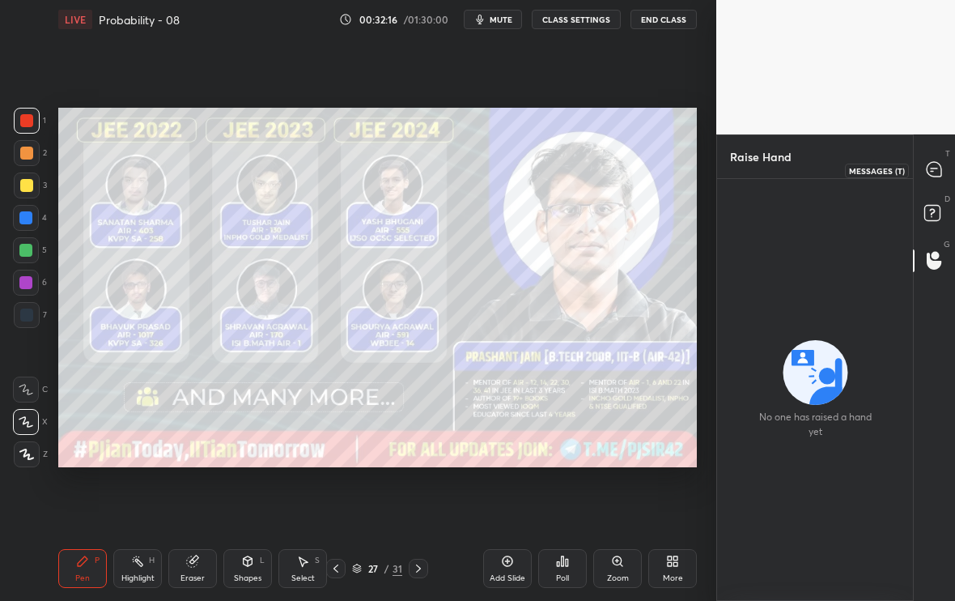
click at [946, 172] on div at bounding box center [935, 169] width 32 height 29
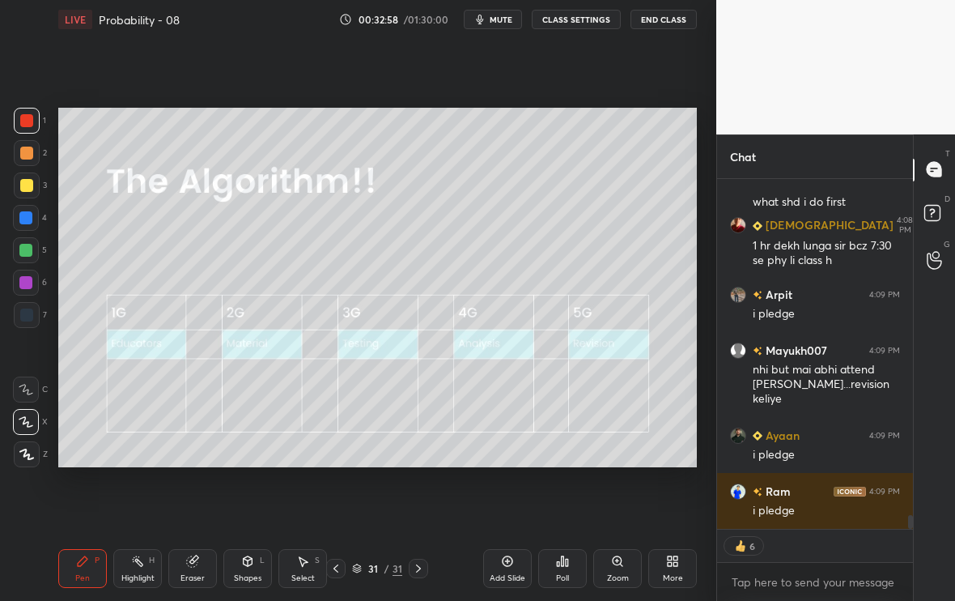
scroll to position [8568, 0]
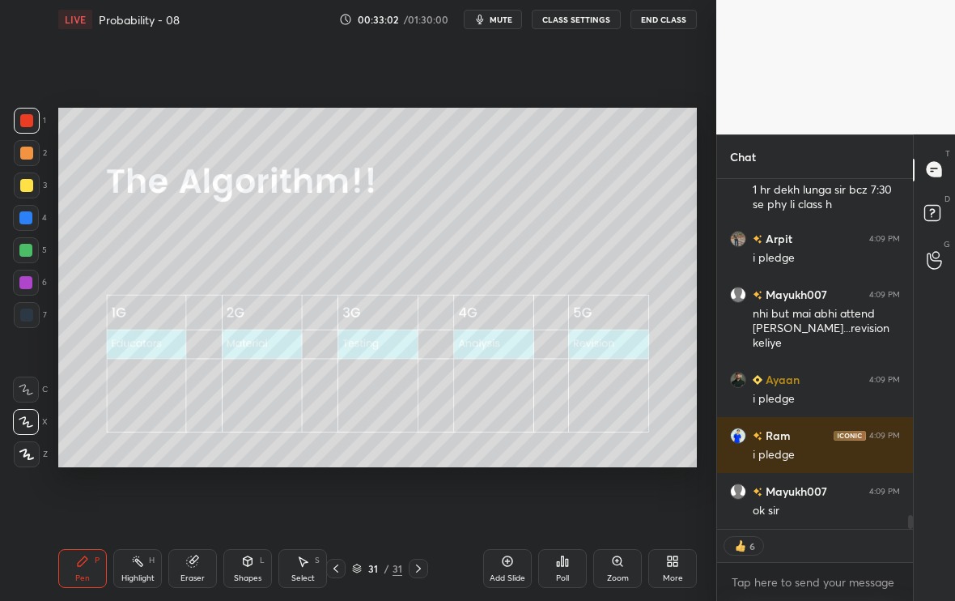
click at [503, 19] on span "mute" at bounding box center [501, 19] width 23 height 11
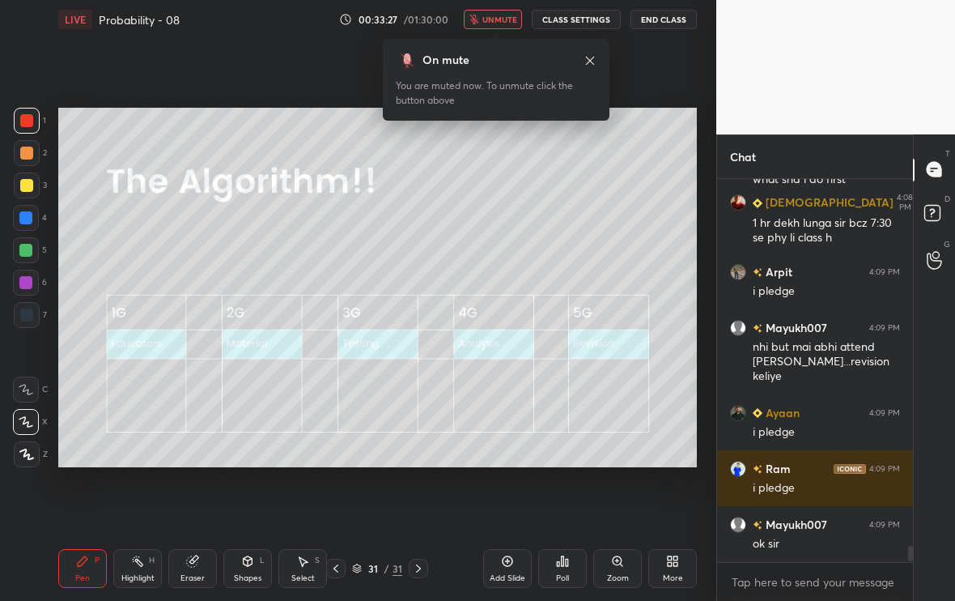
scroll to position [378, 191]
click at [503, 19] on span "unmute" at bounding box center [499, 19] width 35 height 11
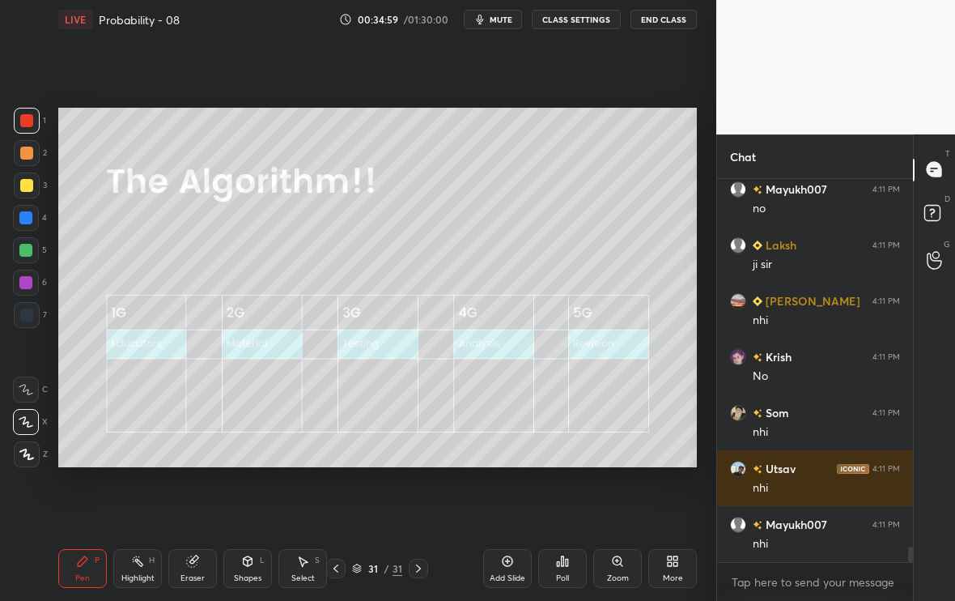
scroll to position [9037, 0]
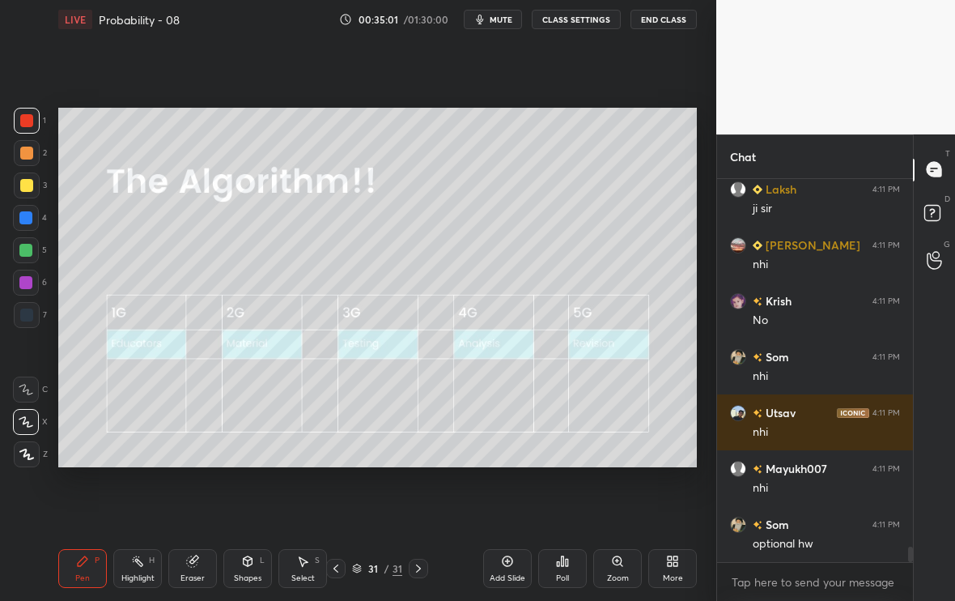
click at [509, 565] on div "Add Slide" at bounding box center [507, 568] width 49 height 39
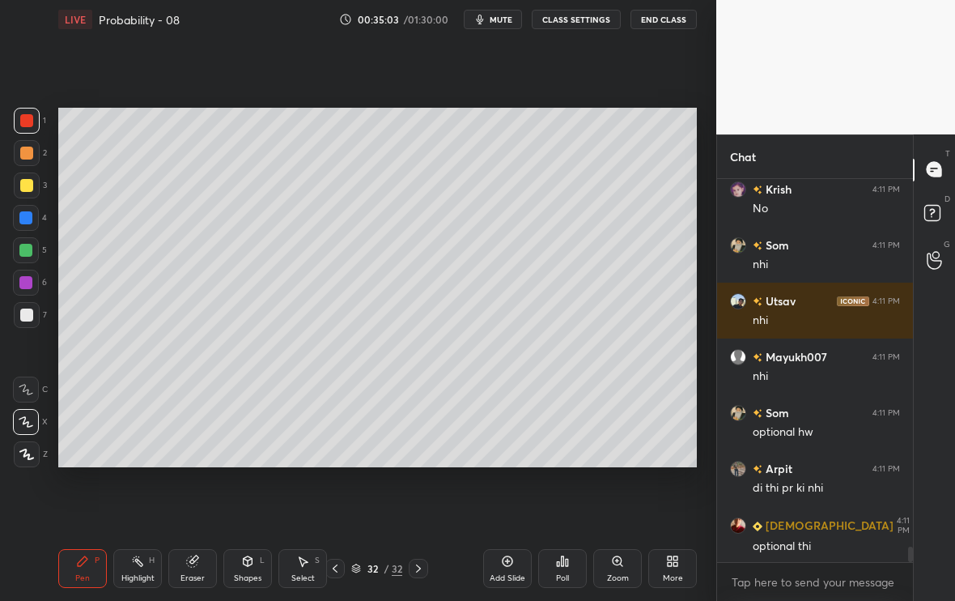
scroll to position [9205, 0]
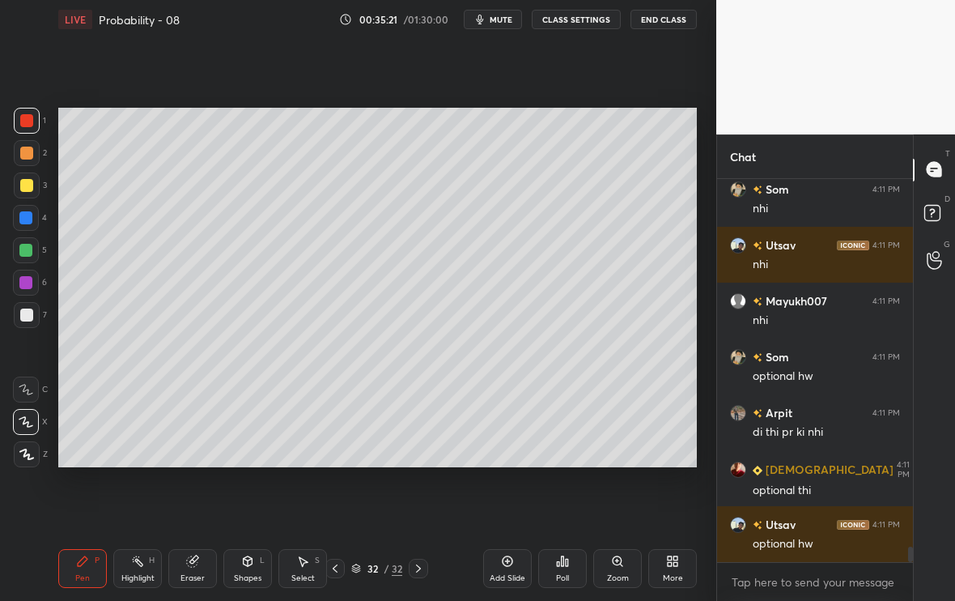
click at [25, 315] on div at bounding box center [26, 314] width 13 height 13
click at [202, 574] on div "Eraser" at bounding box center [193, 578] width 24 height 8
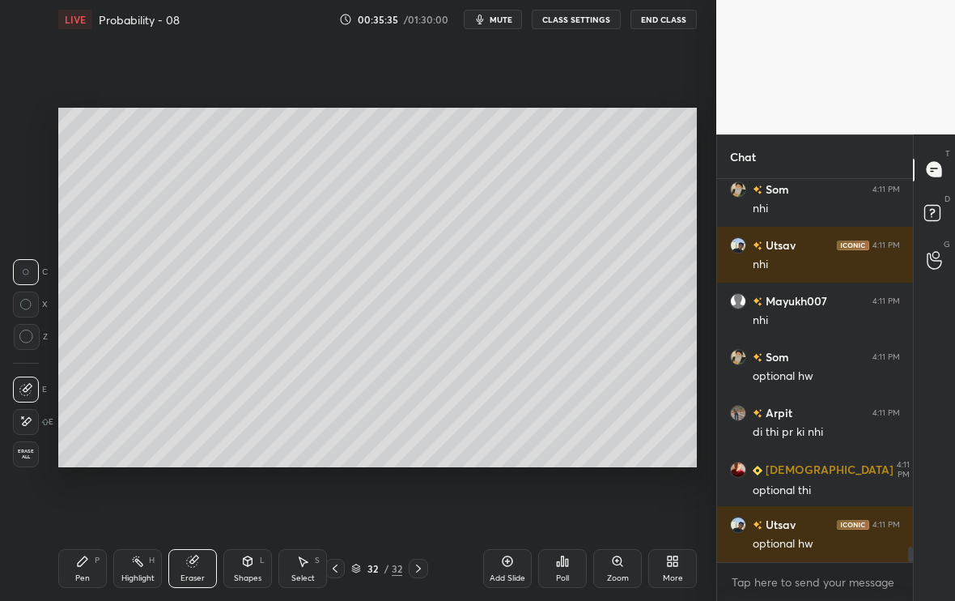
click at [87, 568] on div "Pen P" at bounding box center [82, 568] width 49 height 39
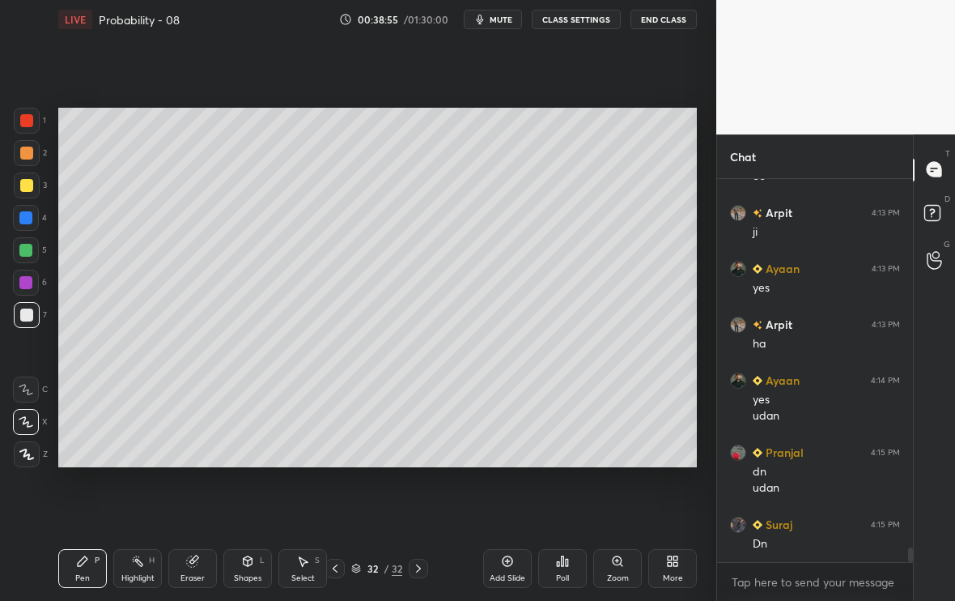
scroll to position [10019, 0]
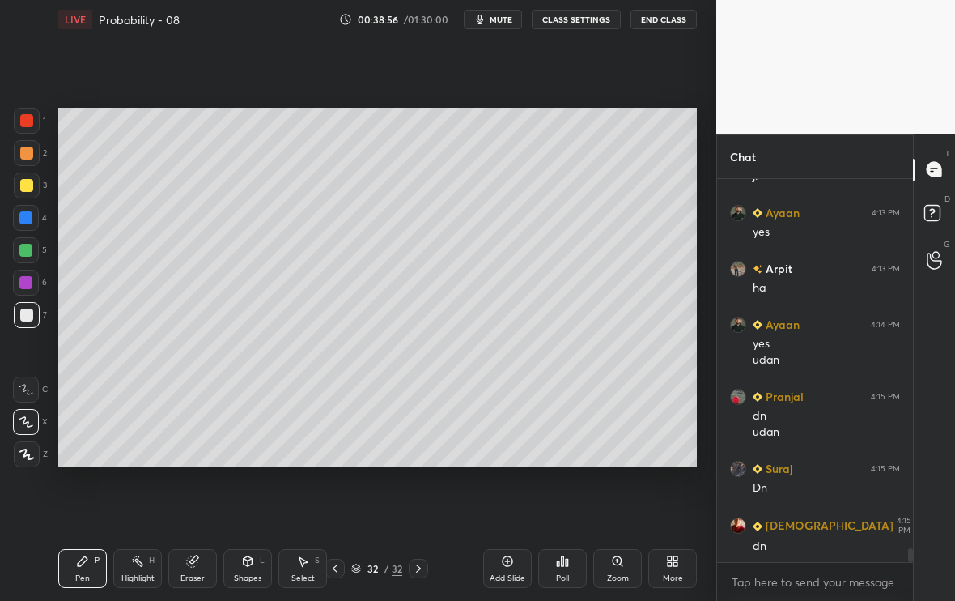
click at [508, 567] on div "Add Slide" at bounding box center [507, 568] width 49 height 39
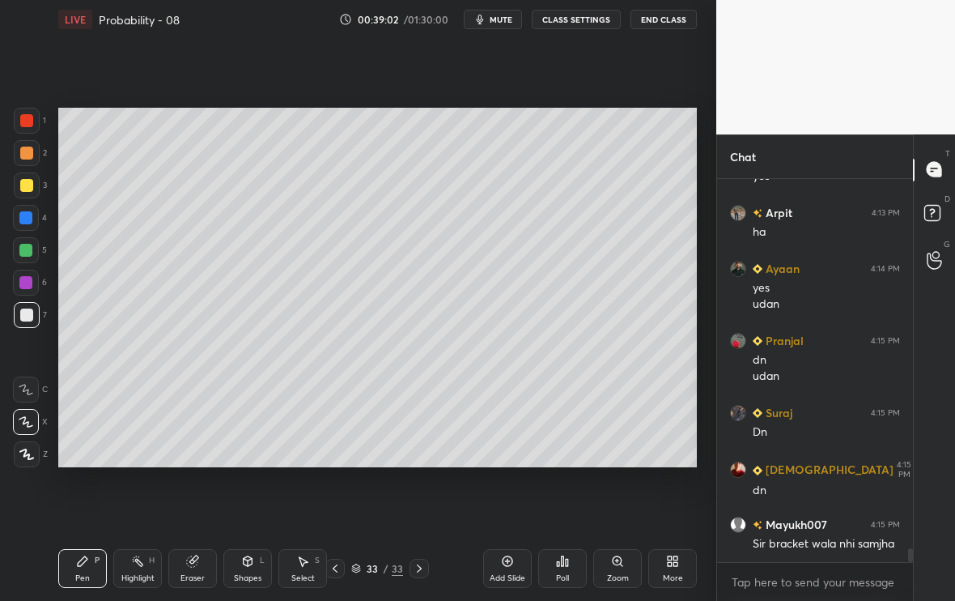
click at [30, 189] on div at bounding box center [26, 185] width 13 height 13
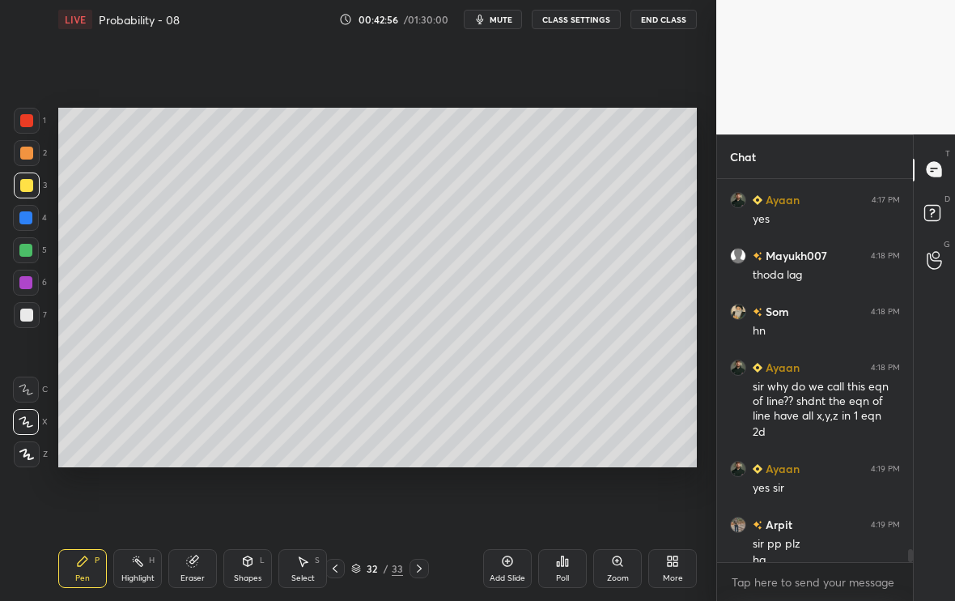
scroll to position [11053, 0]
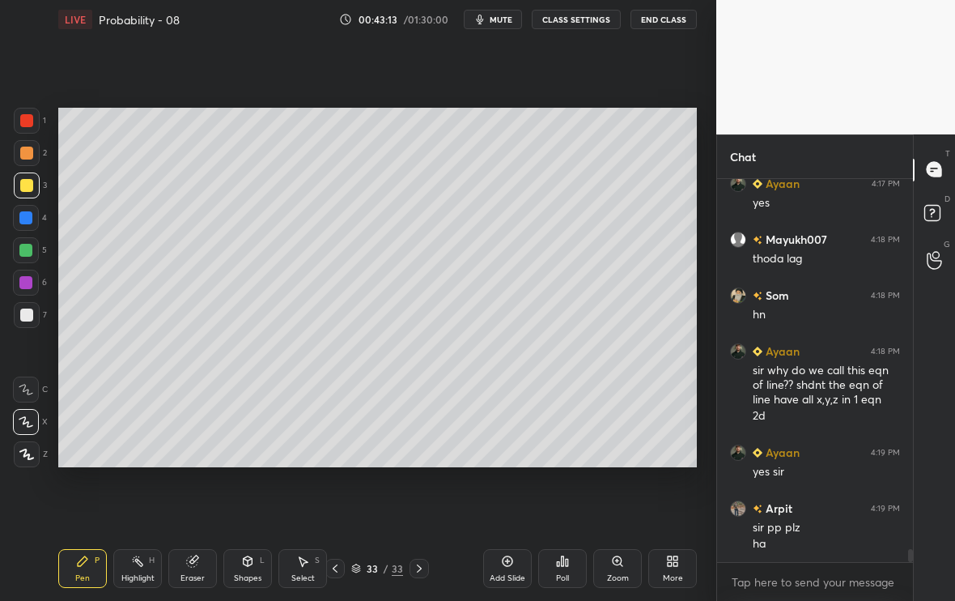
click at [519, 567] on div "Add Slide" at bounding box center [507, 568] width 49 height 39
click at [27, 320] on div at bounding box center [26, 314] width 13 height 13
click at [23, 190] on div at bounding box center [26, 185] width 13 height 13
click at [28, 314] on div at bounding box center [26, 314] width 13 height 13
click at [26, 249] on div at bounding box center [25, 250] width 13 height 13
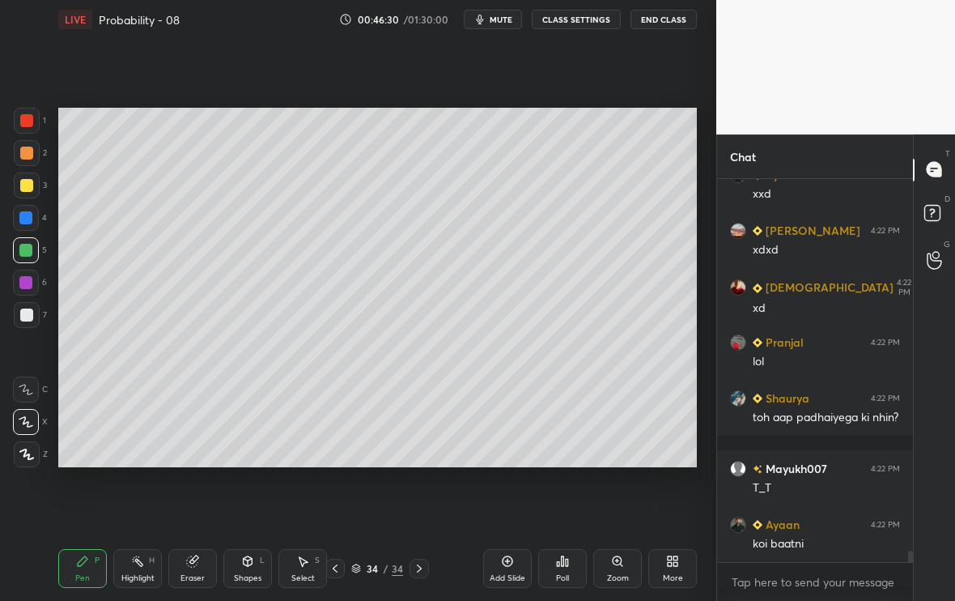
scroll to position [12535, 0]
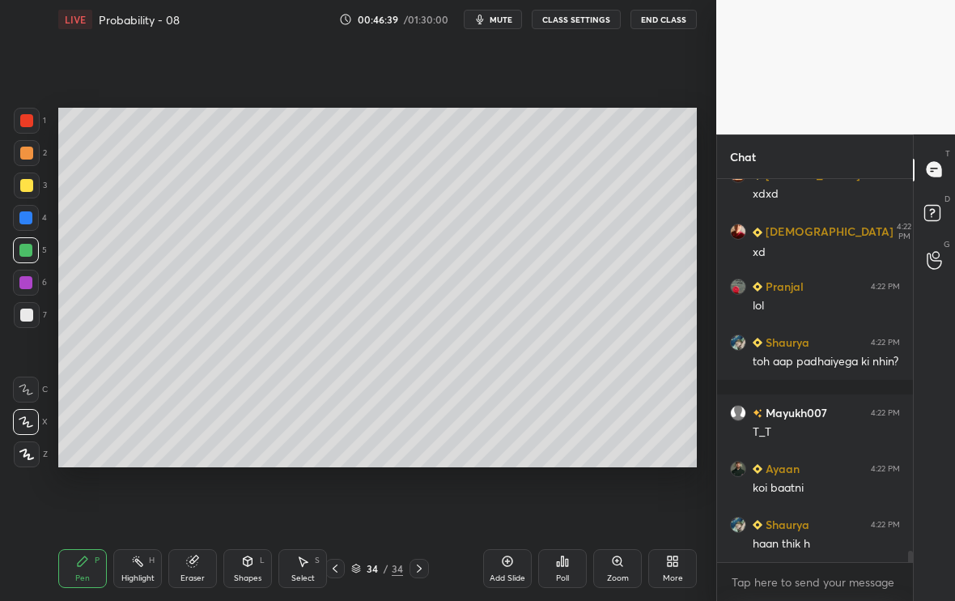
click at [24, 315] on div at bounding box center [26, 314] width 13 height 13
click at [29, 188] on div at bounding box center [26, 185] width 13 height 13
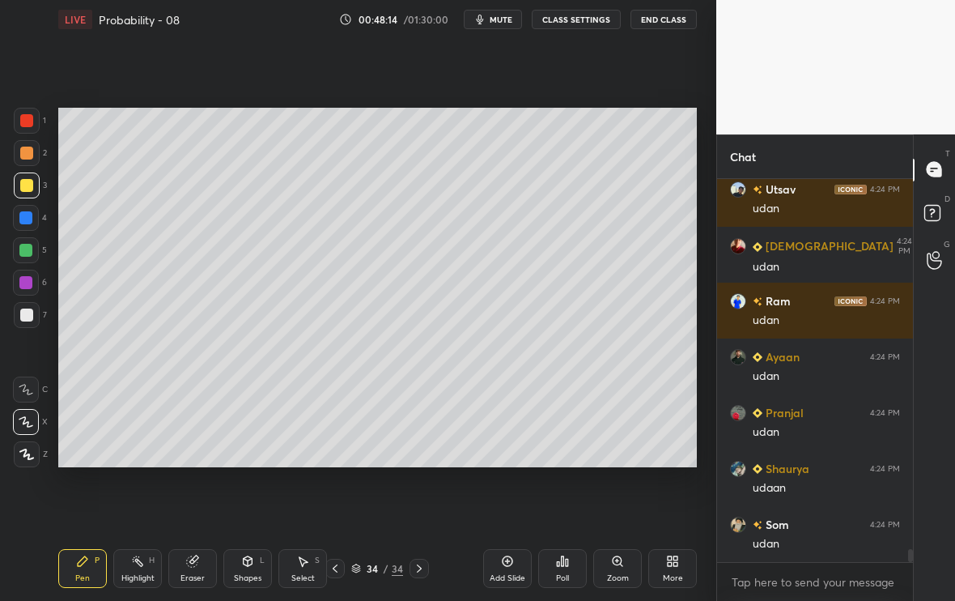
scroll to position [10735, 0]
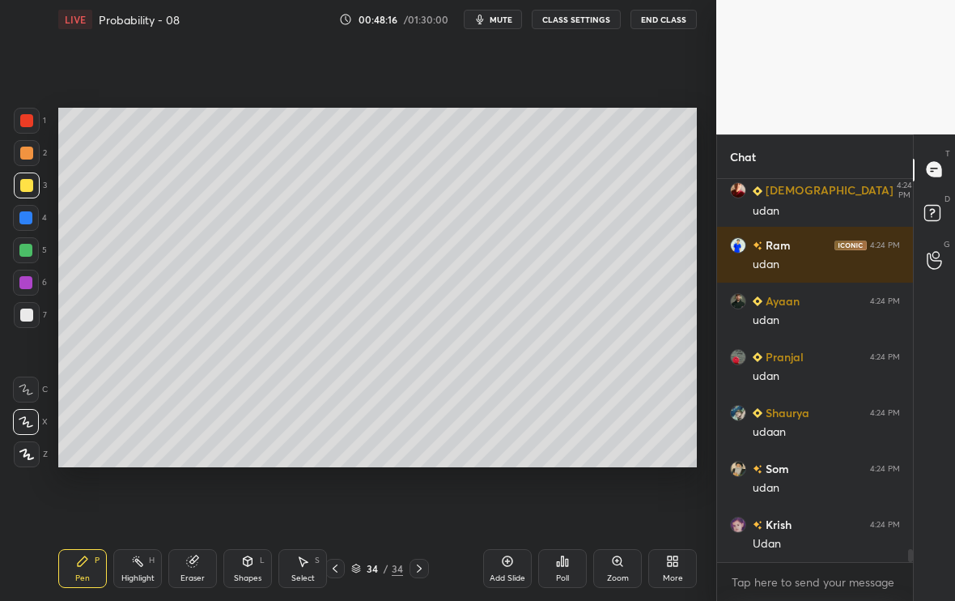
click at [503, 569] on div "Add Slide" at bounding box center [507, 568] width 49 height 39
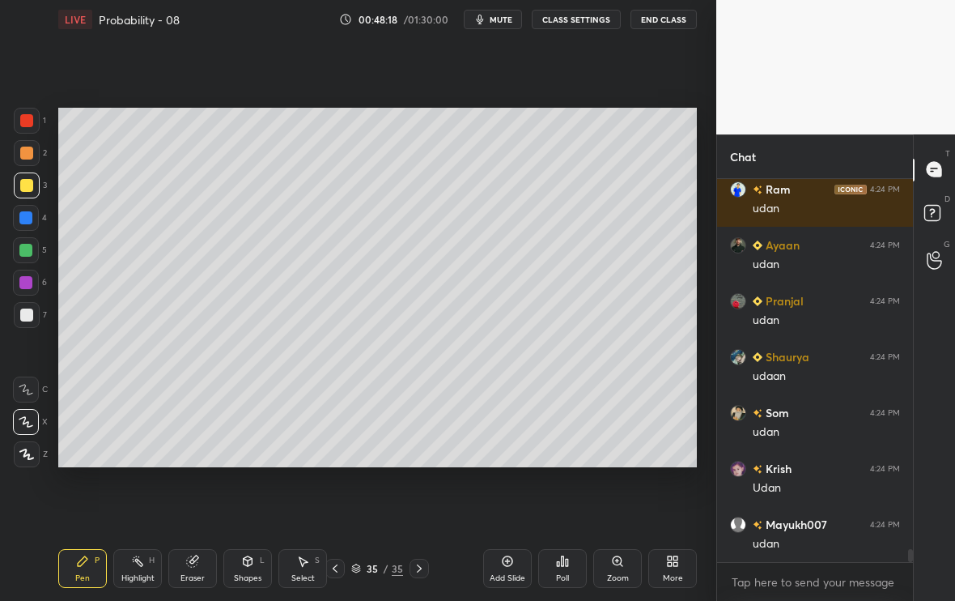
click at [20, 319] on div at bounding box center [26, 314] width 13 height 13
click at [26, 218] on div at bounding box center [25, 217] width 13 height 13
click at [23, 246] on div at bounding box center [25, 250] width 13 height 13
click at [500, 16] on span "mute" at bounding box center [501, 19] width 23 height 11
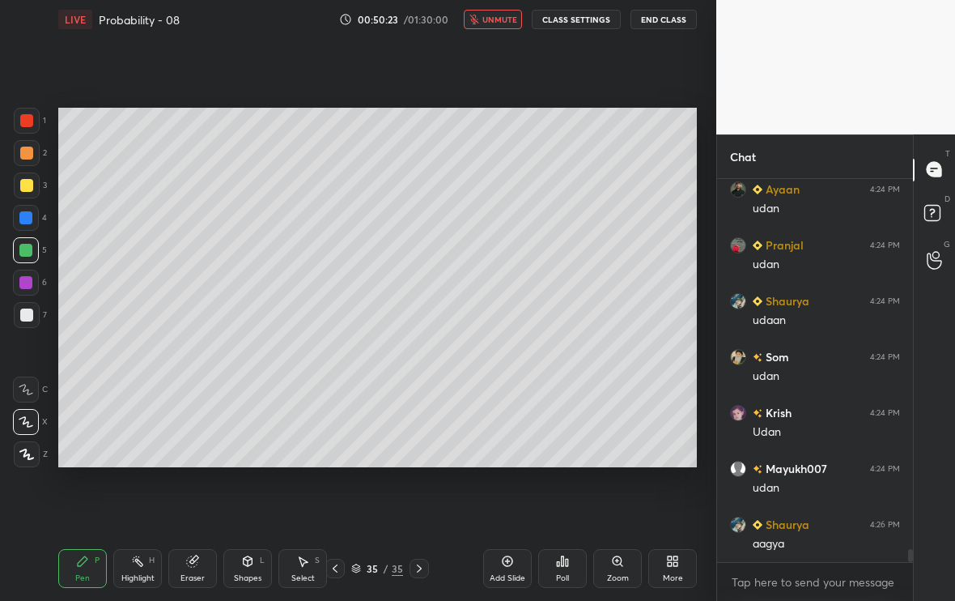
click at [493, 27] on button "unmute" at bounding box center [493, 19] width 58 height 19
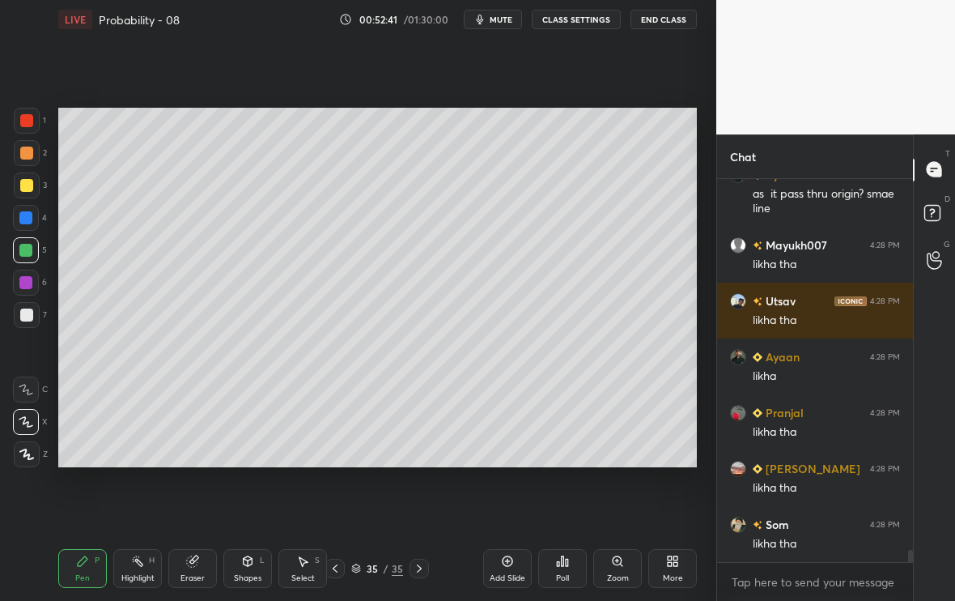
scroll to position [11550, 0]
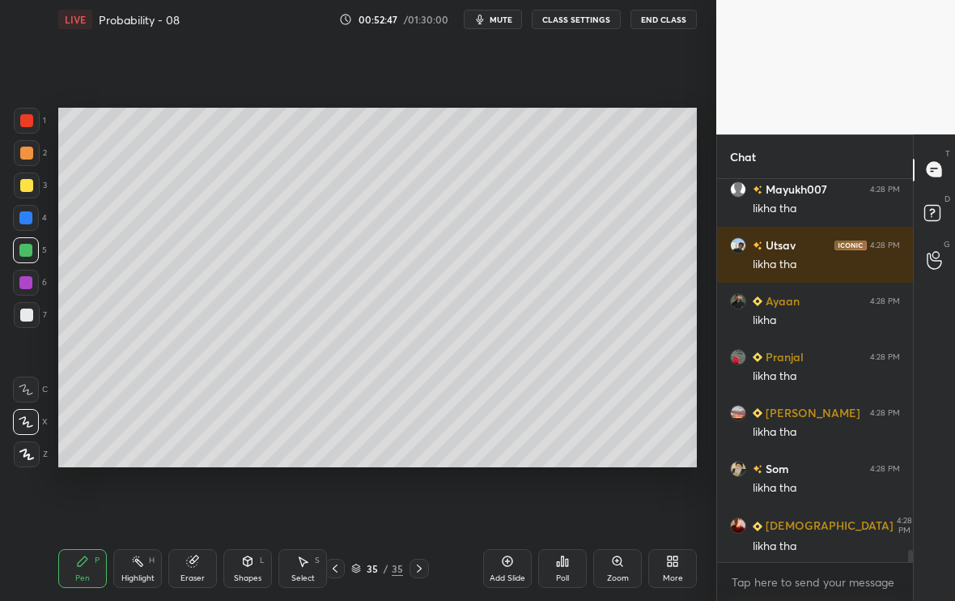
click at [512, 576] on div "Add Slide" at bounding box center [508, 578] width 36 height 8
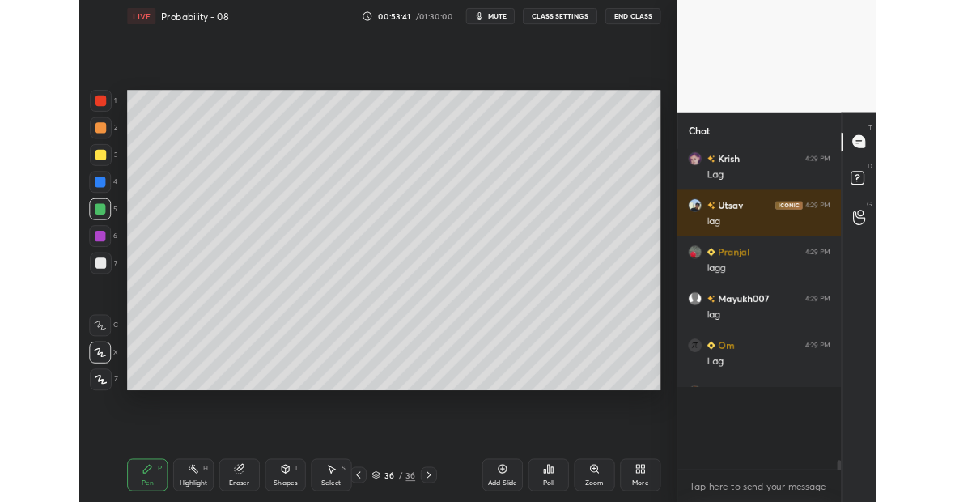
scroll to position [80550, 80297]
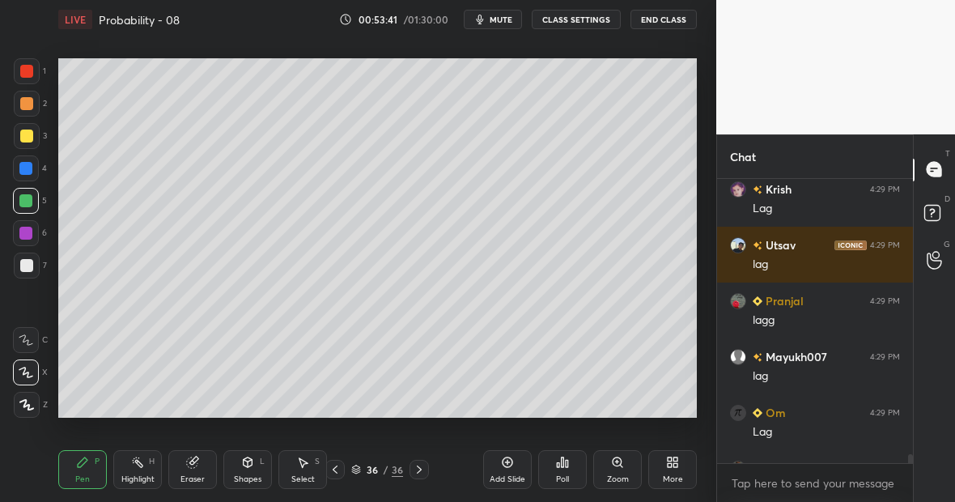
type textarea "x"
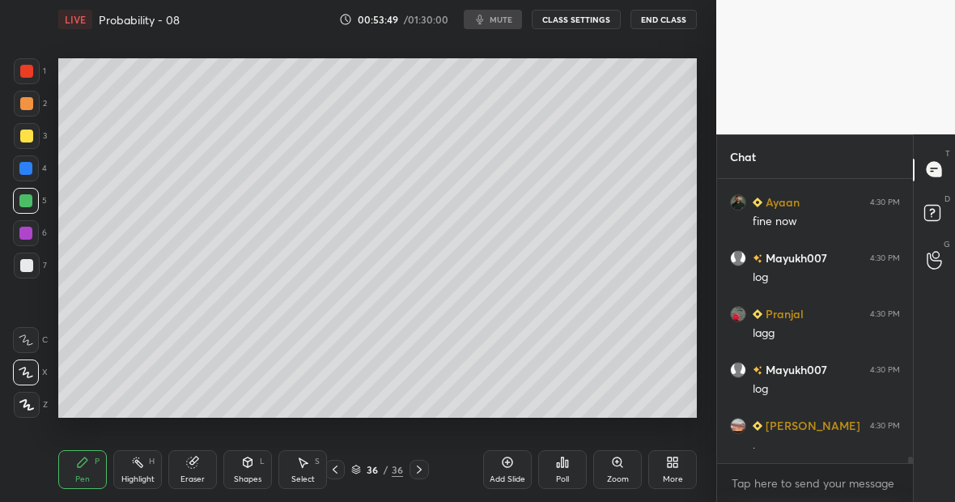
scroll to position [12599, 0]
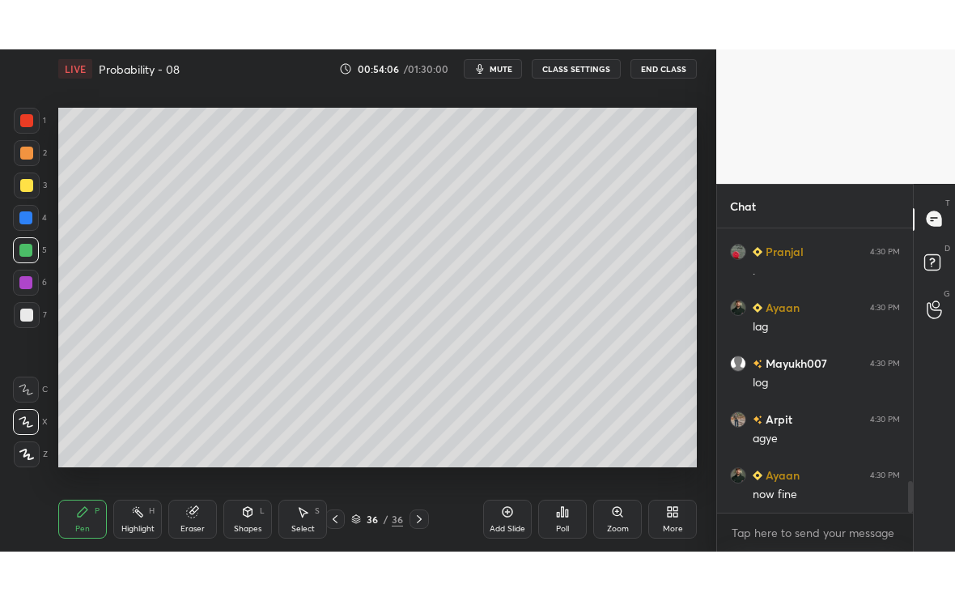
scroll to position [2256, 0]
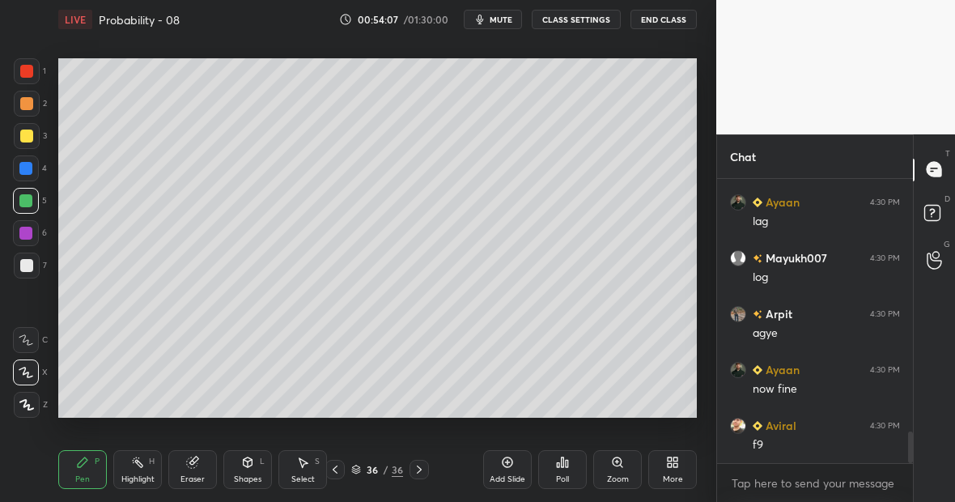
click at [672, 475] on div "More" at bounding box center [673, 479] width 20 height 8
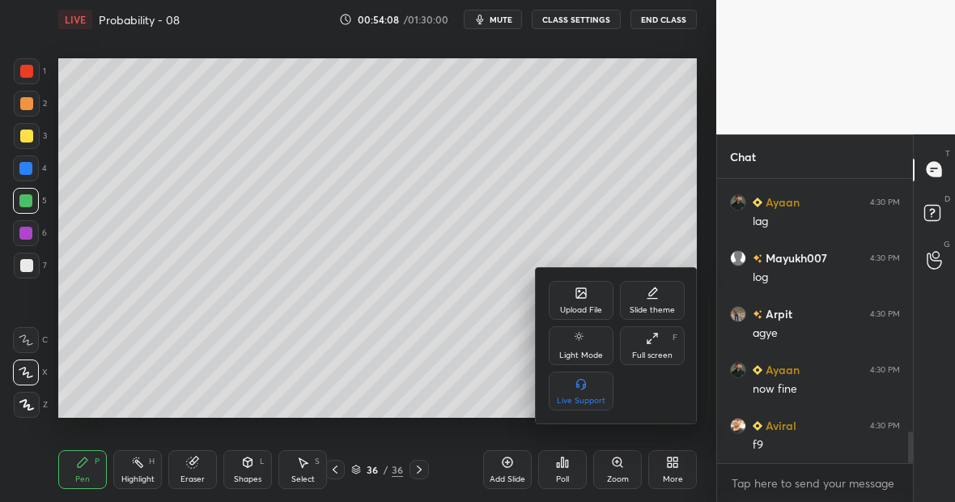
click at [657, 358] on div "Full screen" at bounding box center [652, 355] width 40 height 8
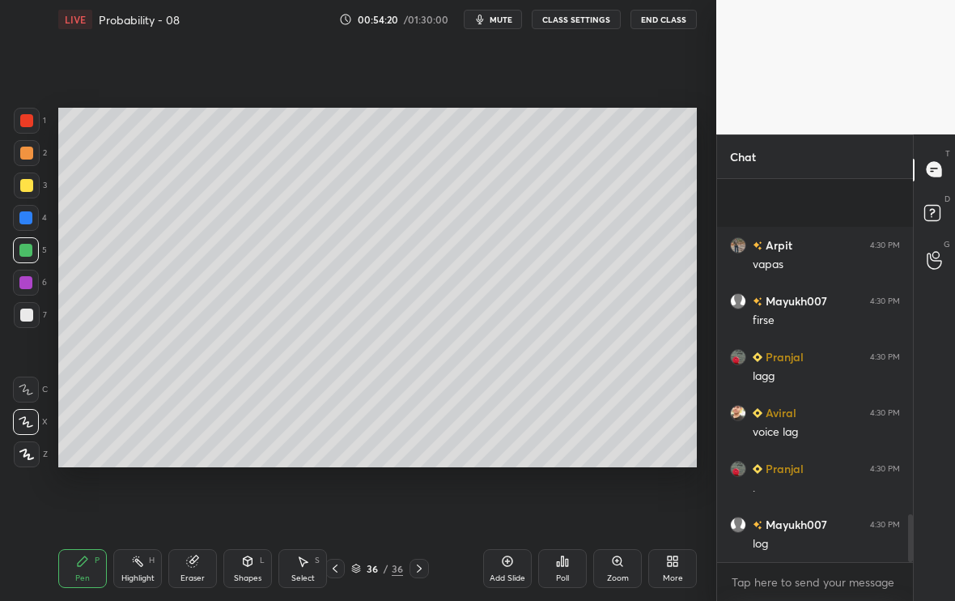
scroll to position [0, 0]
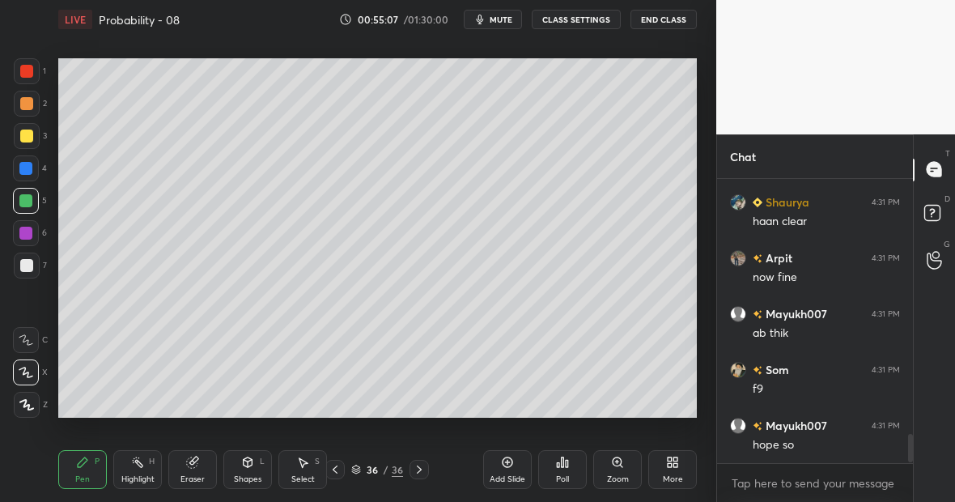
scroll to position [2567, 0]
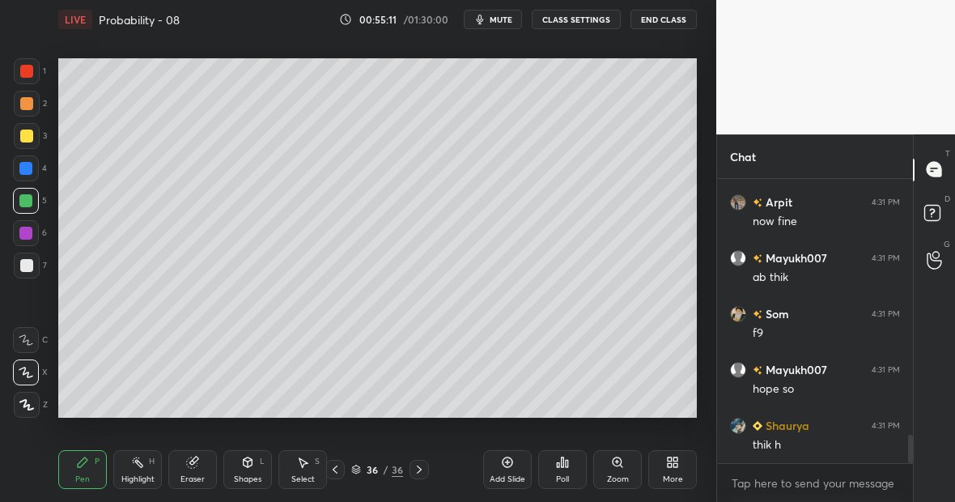
click at [339, 469] on icon at bounding box center [335, 469] width 13 height 13
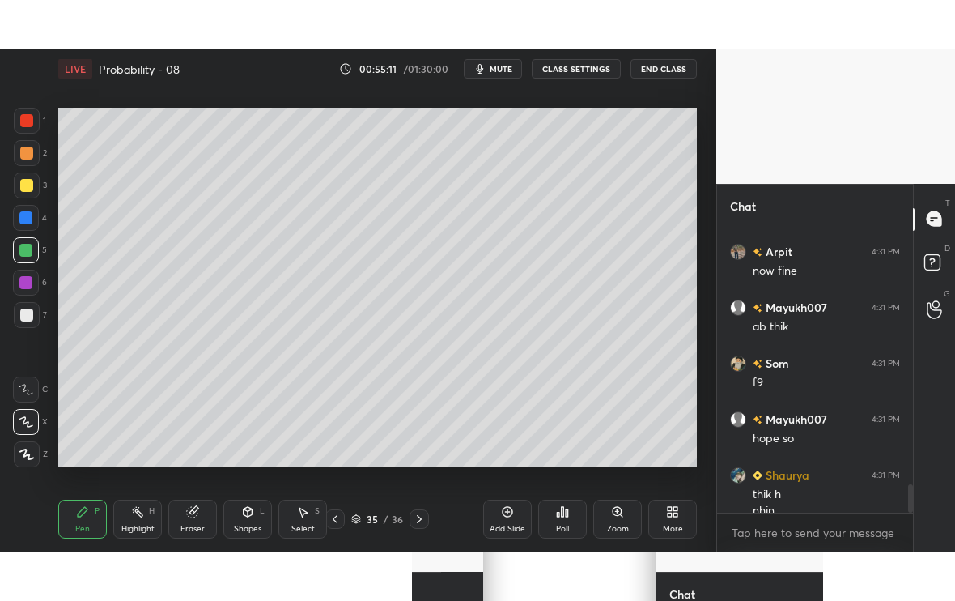
scroll to position [2583, 0]
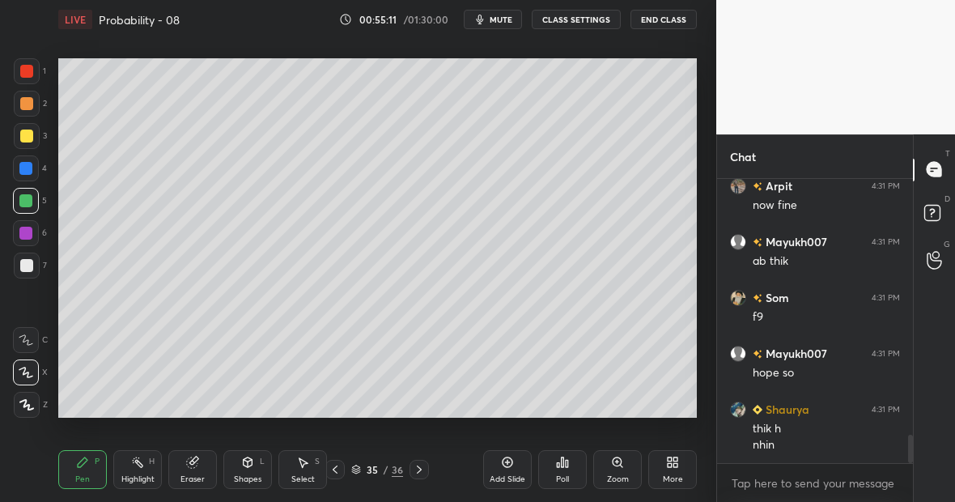
click at [673, 469] on div "More" at bounding box center [672, 469] width 49 height 39
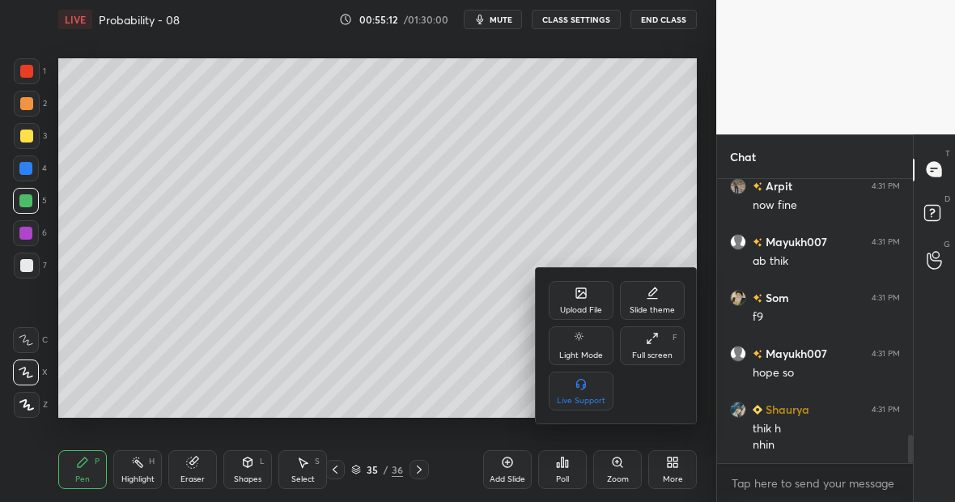
click at [655, 340] on icon at bounding box center [652, 338] width 13 height 13
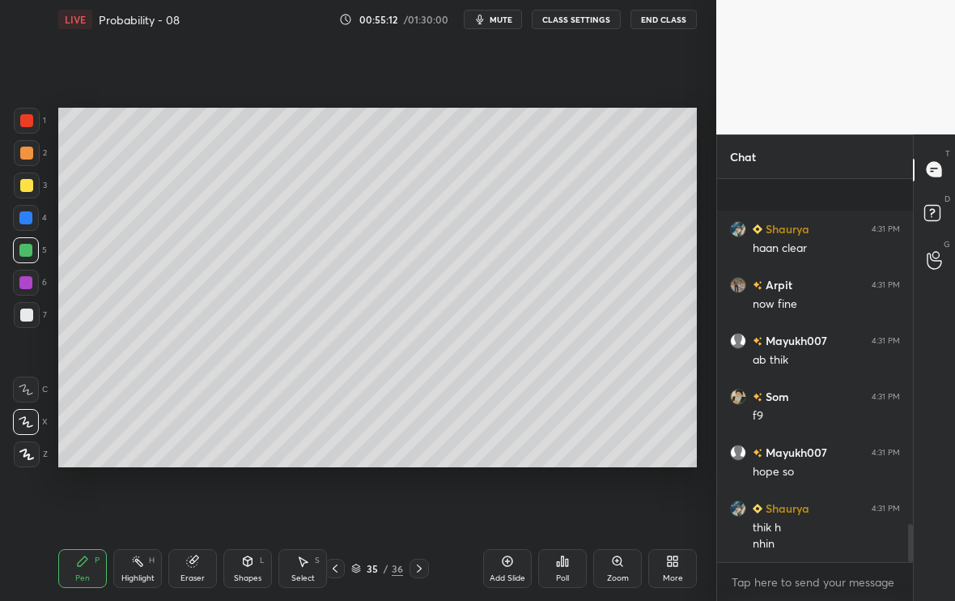
scroll to position [0, 0]
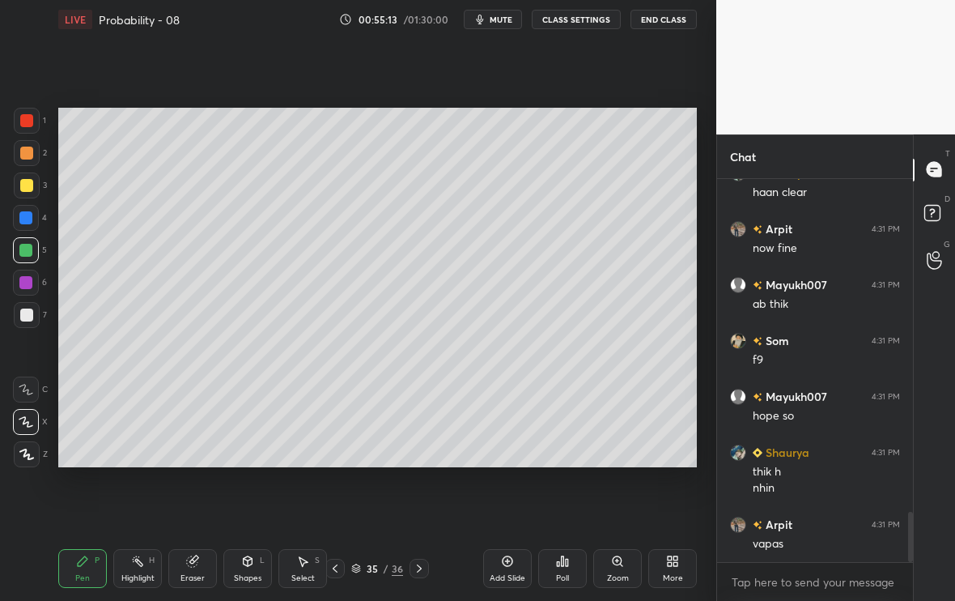
click at [423, 501] on icon at bounding box center [419, 568] width 13 height 13
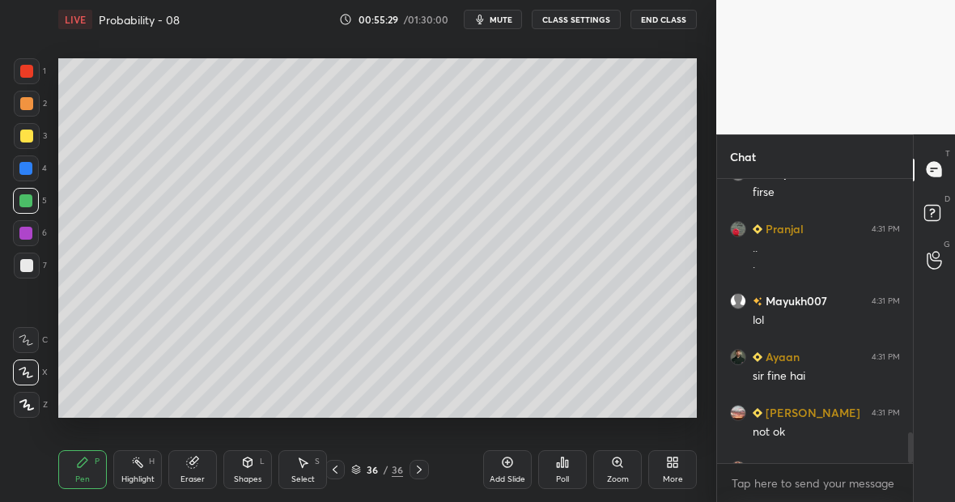
type textarea "x"
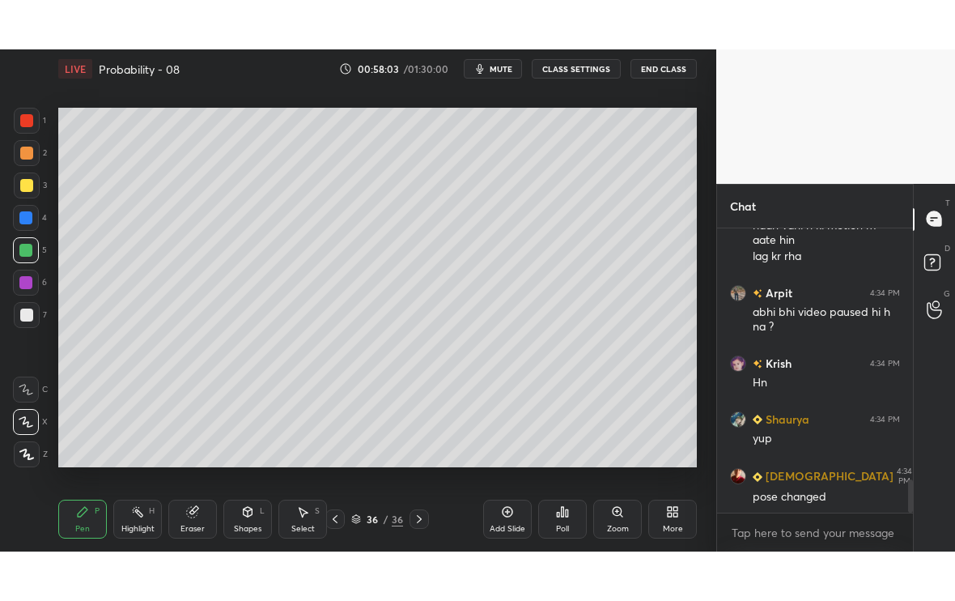
scroll to position [2138, 0]
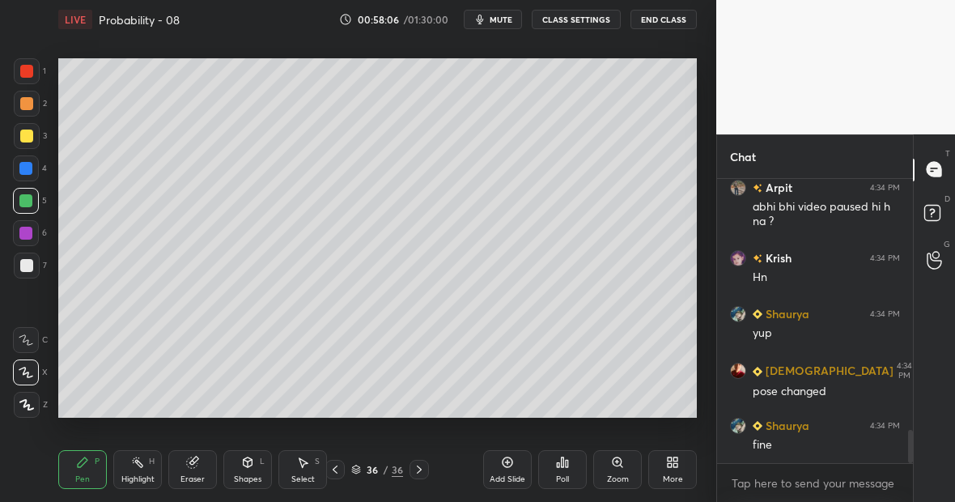
click at [661, 459] on div "More" at bounding box center [672, 469] width 49 height 39
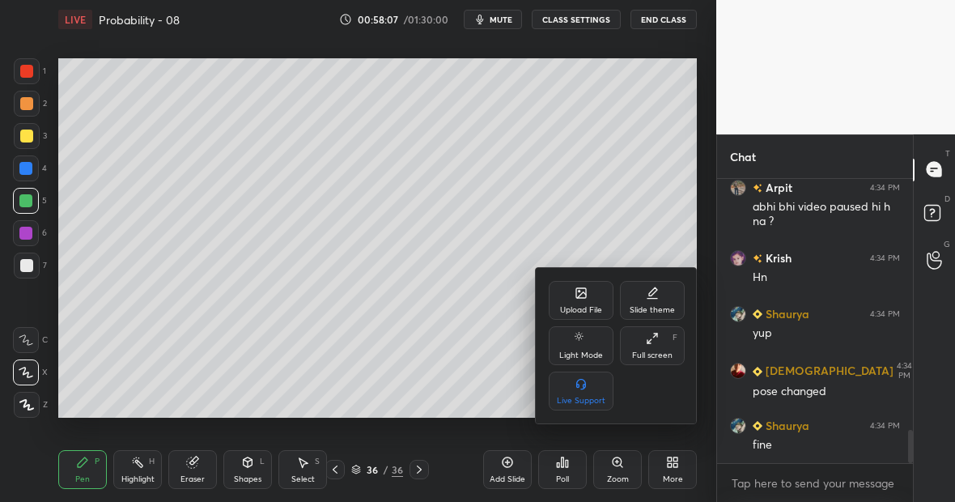
click at [646, 337] on icon at bounding box center [652, 338] width 13 height 13
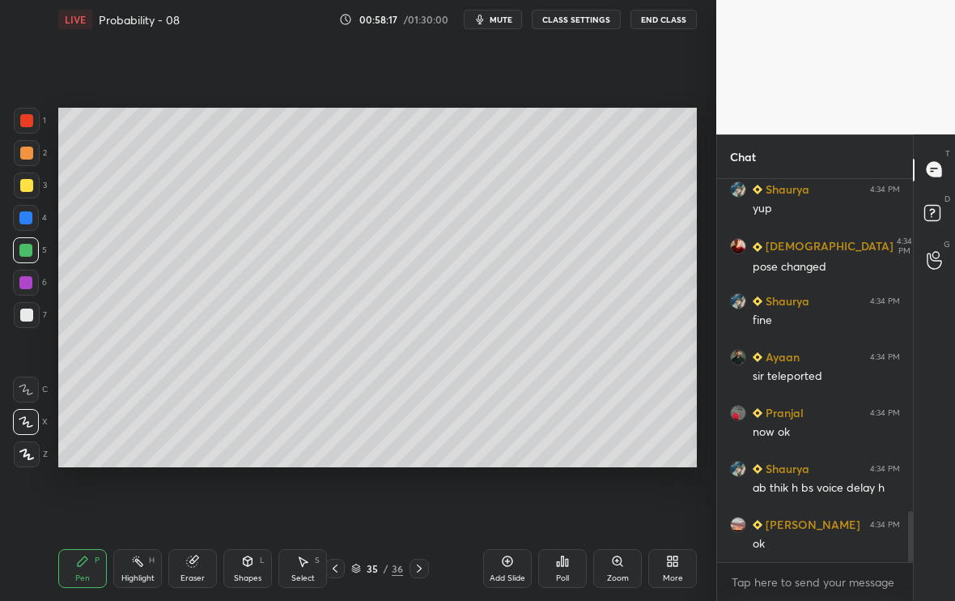
scroll to position [0, 0]
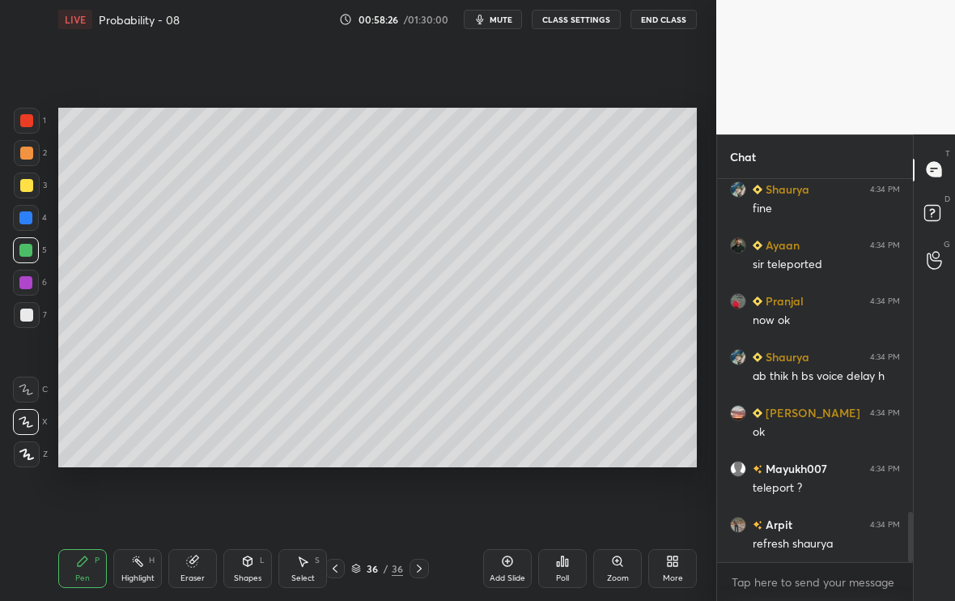
click at [26, 323] on div at bounding box center [27, 315] width 26 height 26
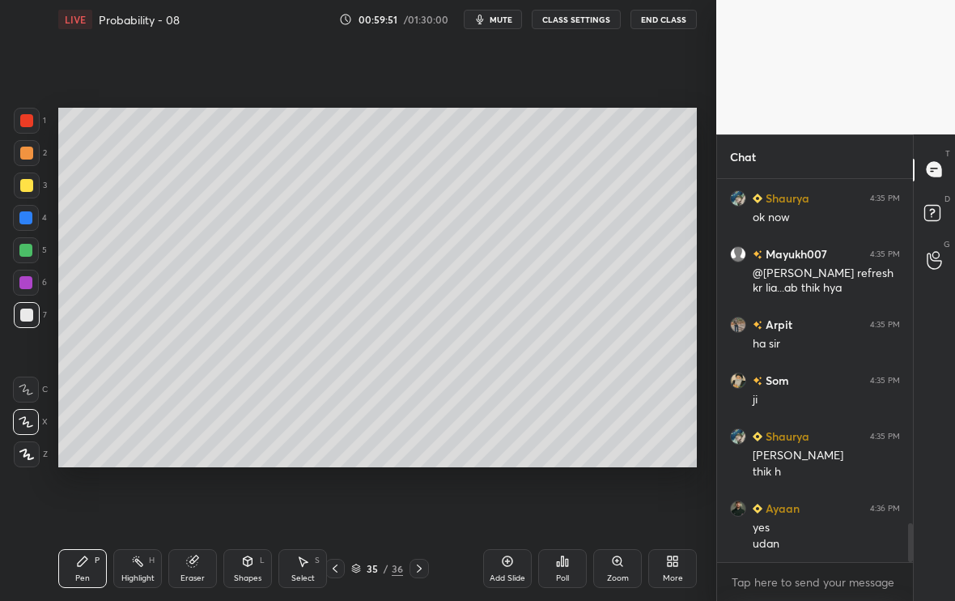
scroll to position [3372, 0]
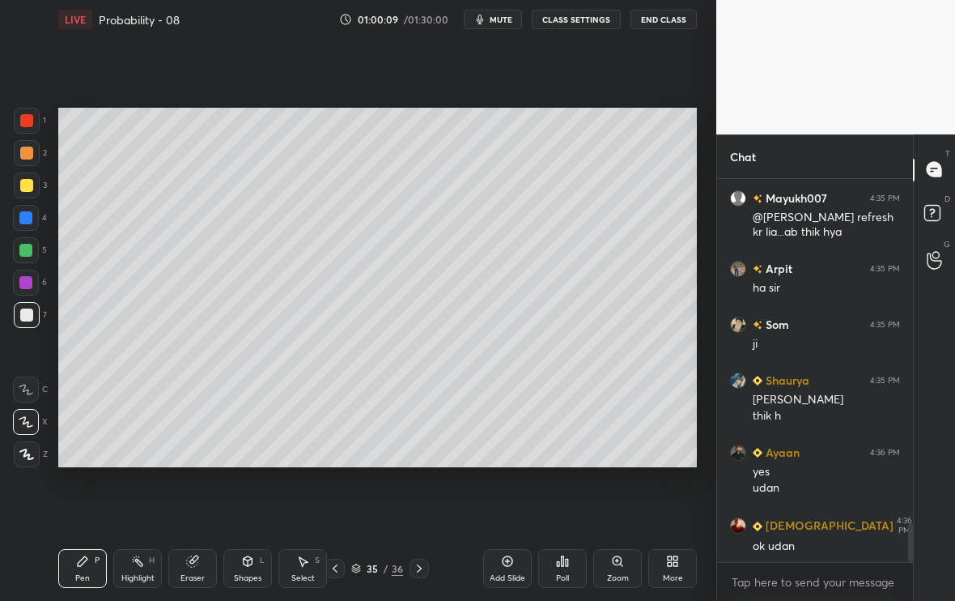
click at [516, 501] on div "Add Slide" at bounding box center [508, 578] width 36 height 8
click at [23, 189] on div at bounding box center [26, 185] width 13 height 13
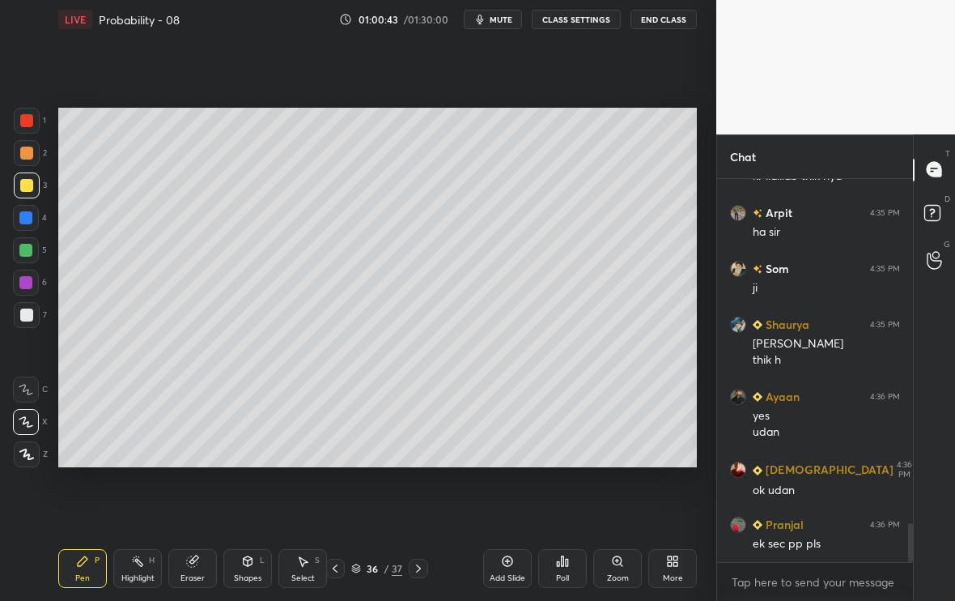
click at [189, 501] on icon at bounding box center [192, 561] width 11 height 11
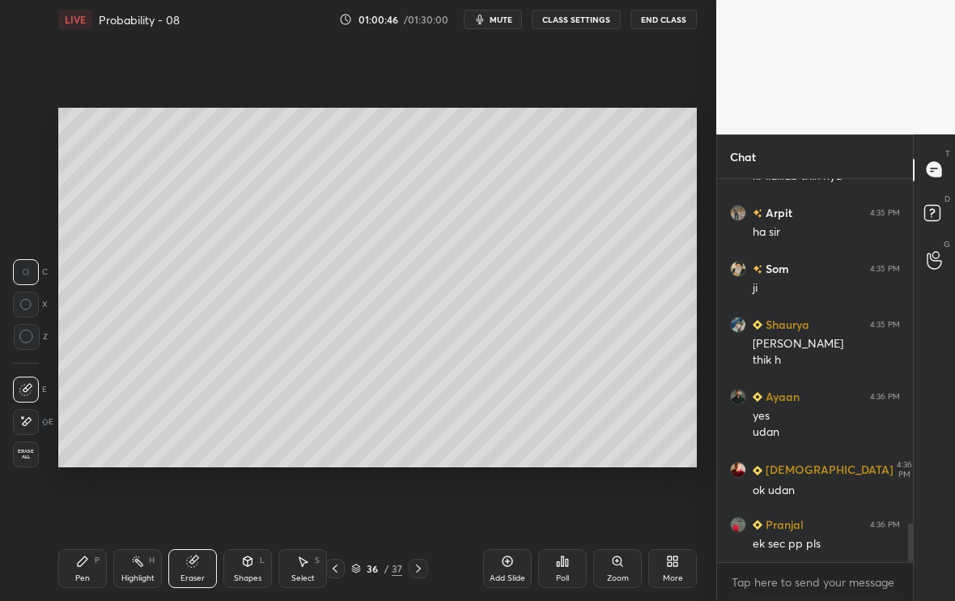
click at [74, 501] on div "Pen P" at bounding box center [82, 568] width 49 height 39
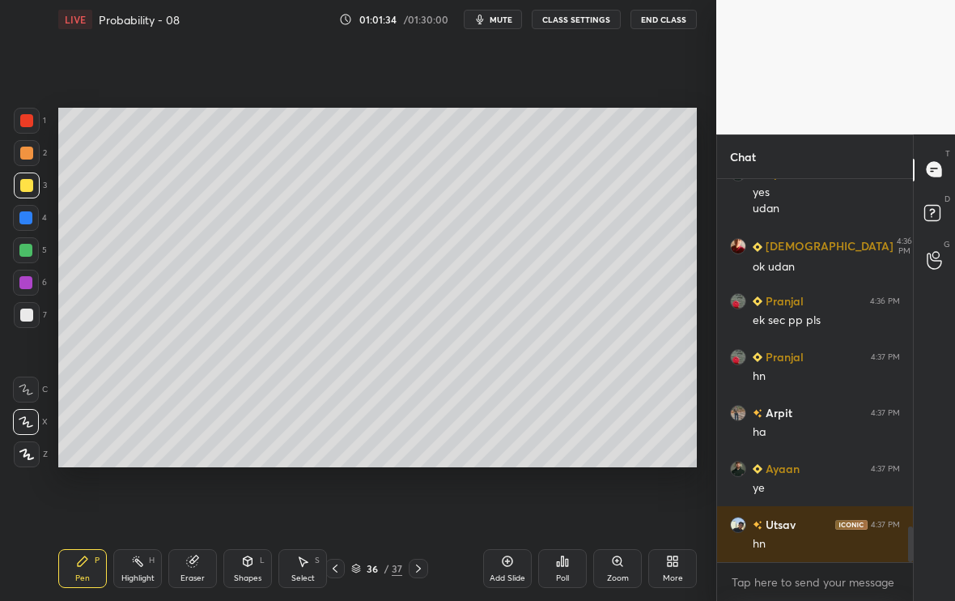
scroll to position [3707, 0]
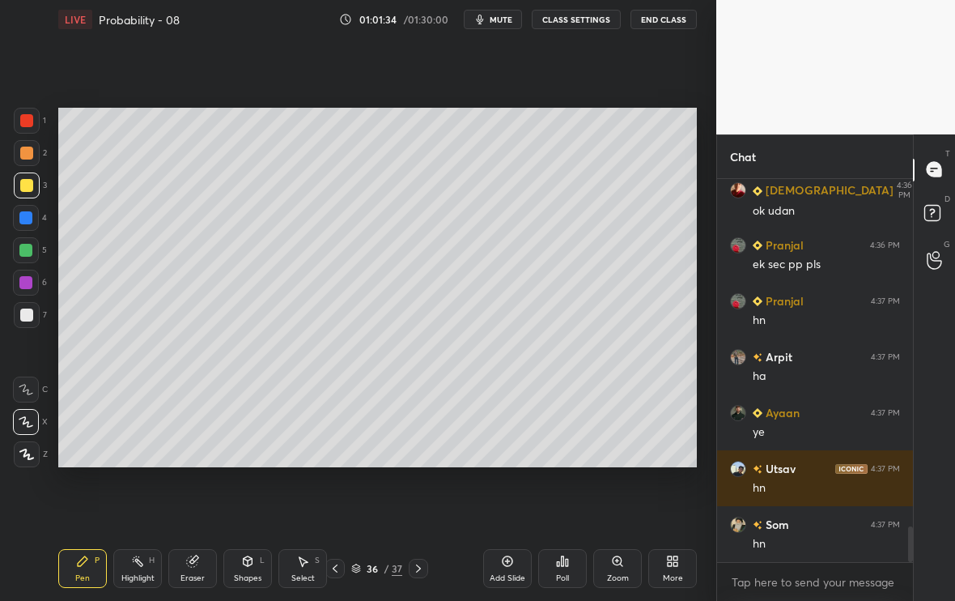
click at [195, 501] on icon at bounding box center [192, 561] width 11 height 11
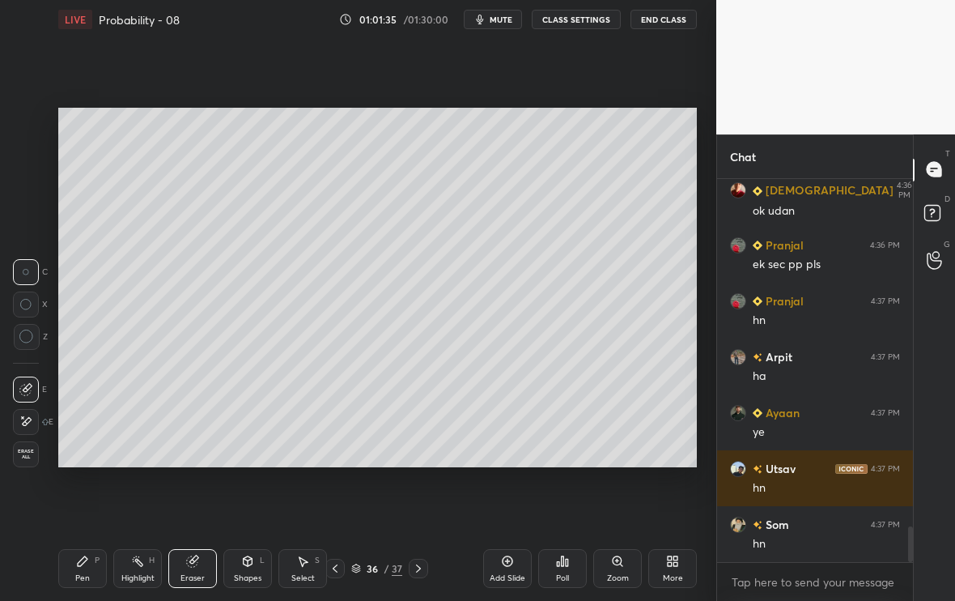
click at [79, 501] on icon at bounding box center [82, 560] width 13 height 13
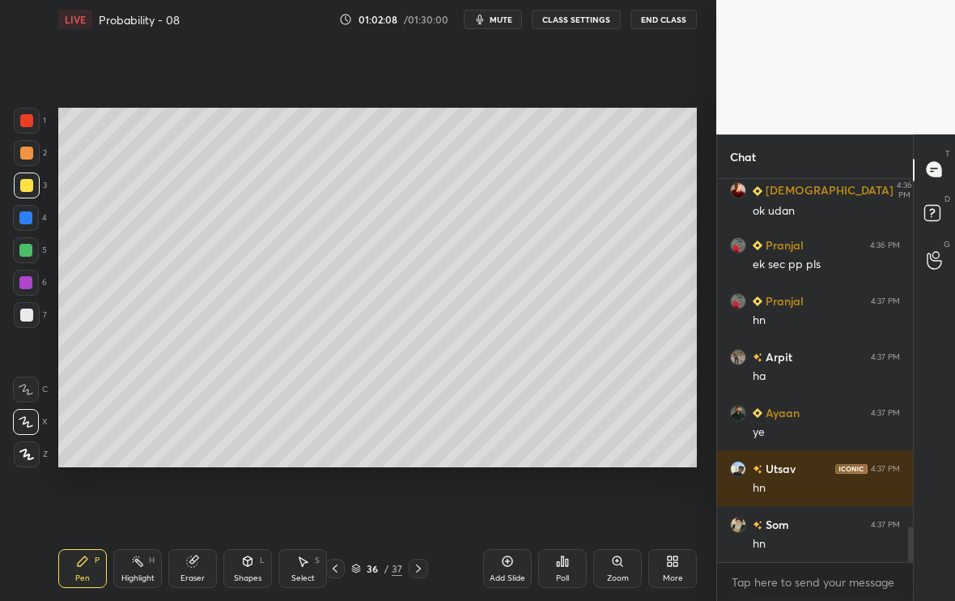
click at [196, 501] on icon at bounding box center [192, 560] width 13 height 13
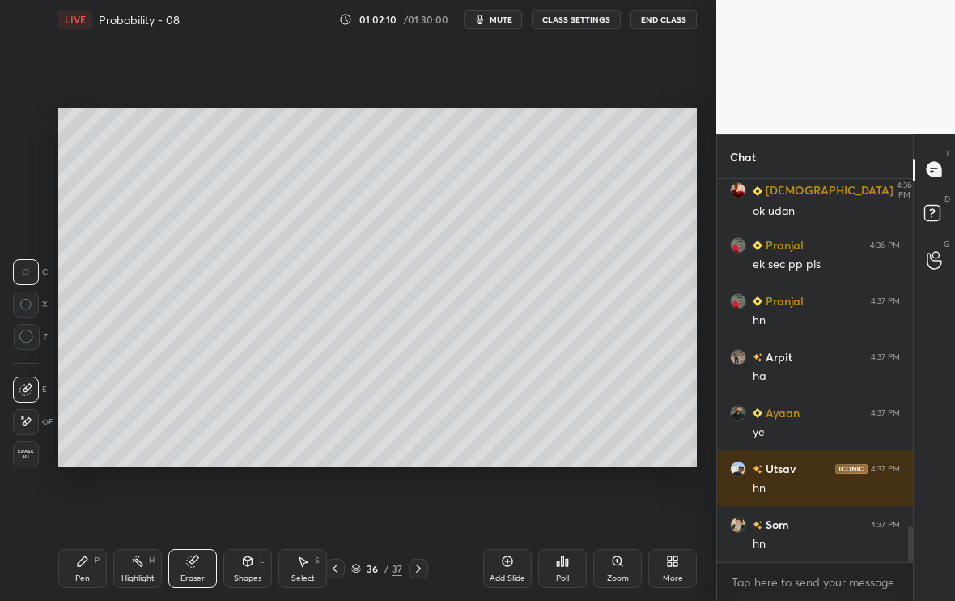
click at [87, 501] on div "Pen P" at bounding box center [82, 568] width 49 height 39
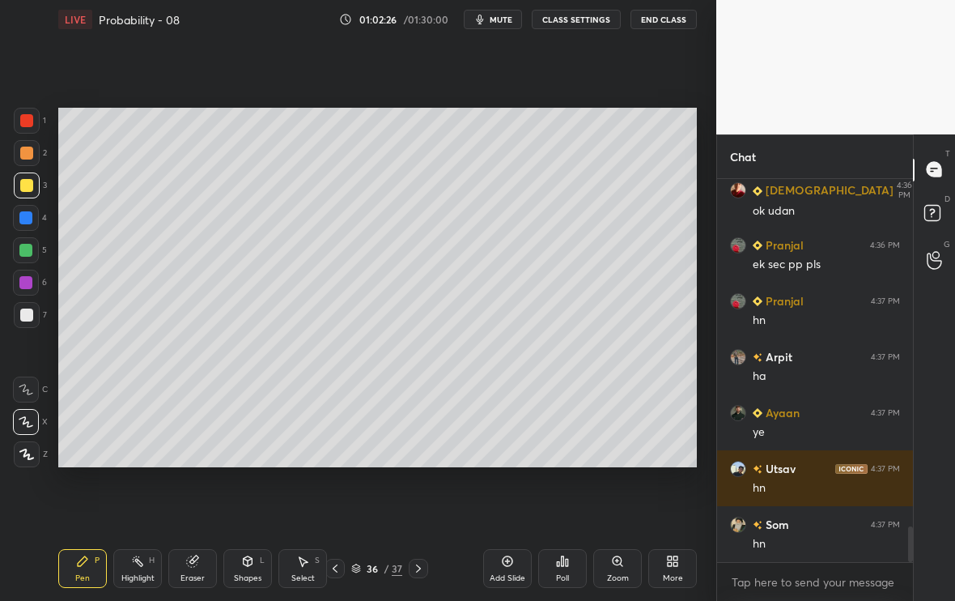
click at [207, 501] on div "Eraser" at bounding box center [192, 568] width 49 height 39
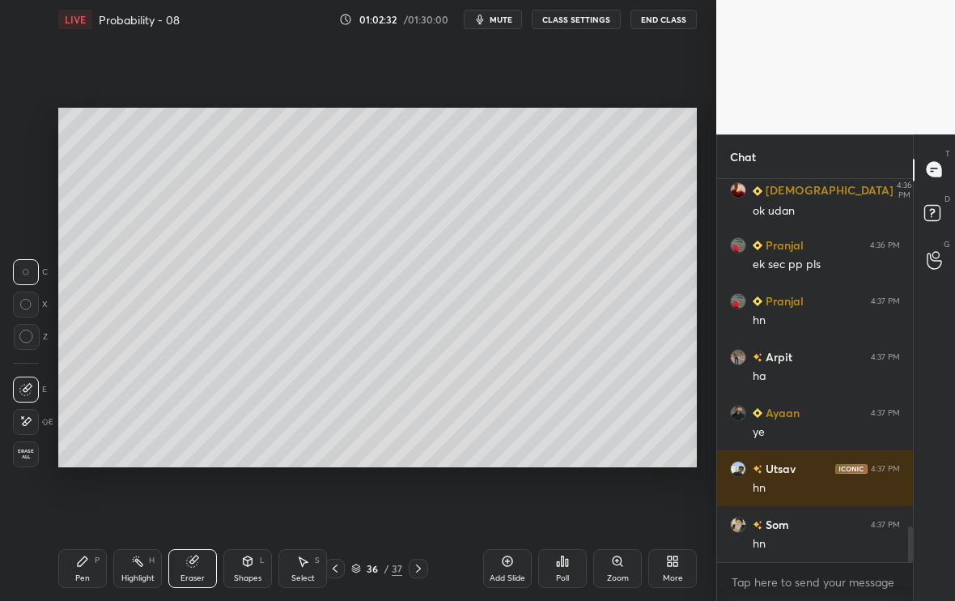
click at [78, 501] on div "Pen P" at bounding box center [82, 568] width 49 height 39
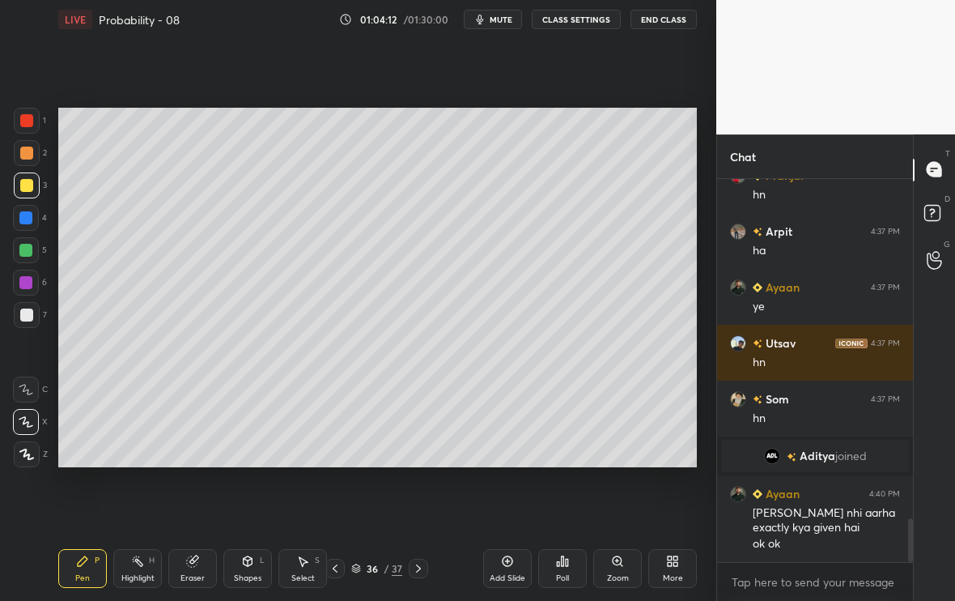
scroll to position [3002, 0]
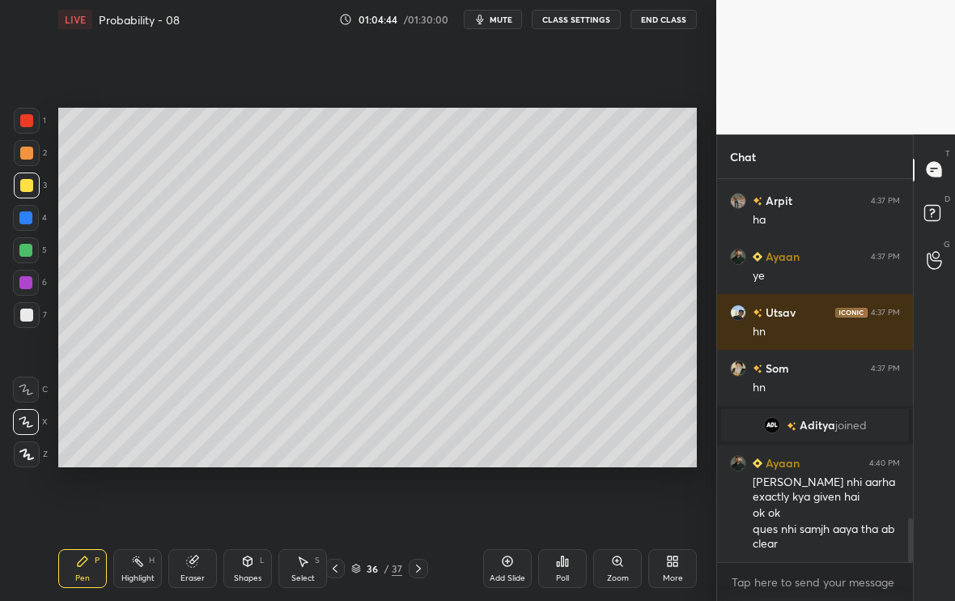
click at [27, 312] on div at bounding box center [26, 314] width 13 height 13
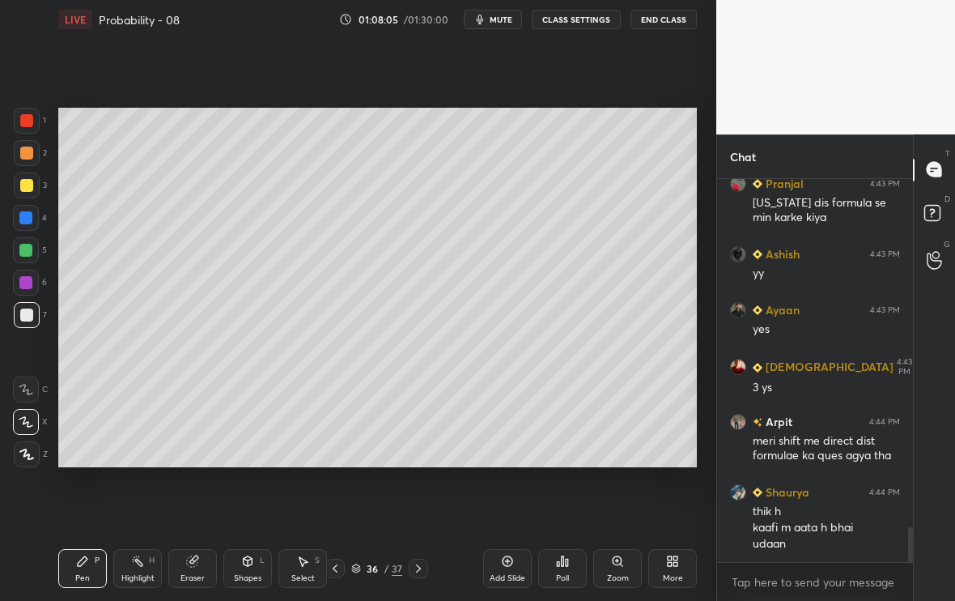
scroll to position [3877, 0]
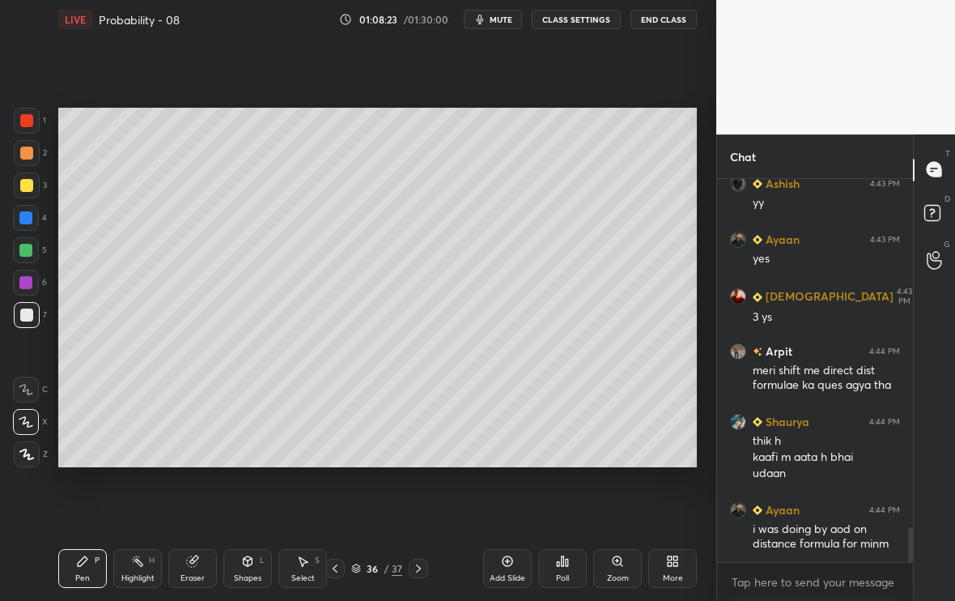
click at [418, 501] on icon at bounding box center [418, 568] width 13 height 13
click at [338, 501] on icon at bounding box center [335, 568] width 13 height 13
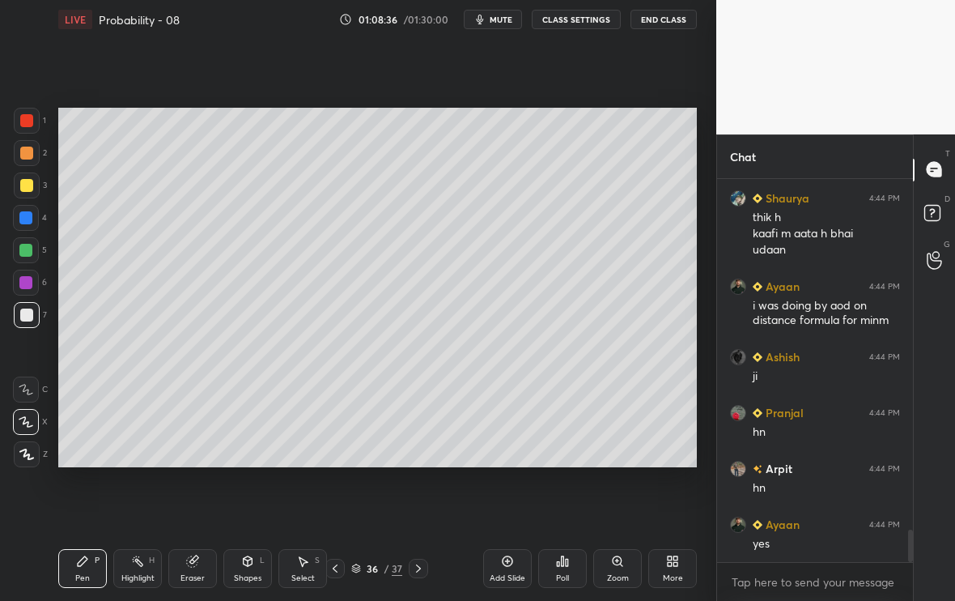
scroll to position [4156, 0]
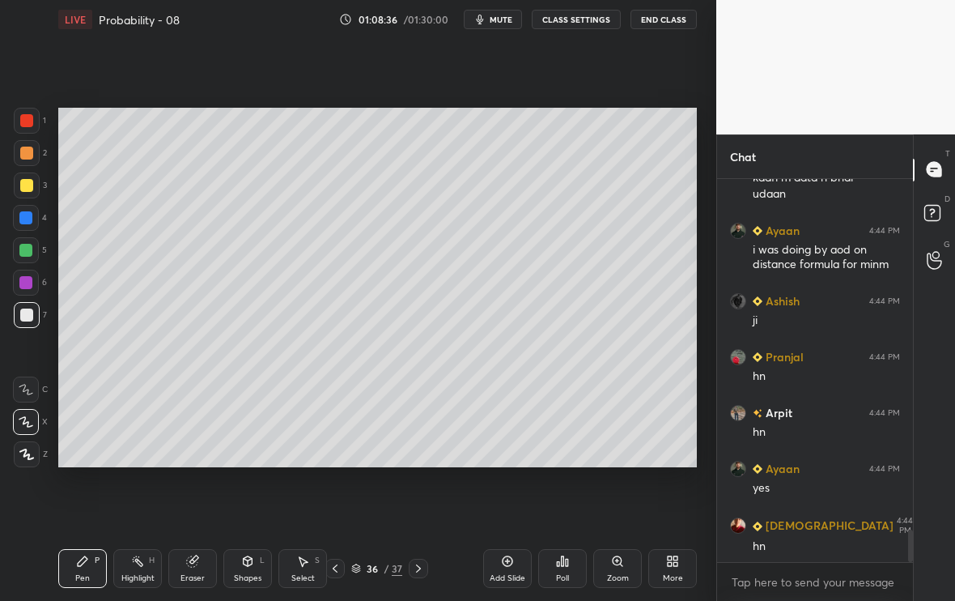
click at [420, 501] on div at bounding box center [418, 568] width 19 height 19
click at [337, 501] on icon at bounding box center [335, 568] width 5 height 8
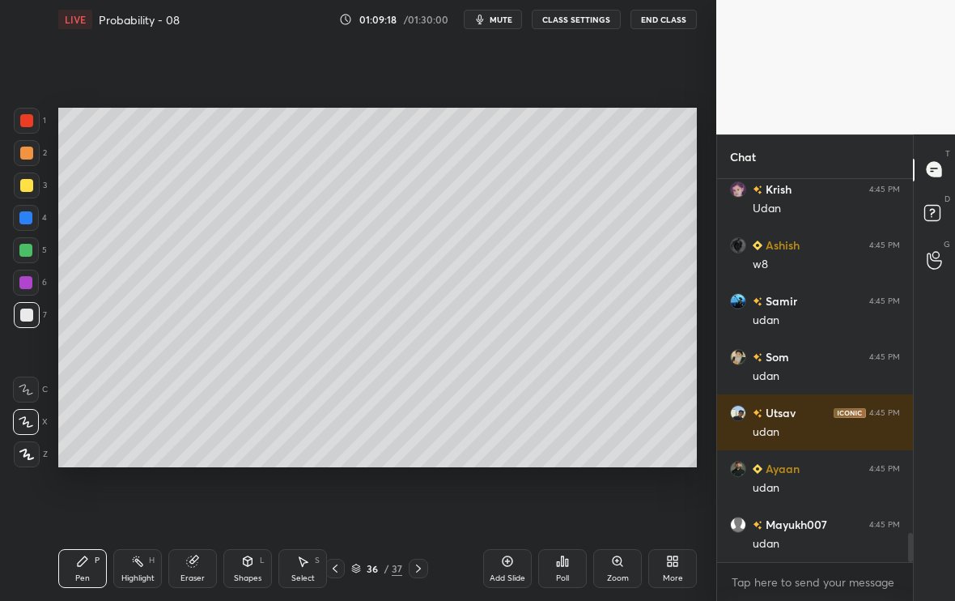
scroll to position [4753, 0]
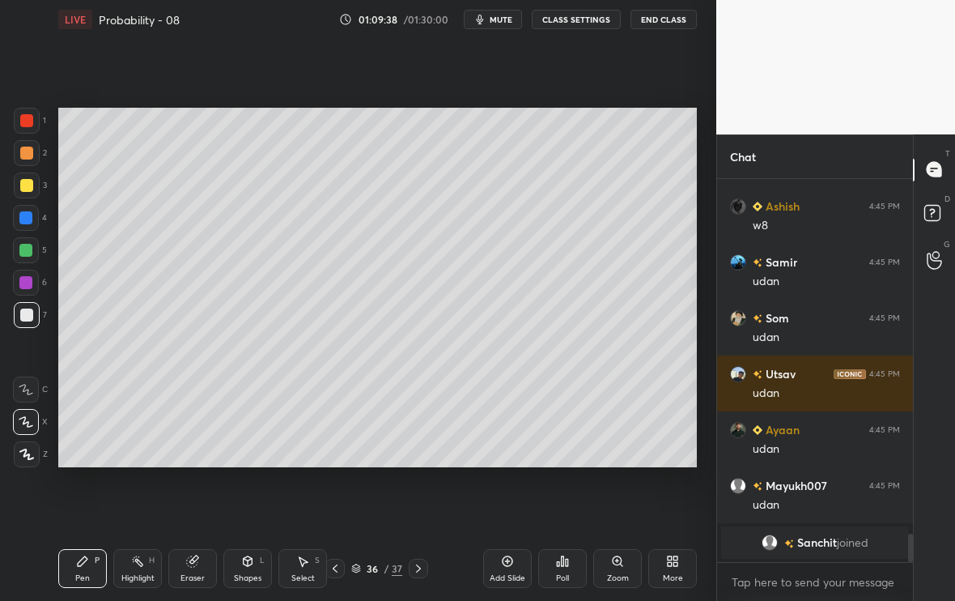
click at [417, 501] on icon at bounding box center [418, 568] width 13 height 13
click at [512, 501] on icon at bounding box center [507, 560] width 13 height 13
click at [37, 184] on div "3" at bounding box center [30, 185] width 33 height 26
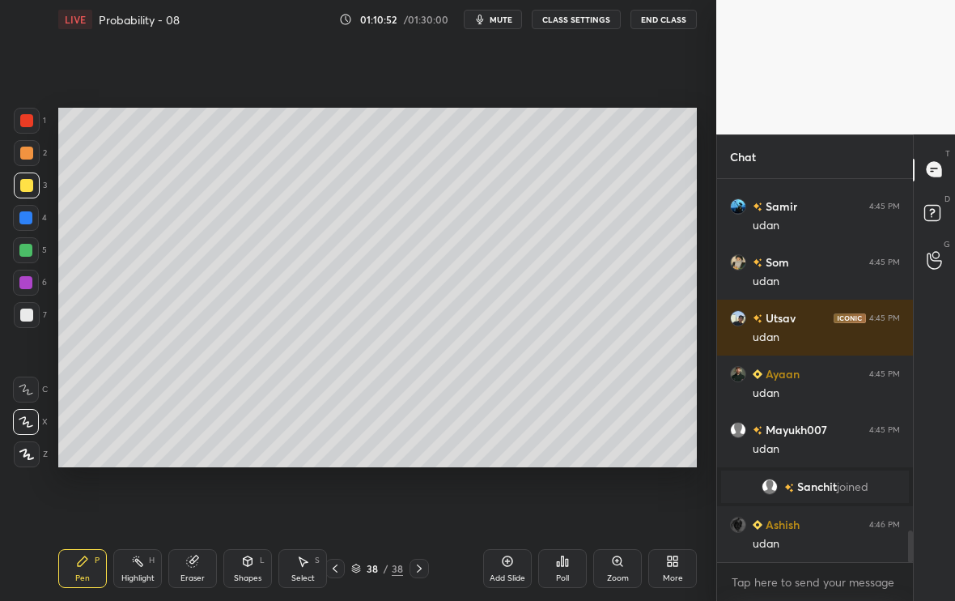
click at [193, 501] on div "Eraser" at bounding box center [193, 578] width 24 height 8
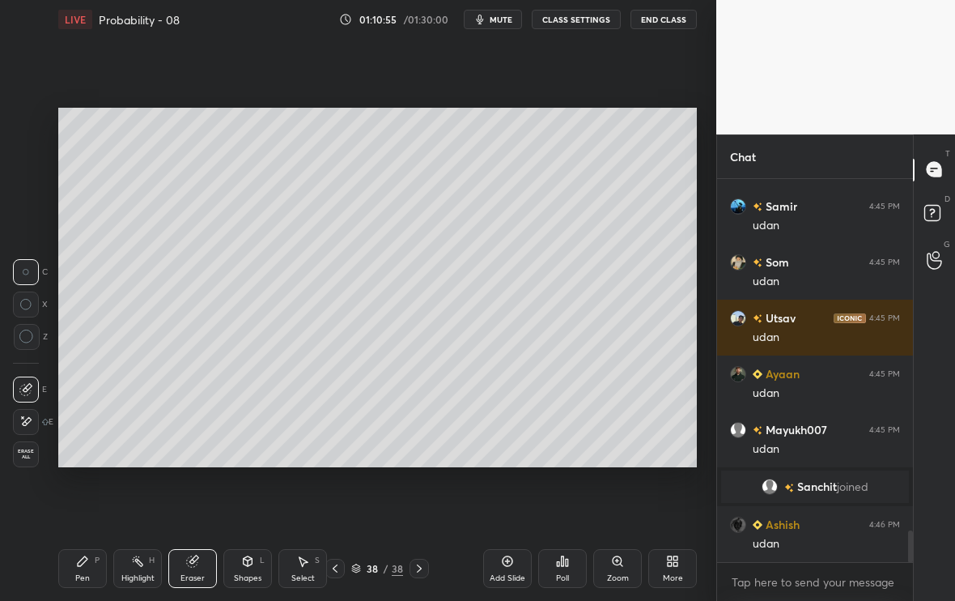
click at [87, 501] on div "Pen P" at bounding box center [82, 568] width 49 height 39
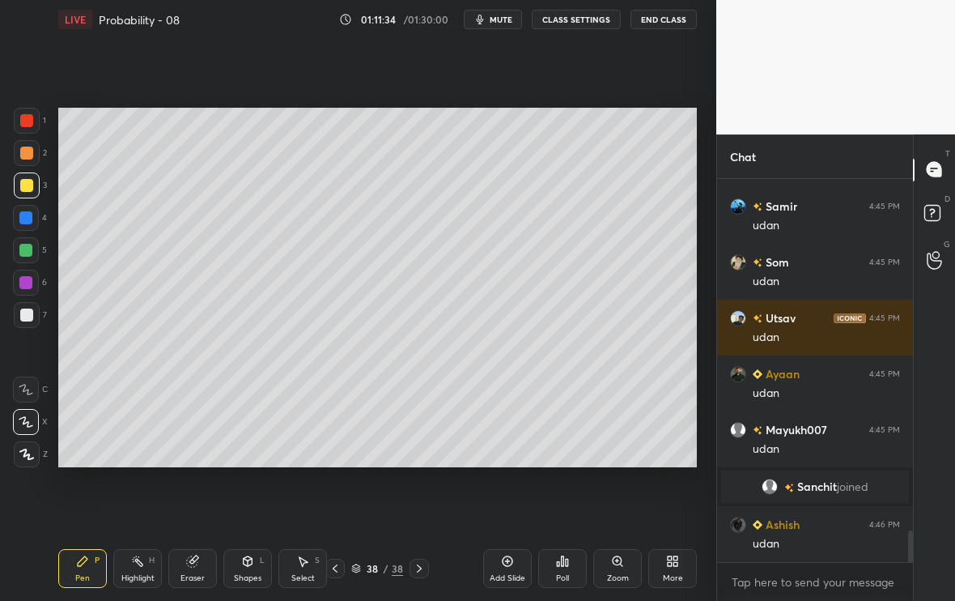
click at [204, 501] on div "Eraser" at bounding box center [192, 568] width 49 height 39
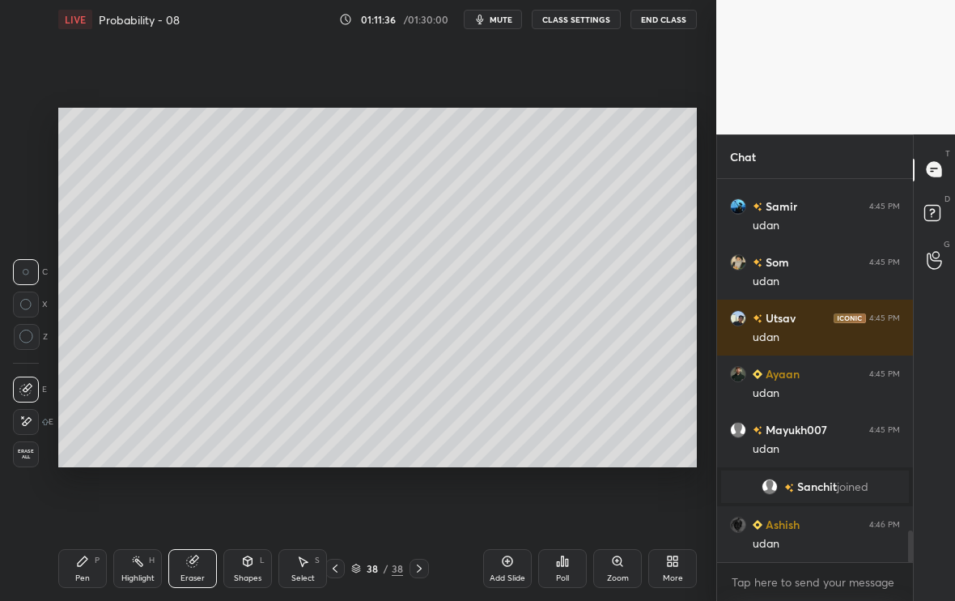
click at [72, 501] on div "Pen P" at bounding box center [82, 568] width 49 height 39
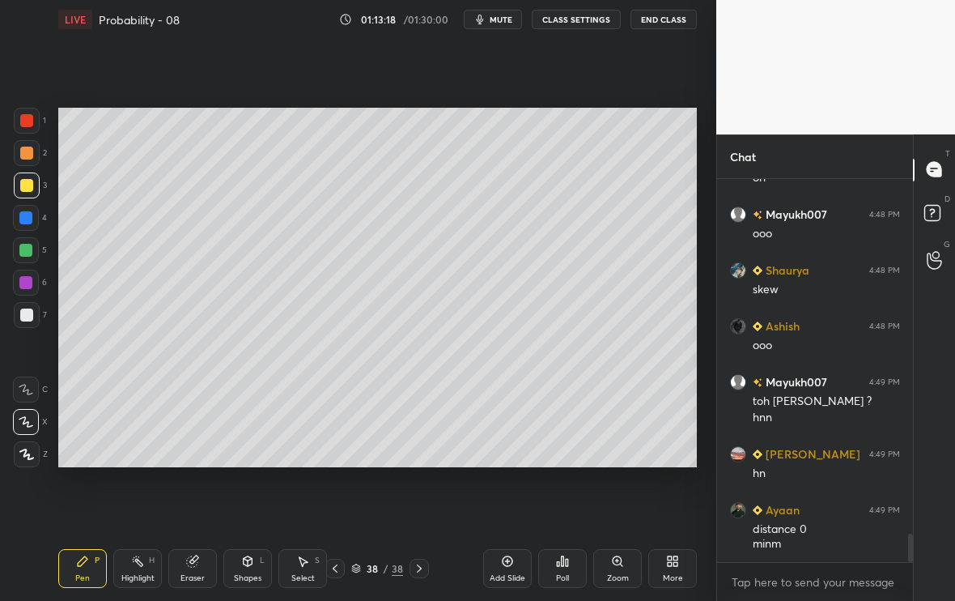
scroll to position [4854, 0]
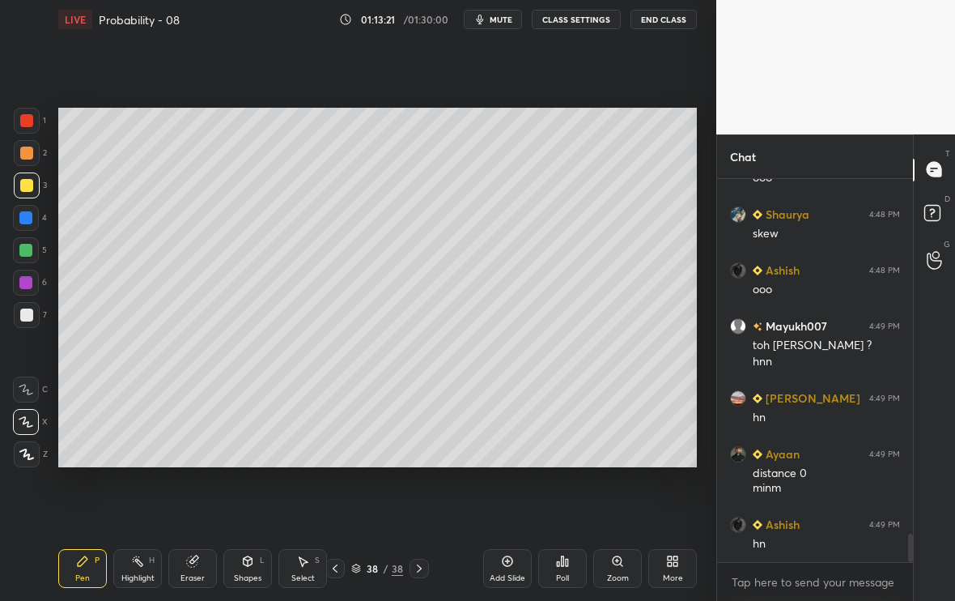
click at [27, 316] on div at bounding box center [26, 314] width 13 height 13
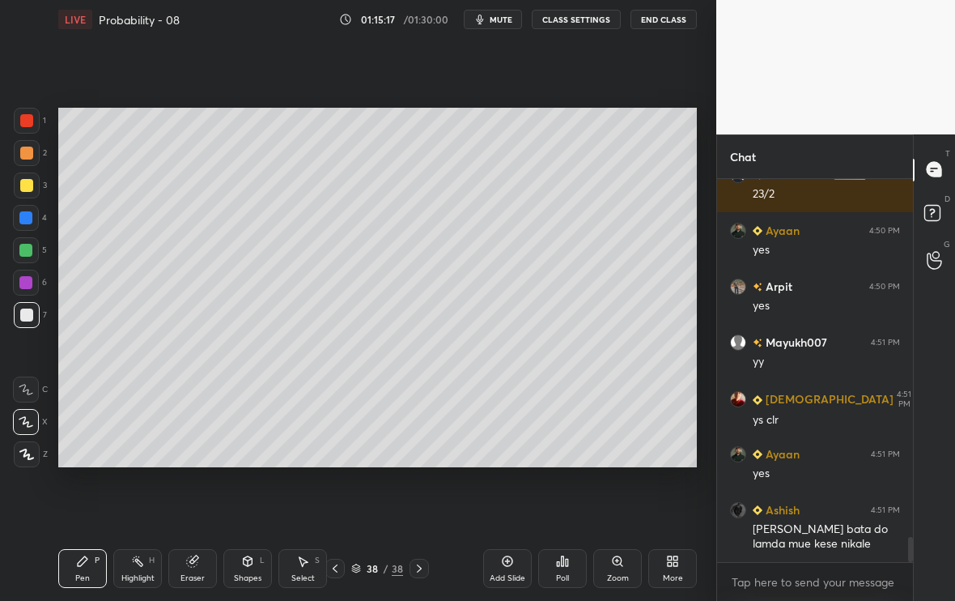
scroll to position [5595, 0]
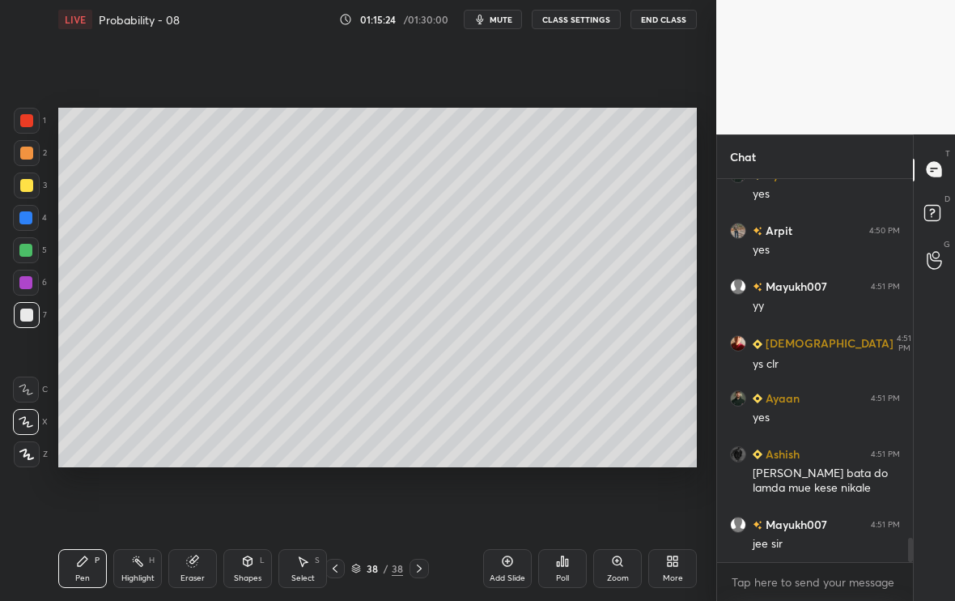
click at [507, 501] on icon at bounding box center [507, 560] width 13 height 13
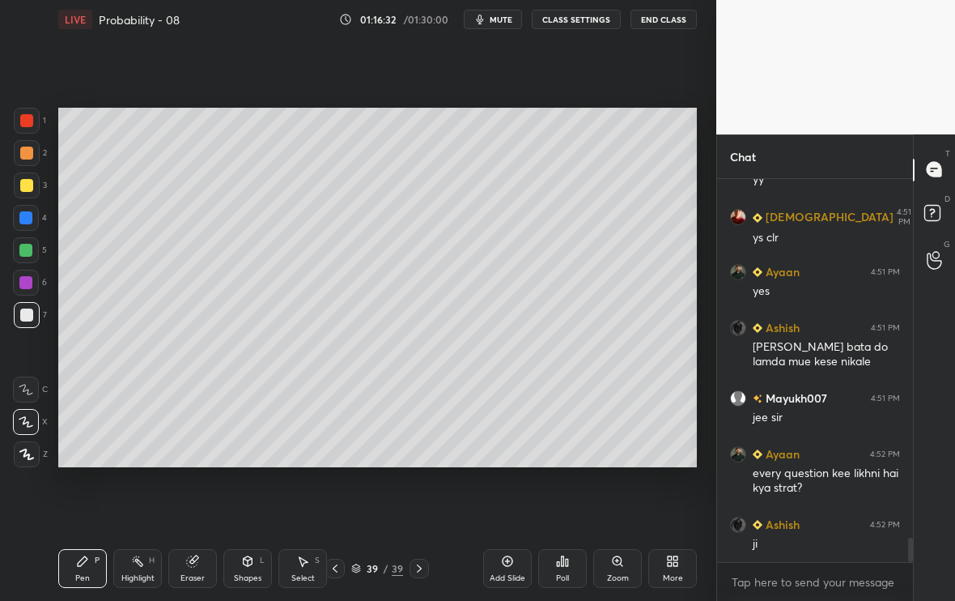
scroll to position [5738, 0]
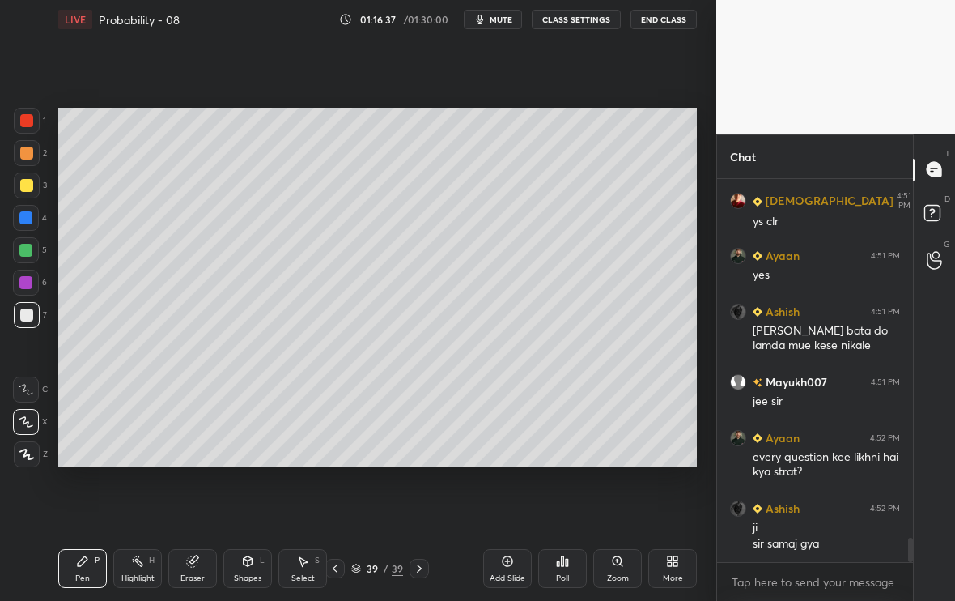
click at [338, 501] on icon at bounding box center [335, 568] width 13 height 13
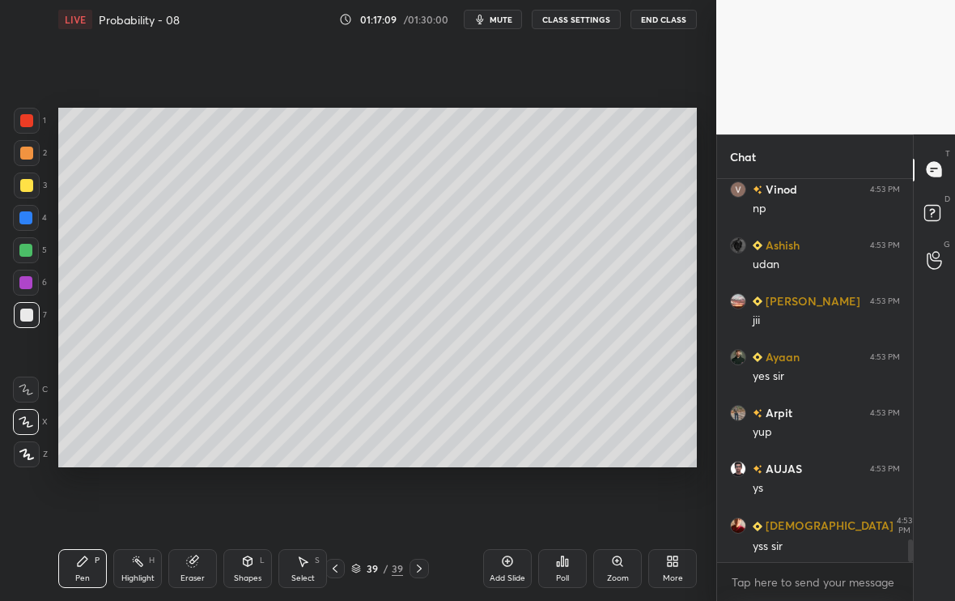
scroll to position [6240, 0]
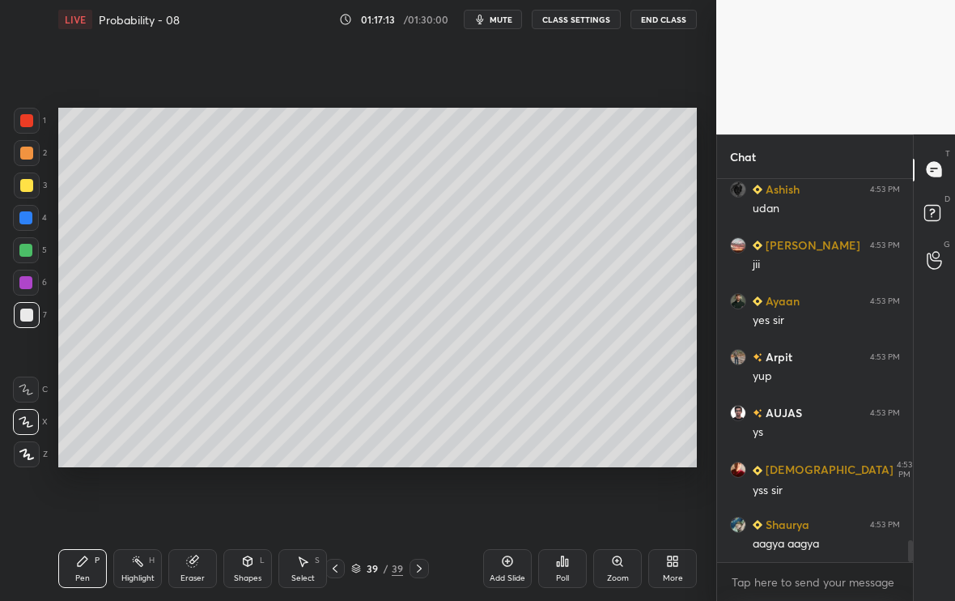
click at [337, 501] on icon at bounding box center [335, 568] width 13 height 13
click at [338, 501] on icon at bounding box center [335, 568] width 13 height 13
click at [339, 501] on icon at bounding box center [335, 568] width 13 height 13
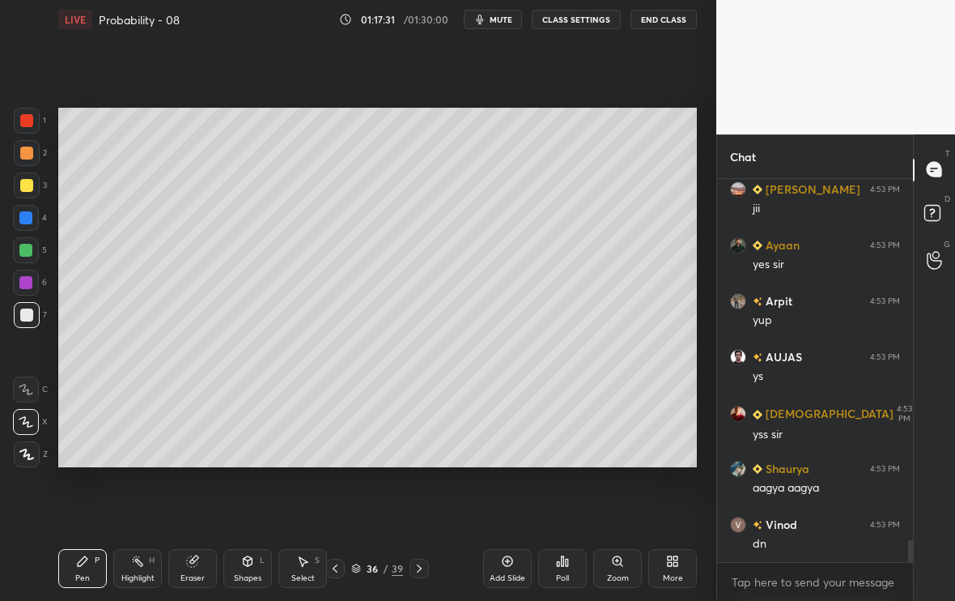
click at [420, 501] on icon at bounding box center [419, 568] width 13 height 13
click at [418, 501] on icon at bounding box center [419, 568] width 13 height 13
click at [419, 501] on icon at bounding box center [419, 568] width 13 height 13
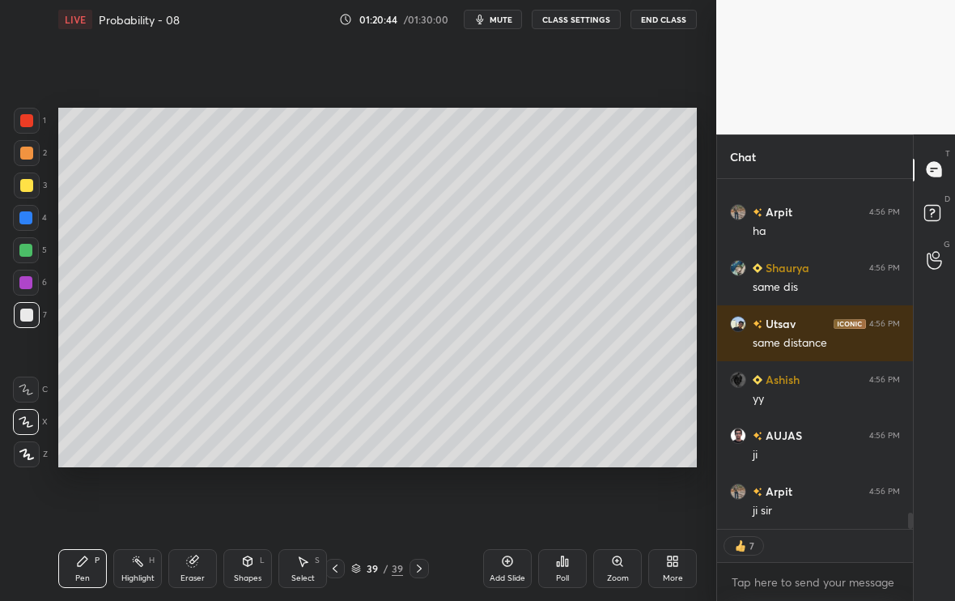
scroll to position [7105, 0]
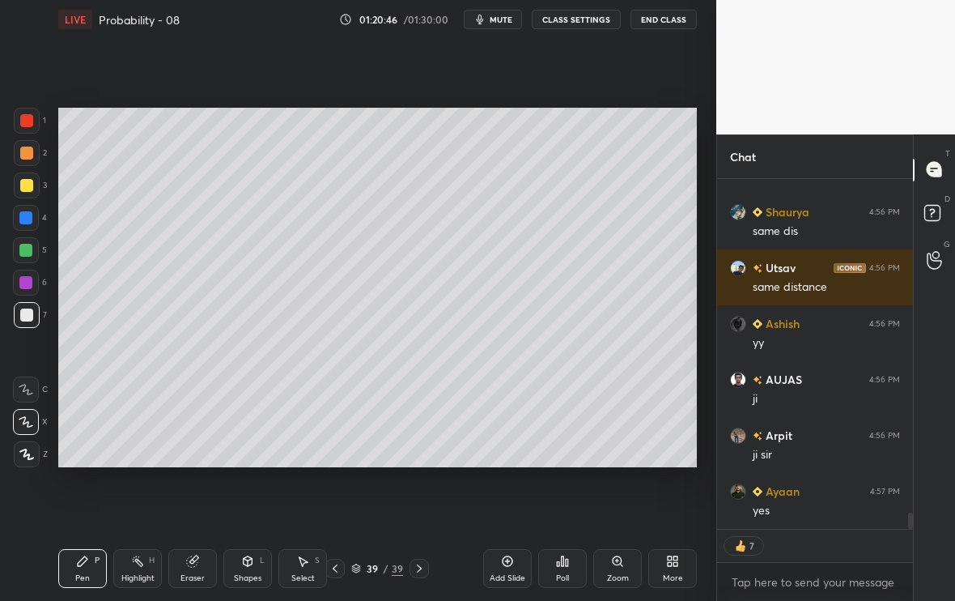
type textarea "x"
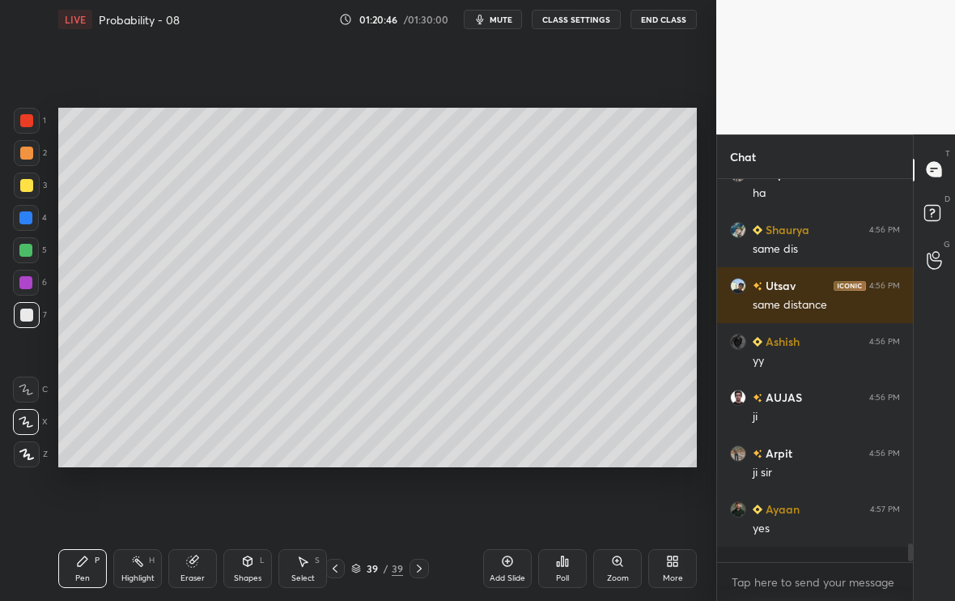
scroll to position [7072, 0]
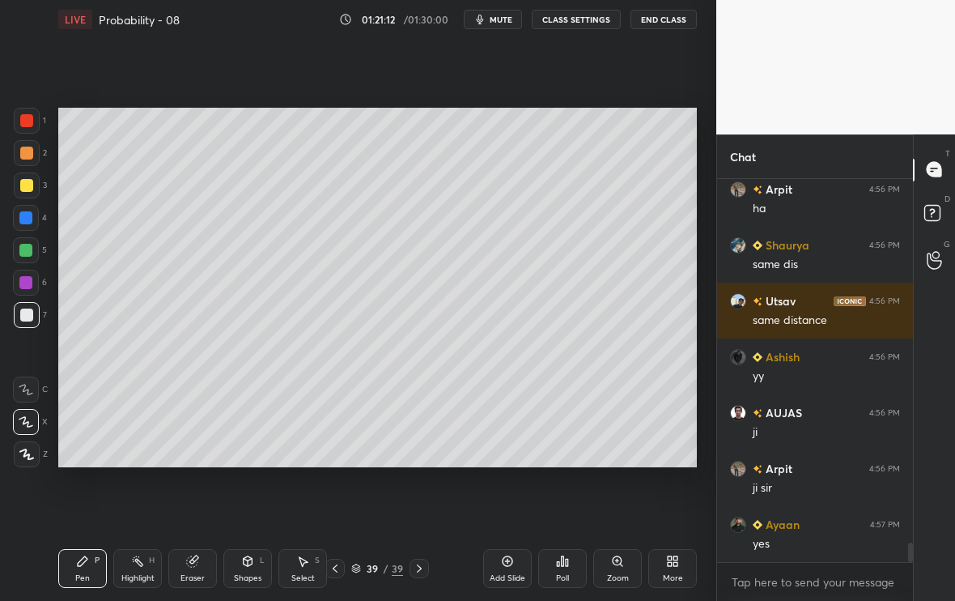
click at [512, 501] on div "Add Slide" at bounding box center [507, 568] width 49 height 39
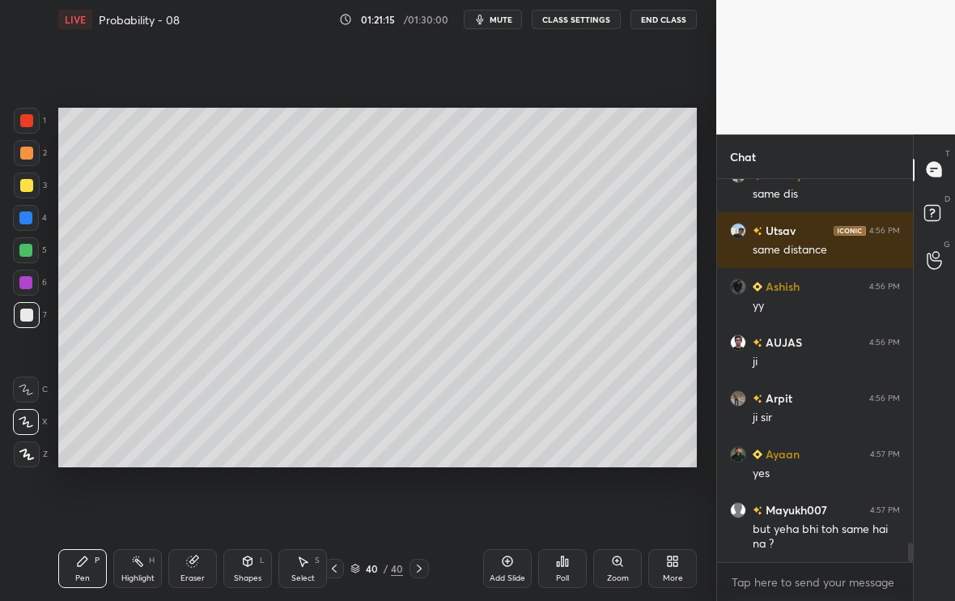
click at [29, 193] on div at bounding box center [27, 185] width 26 height 26
click at [187, 501] on div "Eraser" at bounding box center [192, 568] width 49 height 39
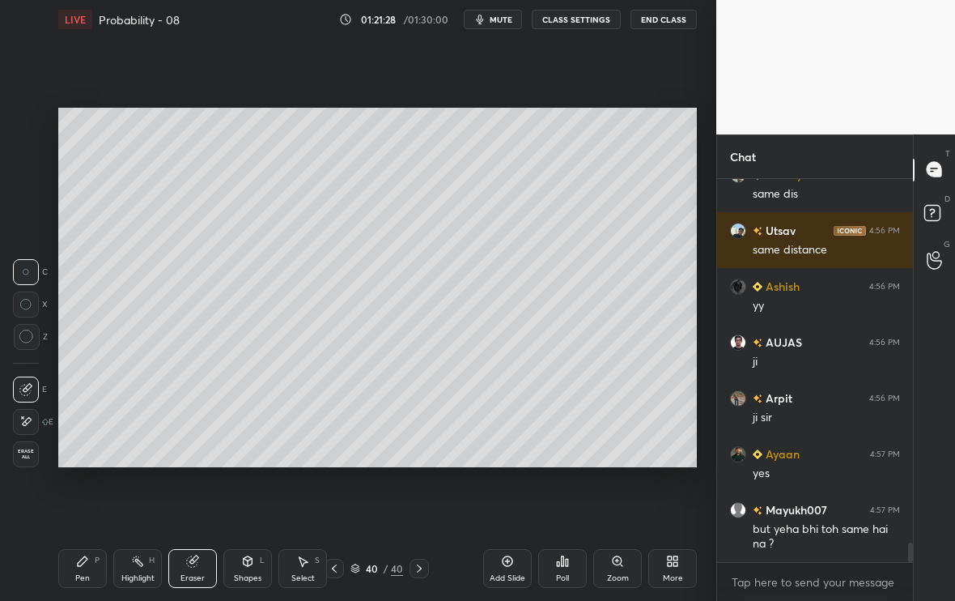
click at [91, 501] on div "Pen P" at bounding box center [82, 568] width 49 height 39
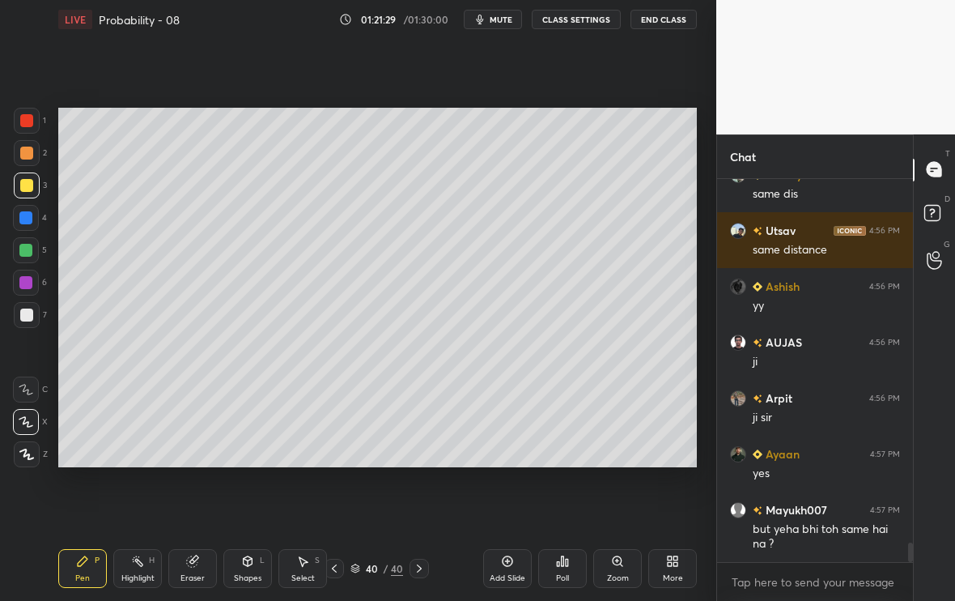
click at [334, 501] on icon at bounding box center [334, 568] width 13 height 13
click at [337, 501] on icon at bounding box center [334, 568] width 13 height 13
click at [337, 501] on icon at bounding box center [334, 568] width 5 height 8
click at [334, 501] on icon at bounding box center [334, 568] width 13 height 13
click at [333, 501] on icon at bounding box center [334, 568] width 13 height 13
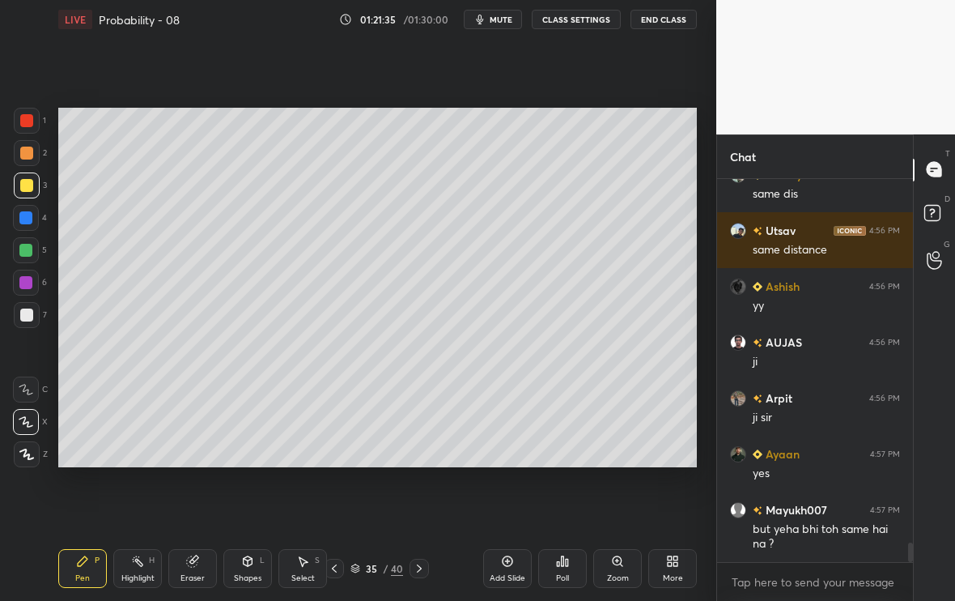
click at [417, 501] on icon at bounding box center [419, 568] width 13 height 13
click at [419, 501] on icon at bounding box center [419, 568] width 13 height 13
click at [420, 501] on icon at bounding box center [419, 568] width 13 height 13
click at [419, 501] on icon at bounding box center [419, 568] width 13 height 13
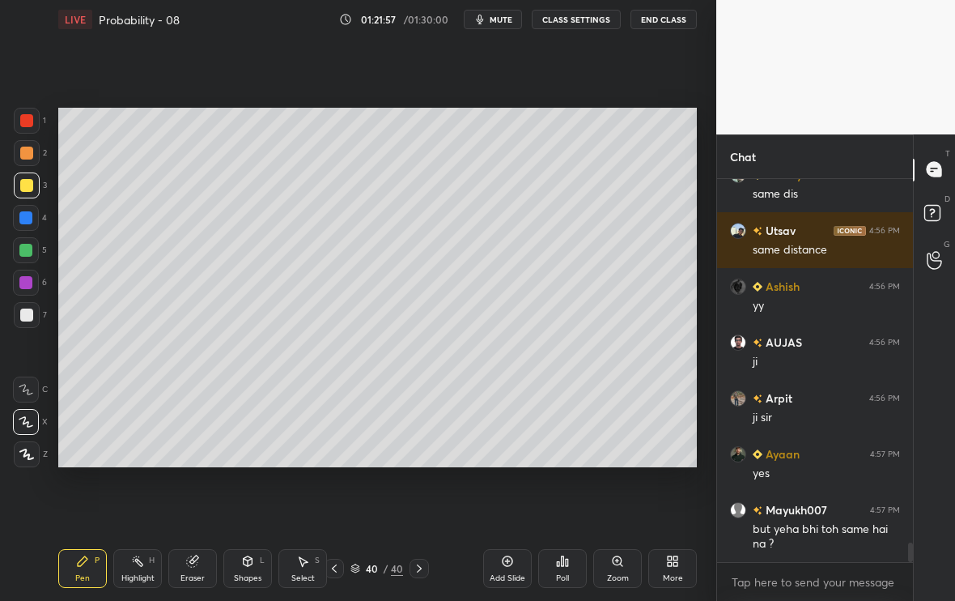
click at [332, 501] on div at bounding box center [334, 568] width 19 height 19
click at [330, 501] on icon at bounding box center [334, 568] width 13 height 13
click at [333, 501] on icon at bounding box center [334, 568] width 13 height 13
click at [331, 501] on icon at bounding box center [334, 568] width 13 height 13
click at [421, 501] on icon at bounding box center [419, 568] width 5 height 8
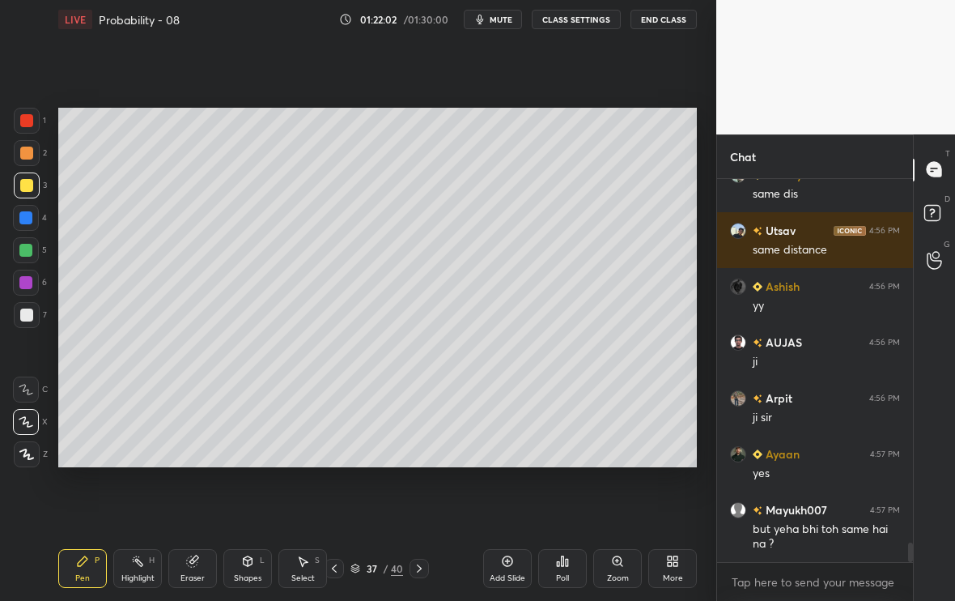
click at [421, 501] on icon at bounding box center [419, 568] width 13 height 13
click at [418, 501] on icon at bounding box center [419, 568] width 13 height 13
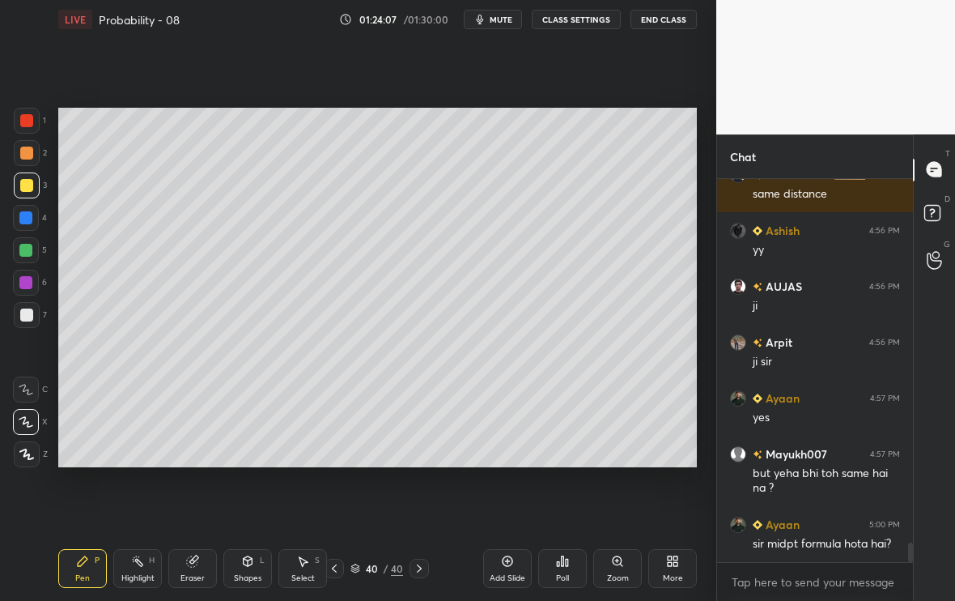
click at [28, 315] on div at bounding box center [26, 314] width 13 height 13
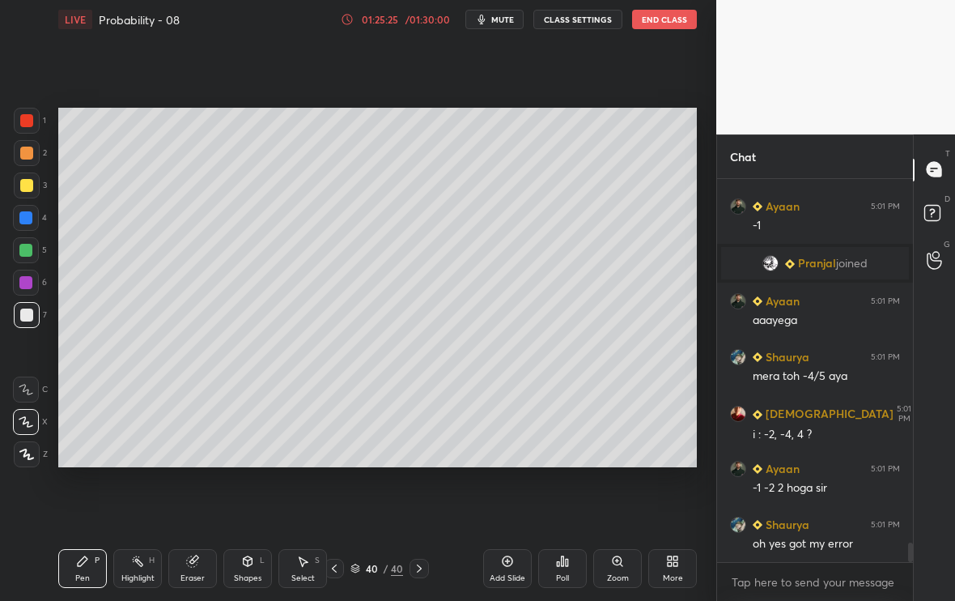
scroll to position [7368, 0]
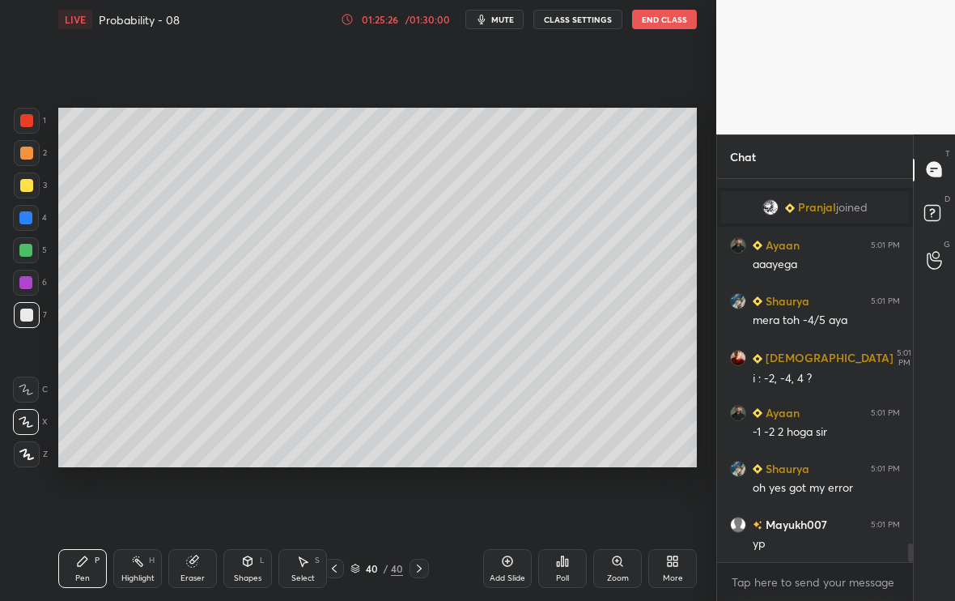
click at [508, 501] on div "Add Slide" at bounding box center [507, 568] width 49 height 39
click at [336, 501] on icon at bounding box center [335, 568] width 13 height 13
click at [417, 501] on icon at bounding box center [418, 568] width 13 height 13
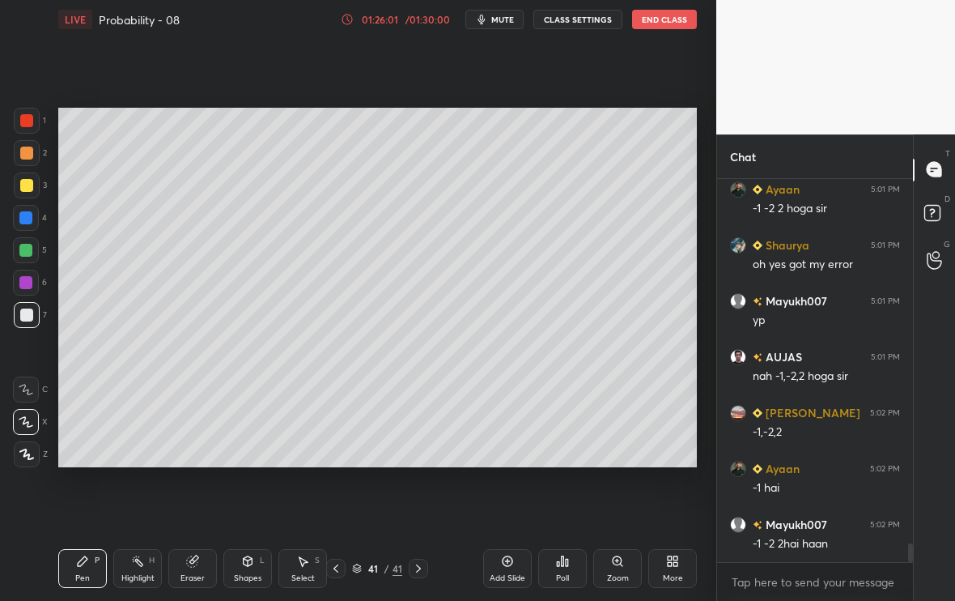
scroll to position [7647, 0]
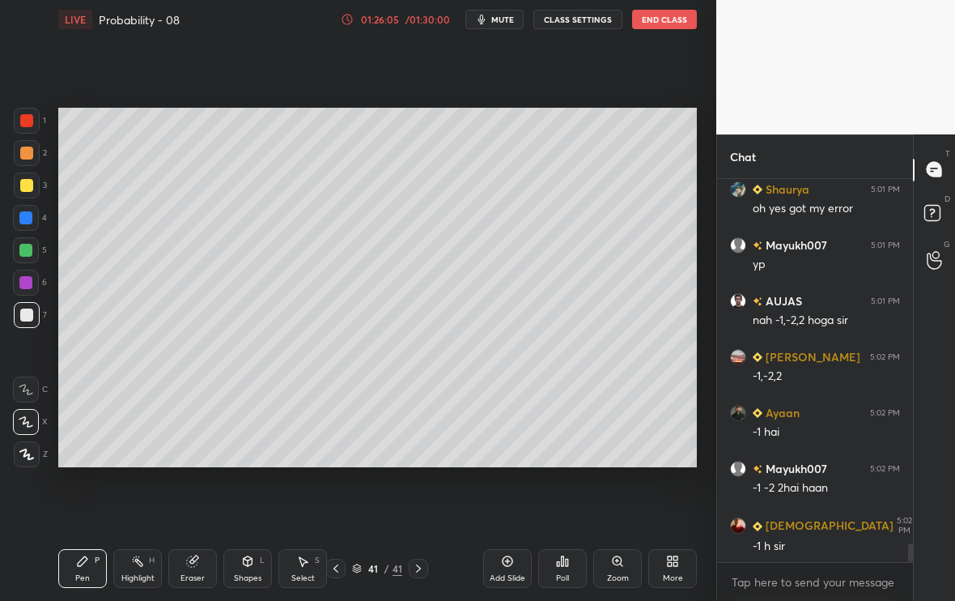
click at [349, 501] on div "41 / 41" at bounding box center [377, 568] width 102 height 19
click at [330, 501] on icon at bounding box center [335, 568] width 13 height 13
click at [137, 501] on icon at bounding box center [137, 560] width 13 height 13
click at [182, 501] on div "Eraser" at bounding box center [193, 578] width 24 height 8
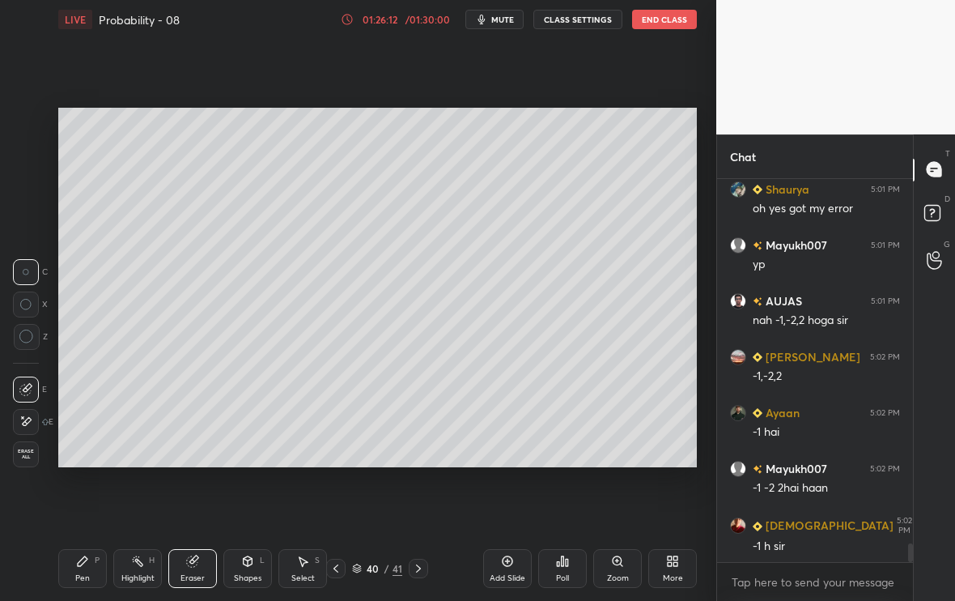
click at [90, 501] on div "Pen P" at bounding box center [82, 568] width 49 height 39
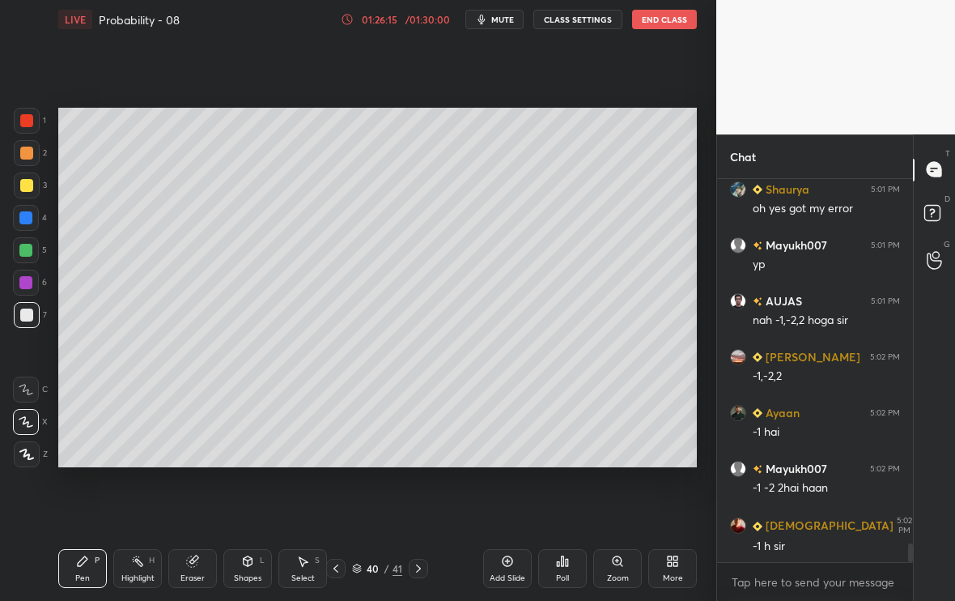
click at [417, 501] on icon at bounding box center [418, 568] width 13 height 13
click at [199, 501] on div "Eraser" at bounding box center [192, 568] width 49 height 39
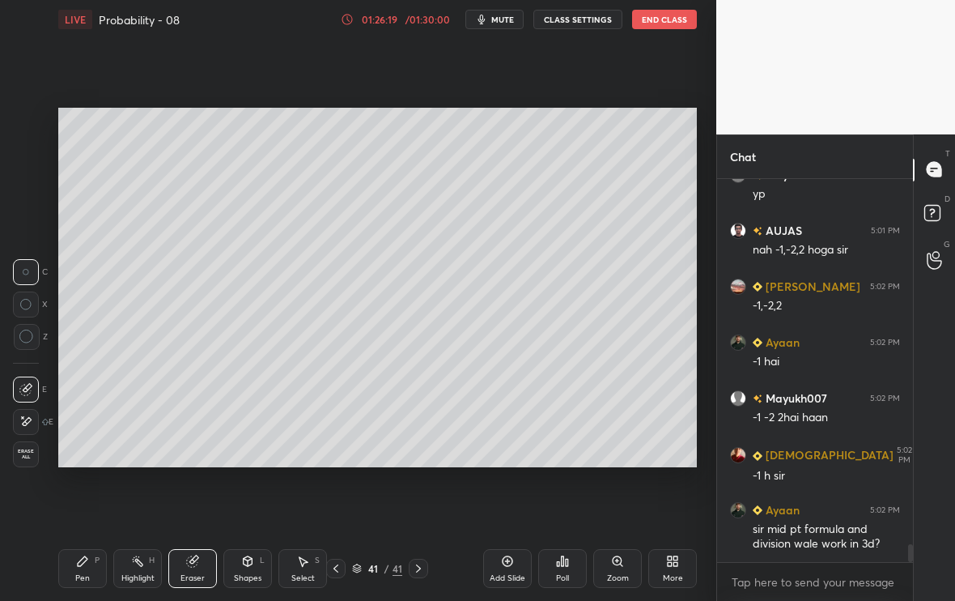
scroll to position [7773, 0]
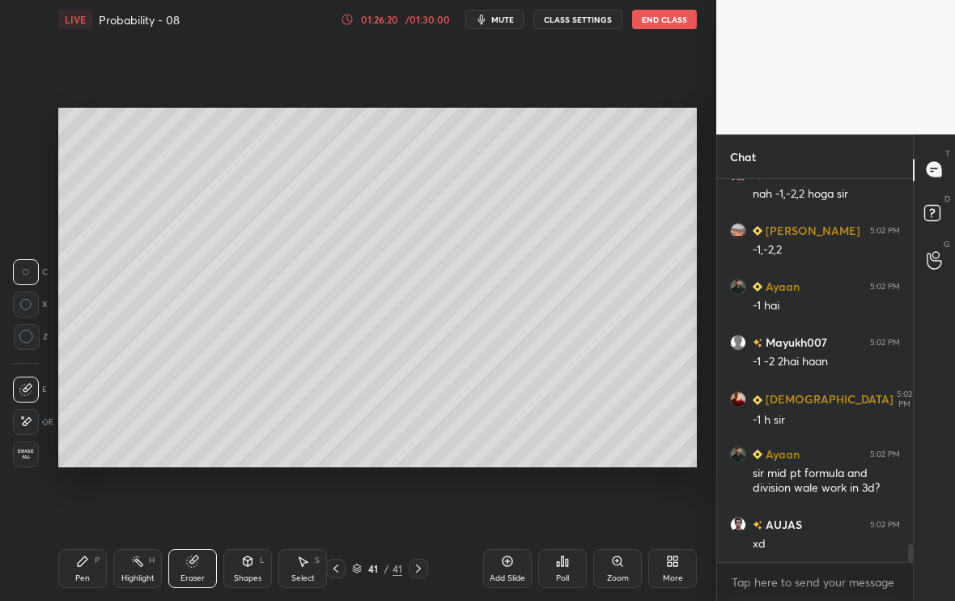
click at [87, 501] on div "Pen P" at bounding box center [82, 568] width 49 height 39
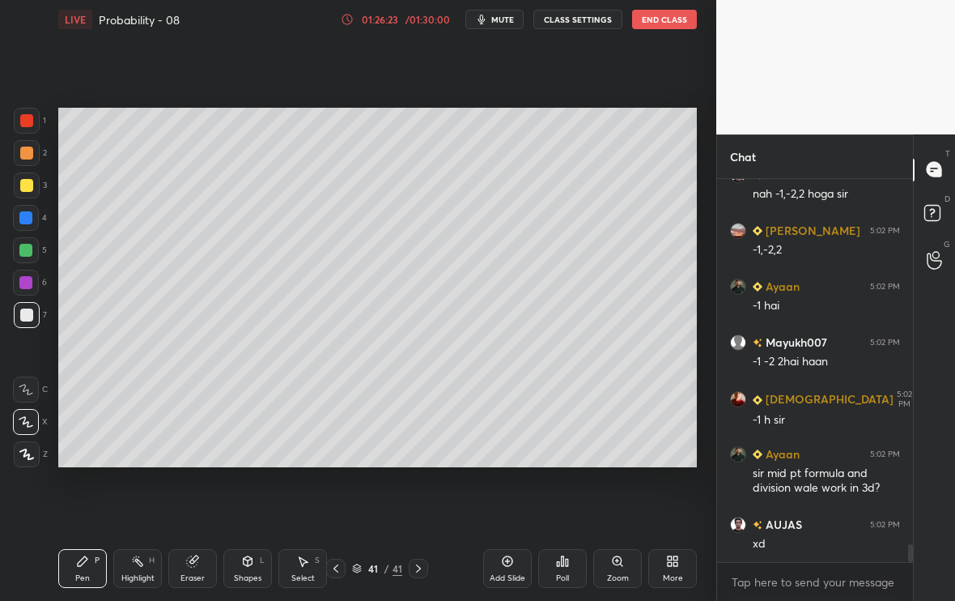
click at [338, 501] on icon at bounding box center [335, 568] width 13 height 13
click at [340, 501] on icon at bounding box center [335, 568] width 13 height 13
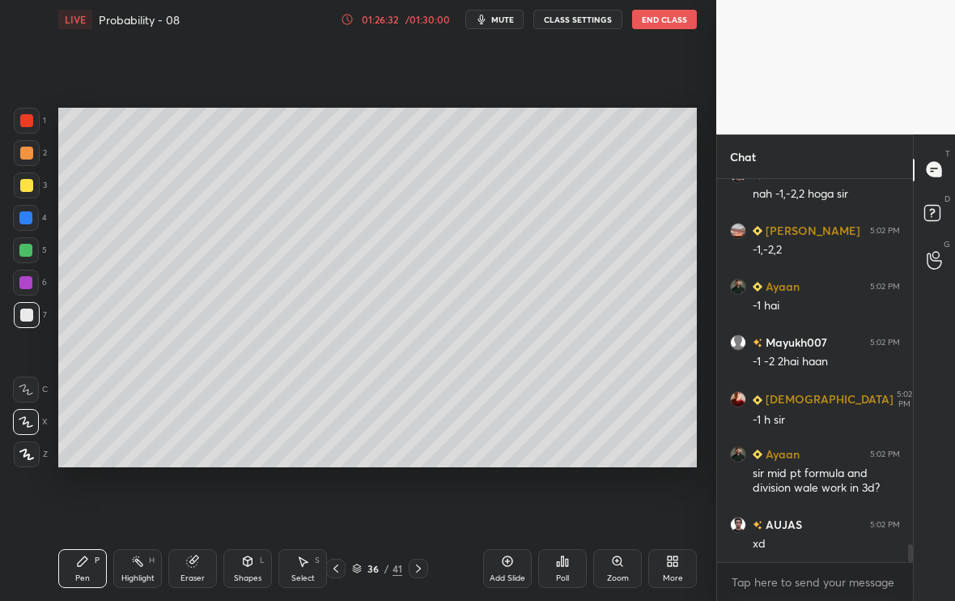
scroll to position [7829, 0]
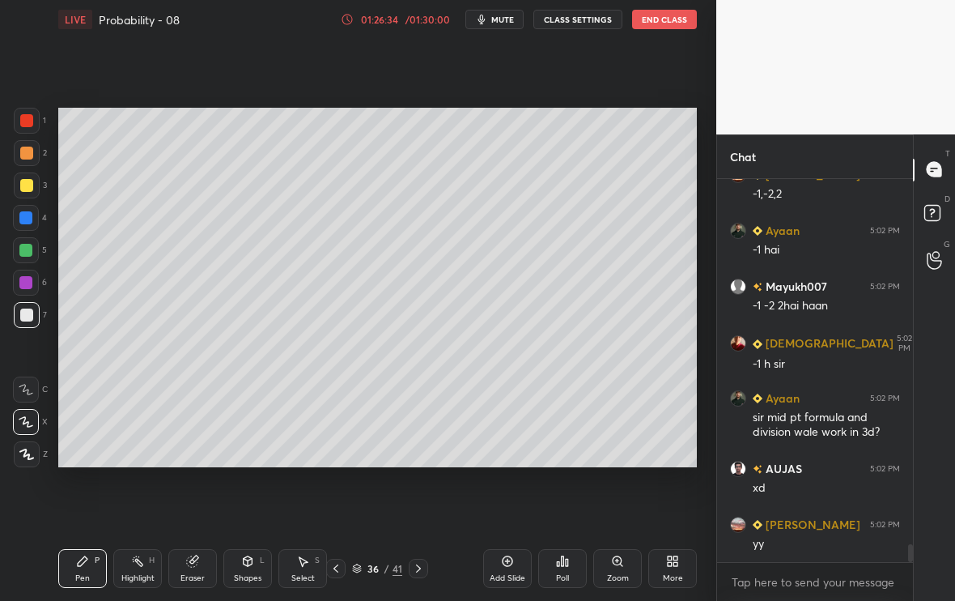
click at [427, 501] on div at bounding box center [418, 568] width 19 height 19
click at [414, 501] on icon at bounding box center [418, 568] width 13 height 13
click at [417, 501] on icon at bounding box center [418, 568] width 13 height 13
click at [414, 501] on icon at bounding box center [418, 568] width 13 height 13
click at [420, 501] on icon at bounding box center [418, 568] width 13 height 13
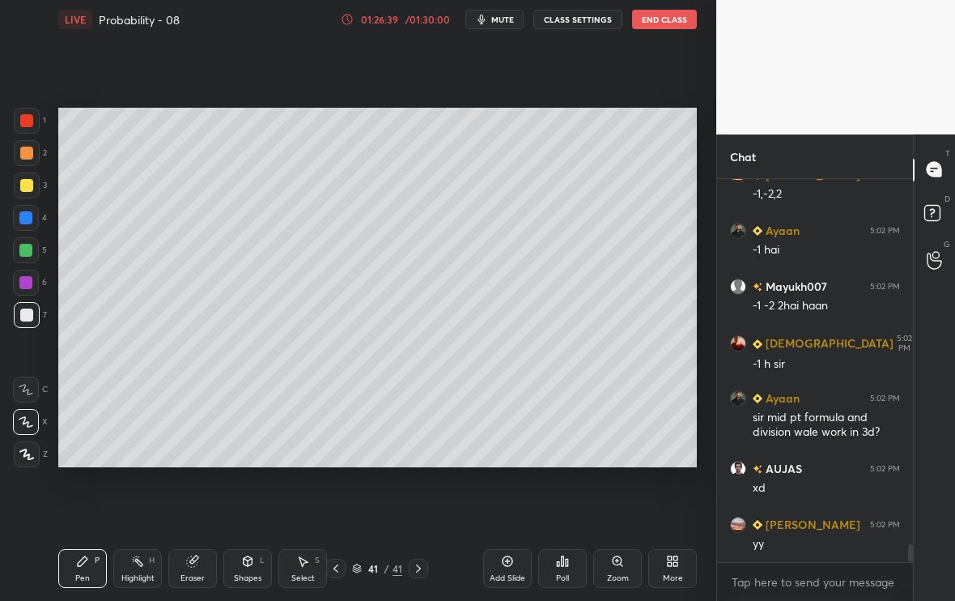
scroll to position [7885, 0]
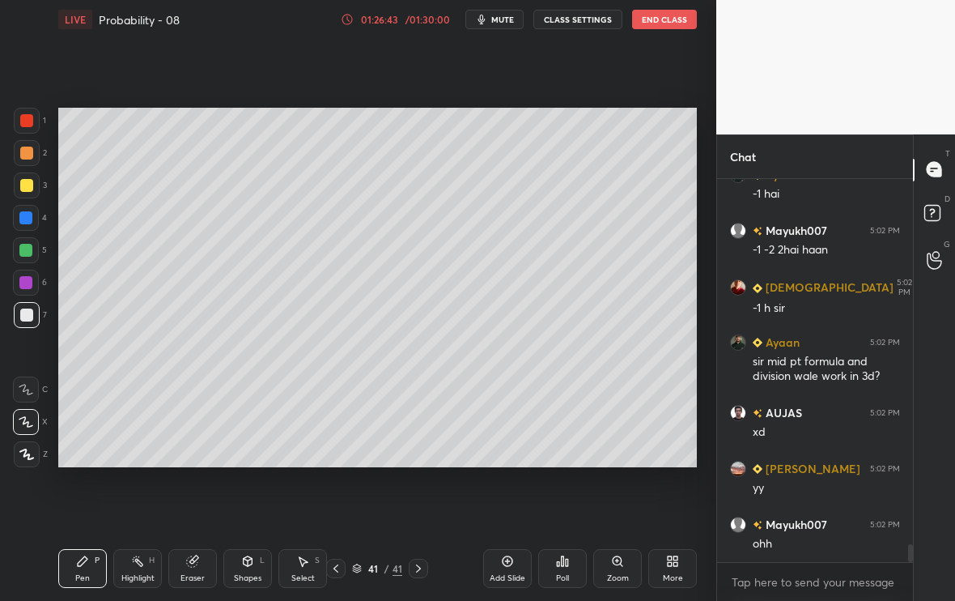
click at [338, 501] on icon at bounding box center [335, 568] width 13 height 13
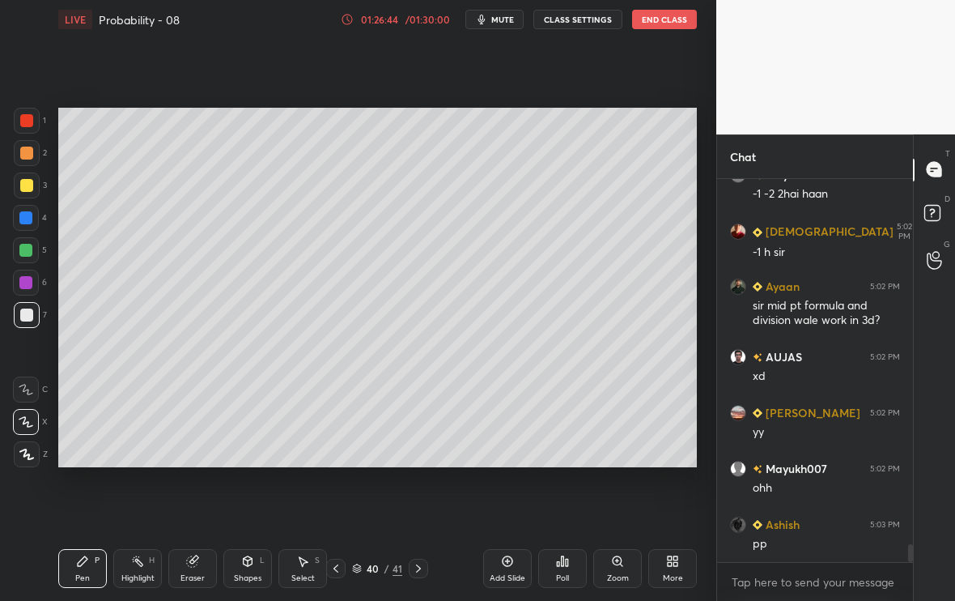
click at [410, 501] on div at bounding box center [418, 568] width 19 height 19
click at [675, 501] on div "More" at bounding box center [673, 578] width 20 height 8
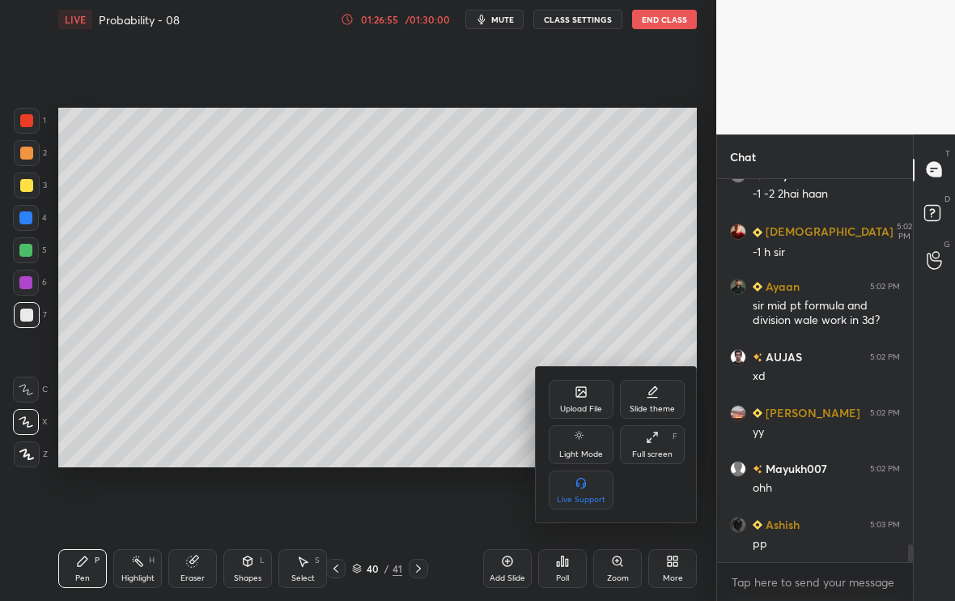
scroll to position [7957, 0]
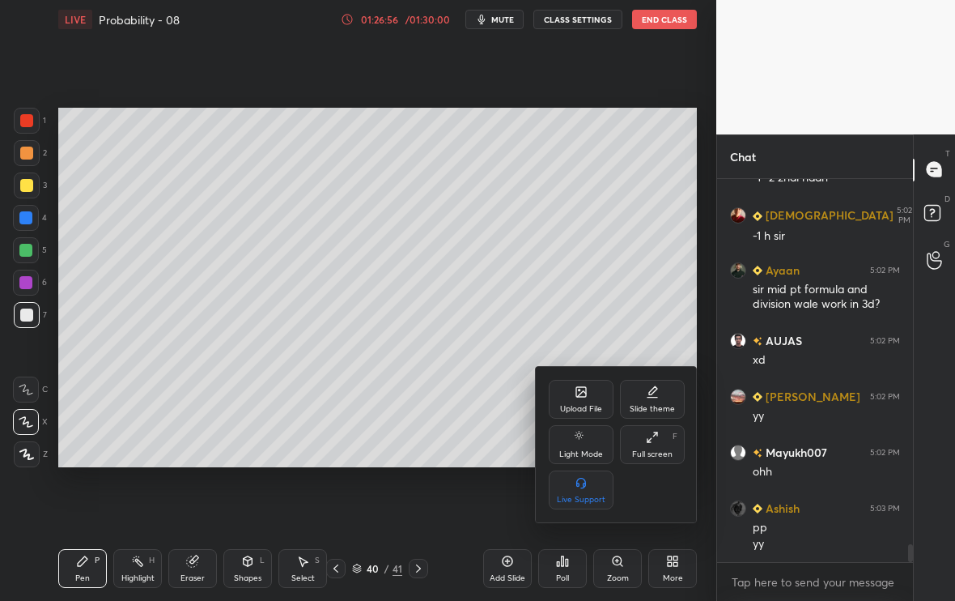
click at [562, 394] on div "Upload File" at bounding box center [581, 399] width 65 height 39
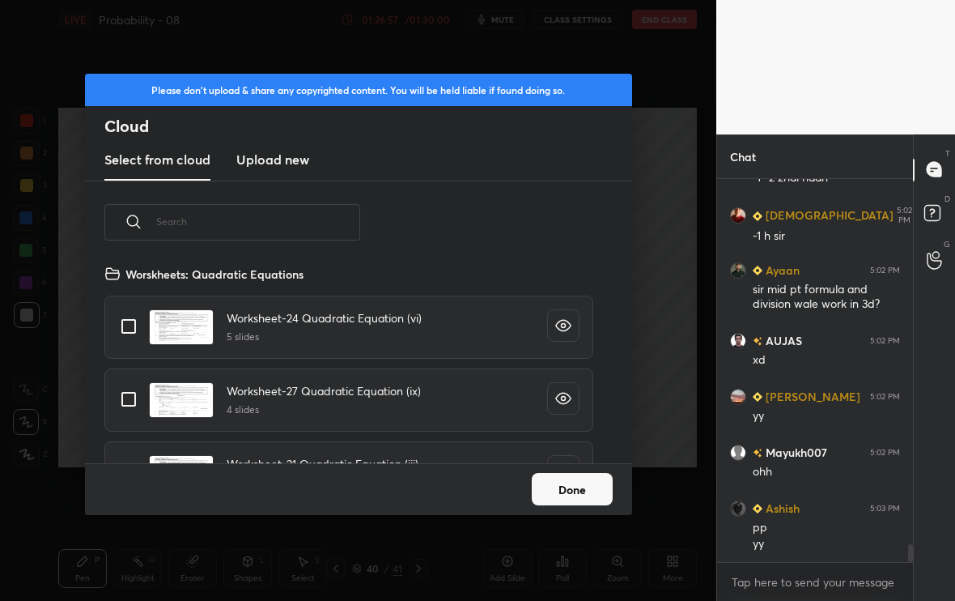
scroll to position [199, 520]
click at [232, 215] on input "text" at bounding box center [258, 221] width 204 height 69
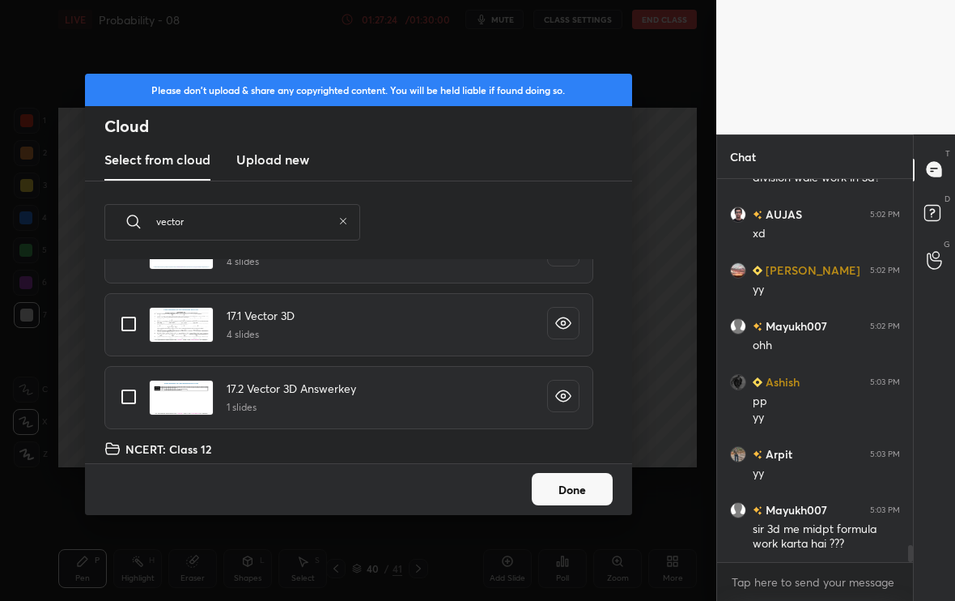
scroll to position [327, 0]
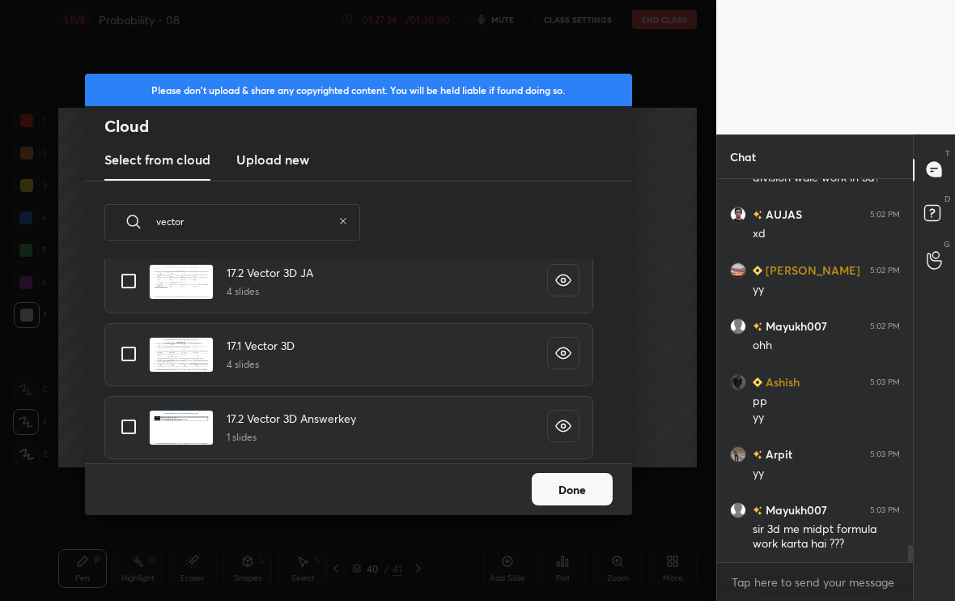
type input "vector"
click at [644, 485] on div "Please don't upload & share any copyrighted content. You will be held liable if…" at bounding box center [358, 300] width 716 height 601
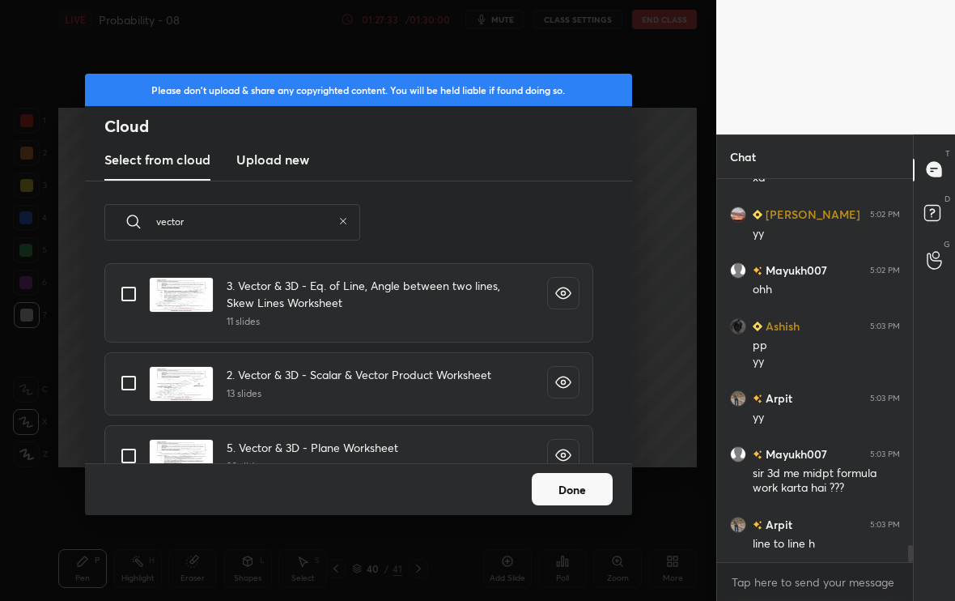
scroll to position [930, 0]
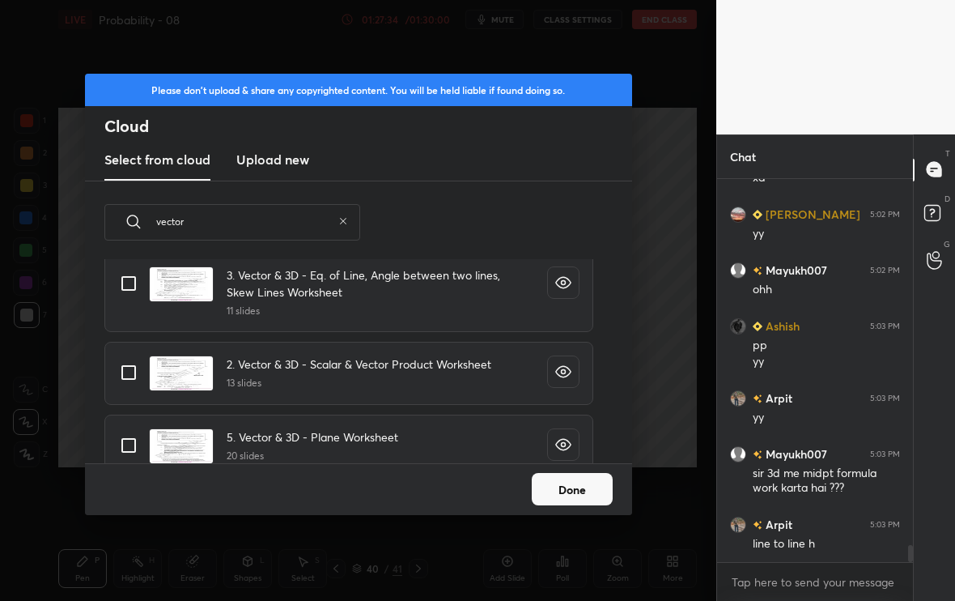
click at [128, 379] on input "grid" at bounding box center [129, 372] width 34 height 34
checkbox input "true"
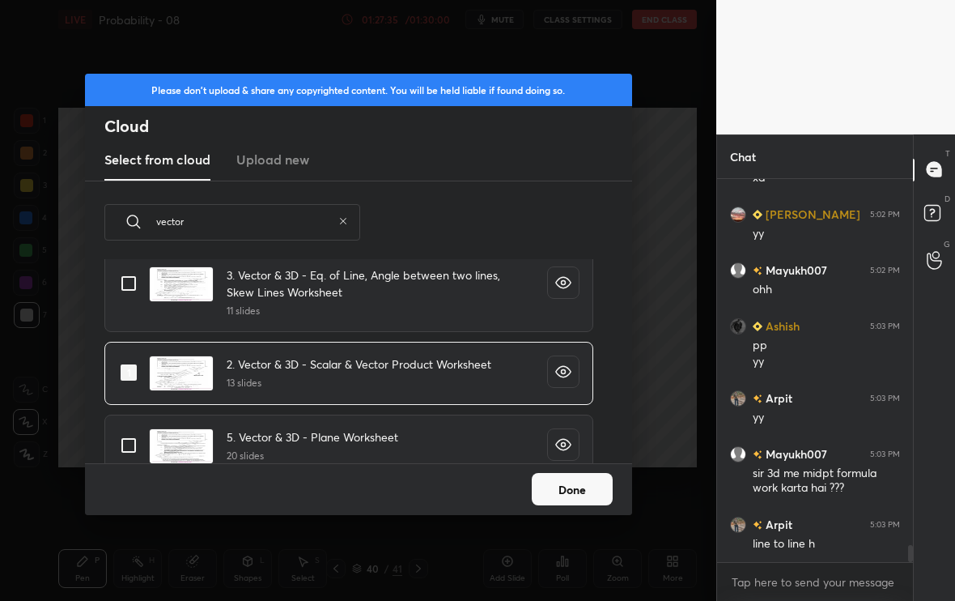
click at [594, 501] on div "Done" at bounding box center [358, 489] width 547 height 52
click at [579, 489] on button "Done" at bounding box center [572, 489] width 81 height 32
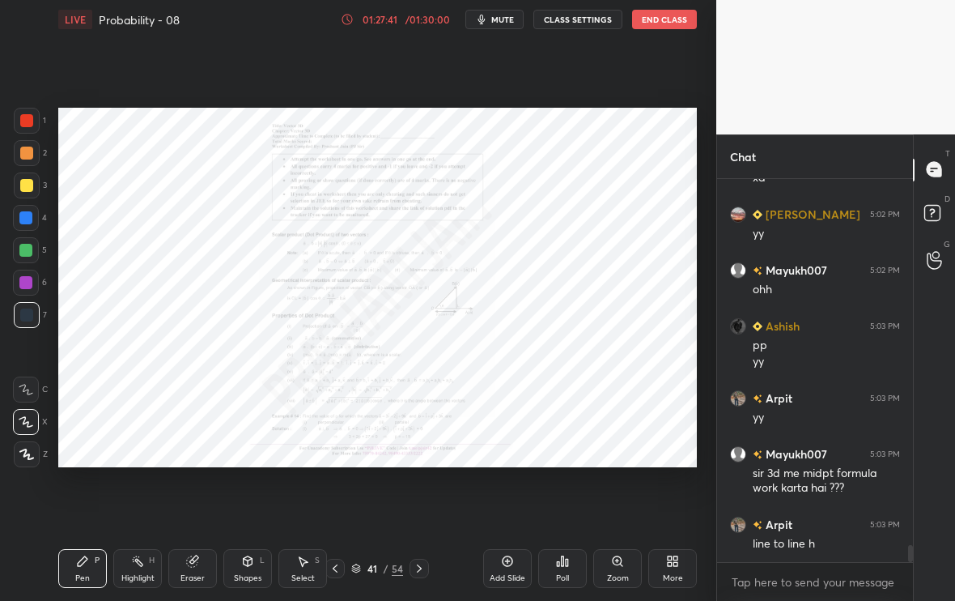
click at [614, 501] on div "Zoom" at bounding box center [618, 578] width 22 height 8
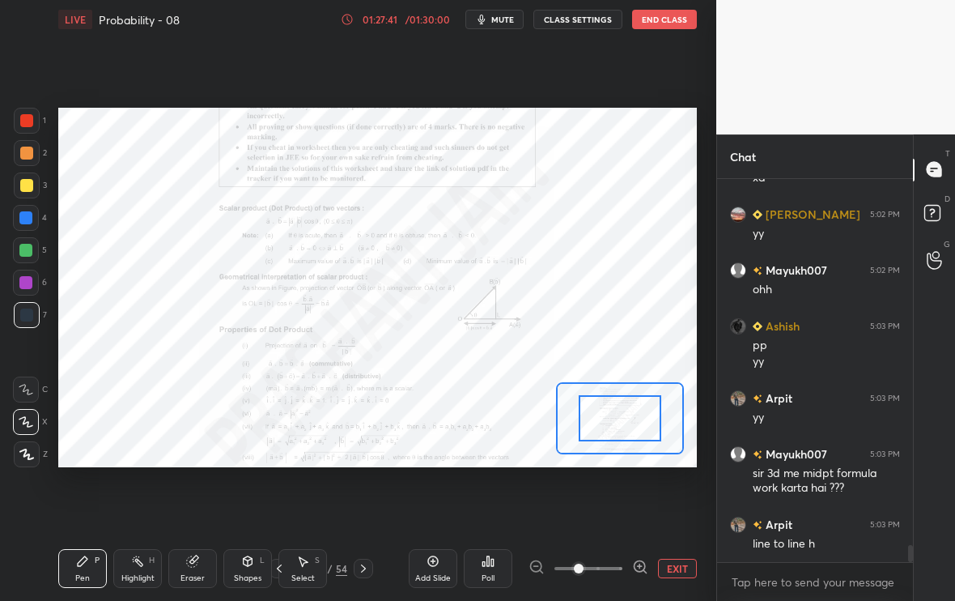
scroll to position [8195, 0]
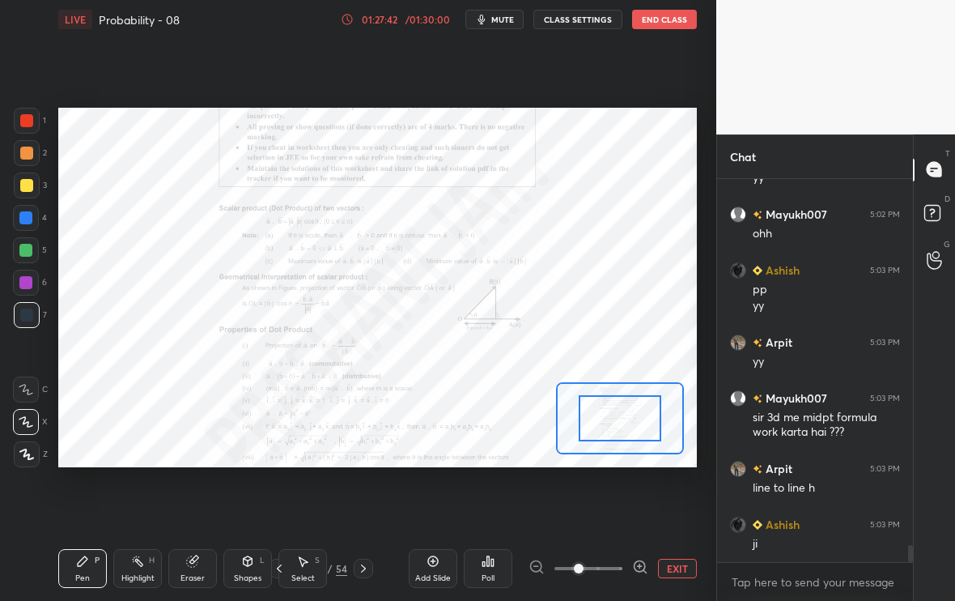
click at [645, 501] on icon at bounding box center [640, 567] width 16 height 16
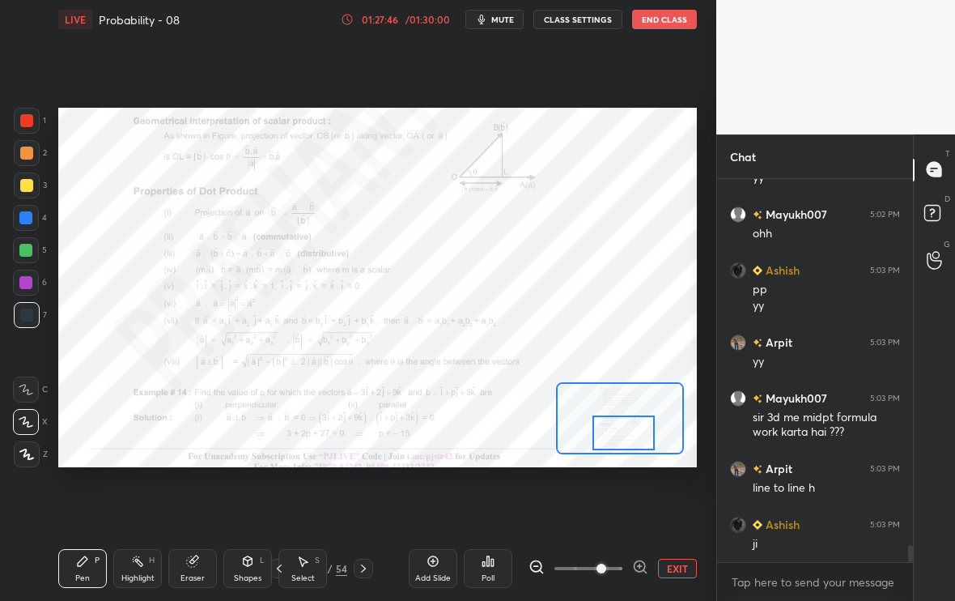
drag, startPoint x: 621, startPoint y: 430, endPoint x: 624, endPoint y: 444, distance: 14.9
click at [624, 444] on div at bounding box center [624, 432] width 62 height 34
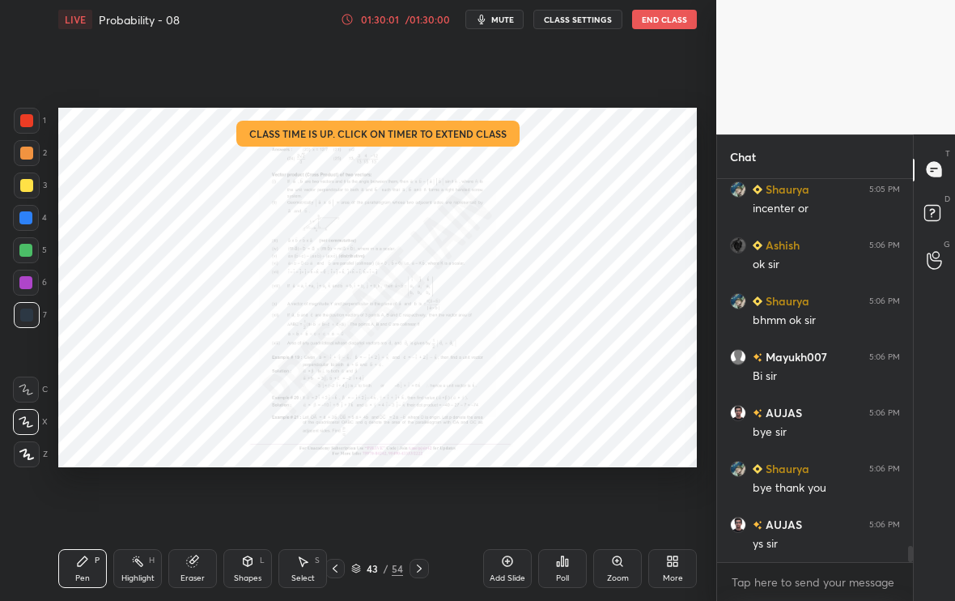
scroll to position [8944, 0]
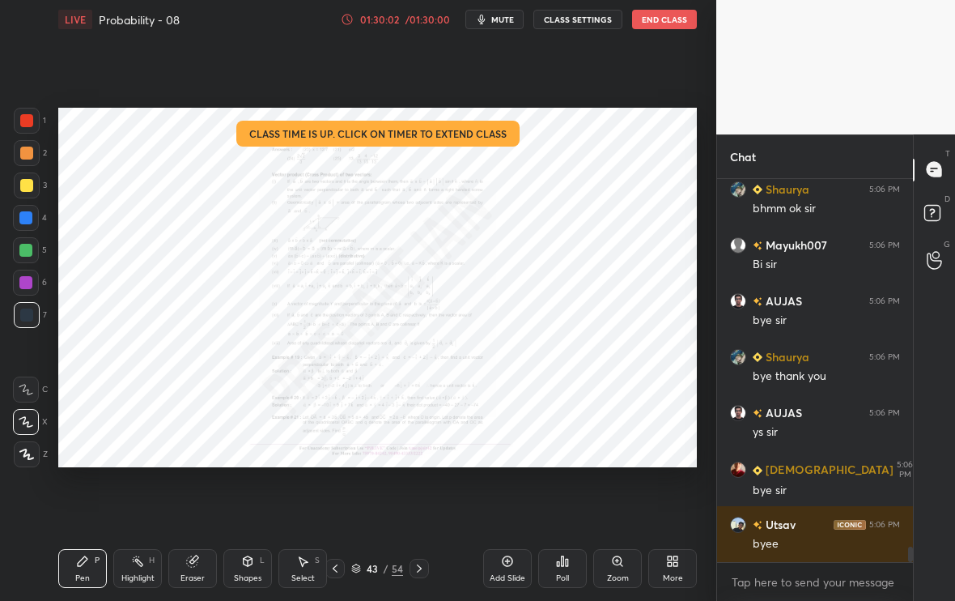
click at [663, 28] on button "End Class" at bounding box center [664, 19] width 65 height 19
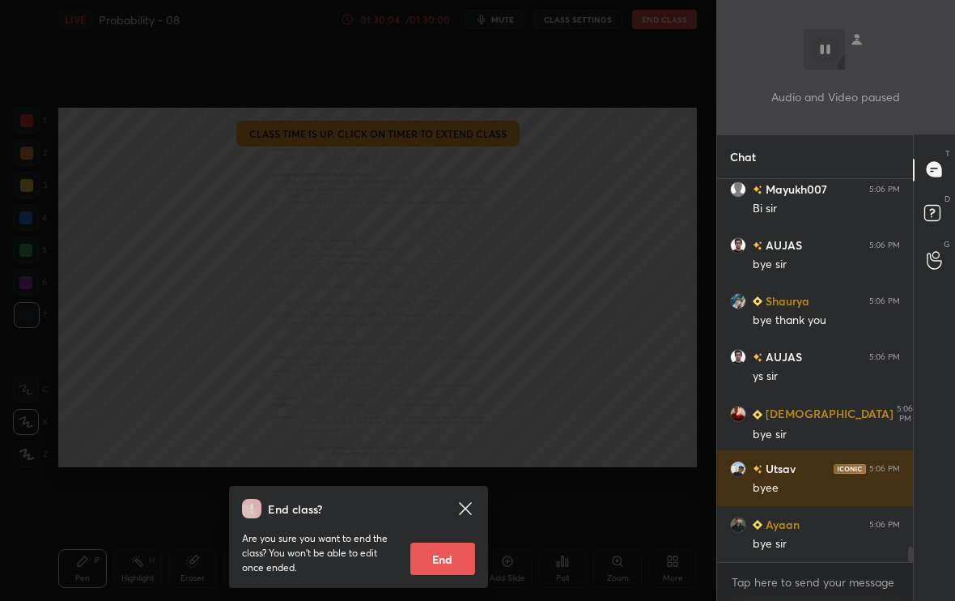
scroll to position [9167, 0]
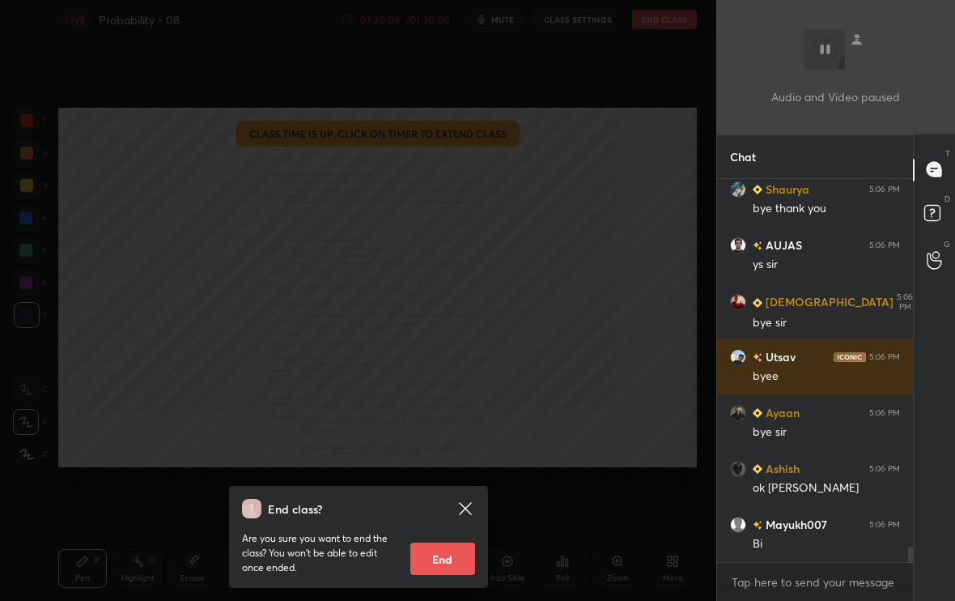
click at [444, 501] on button "End" at bounding box center [442, 558] width 65 height 32
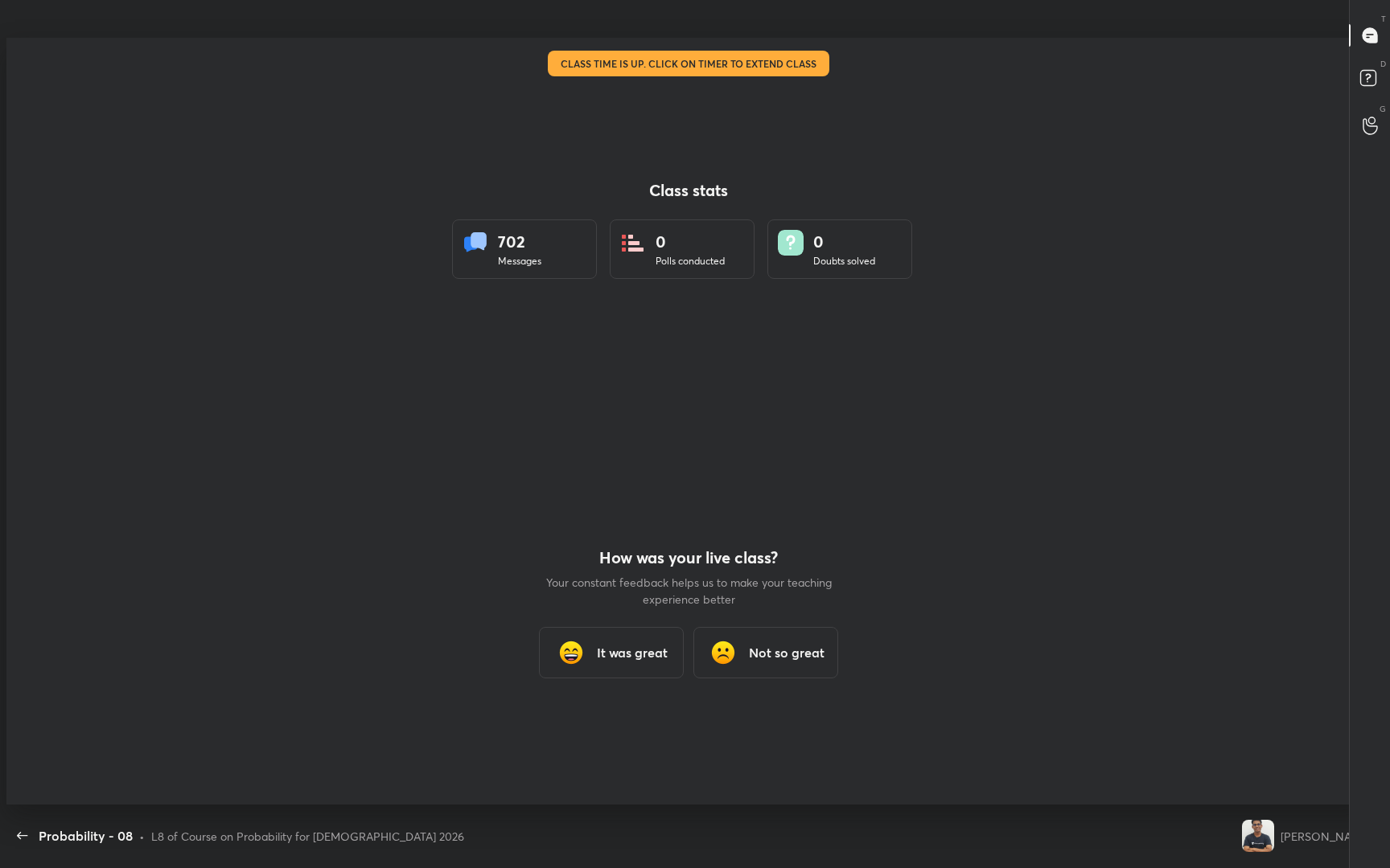
scroll to position [6, 1]
type textarea "x"
